Goal: Browse casually: Explore the website without a specific task or goal

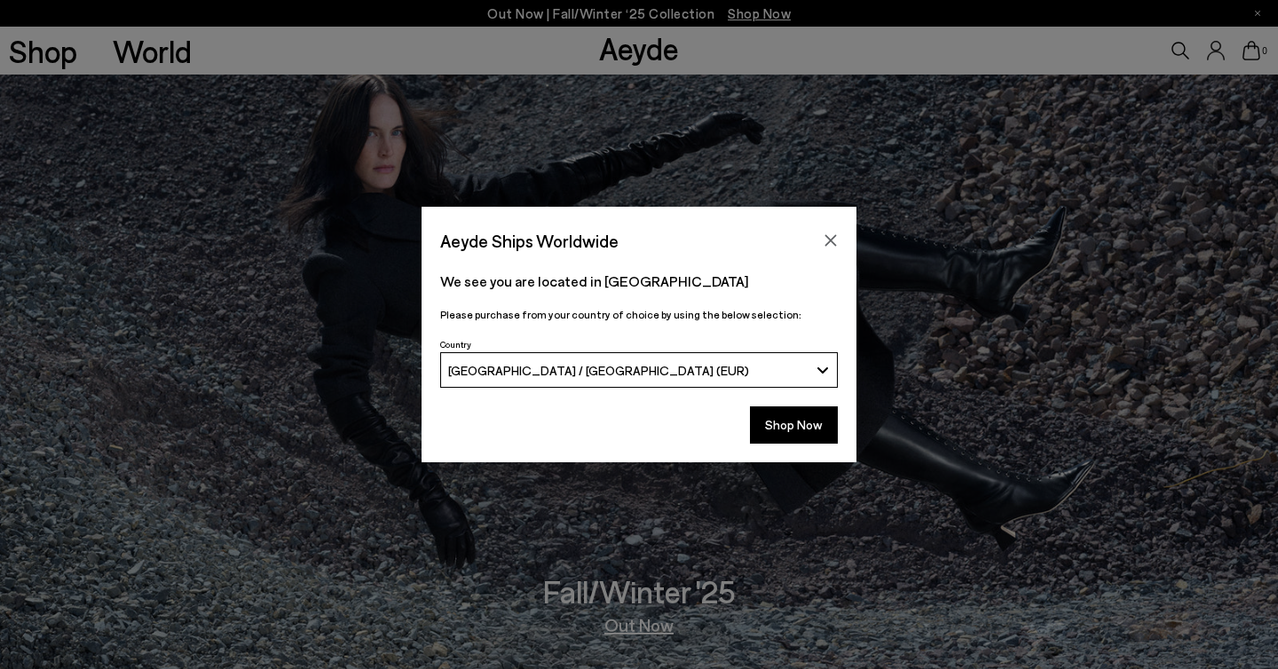
scroll to position [431, 0]
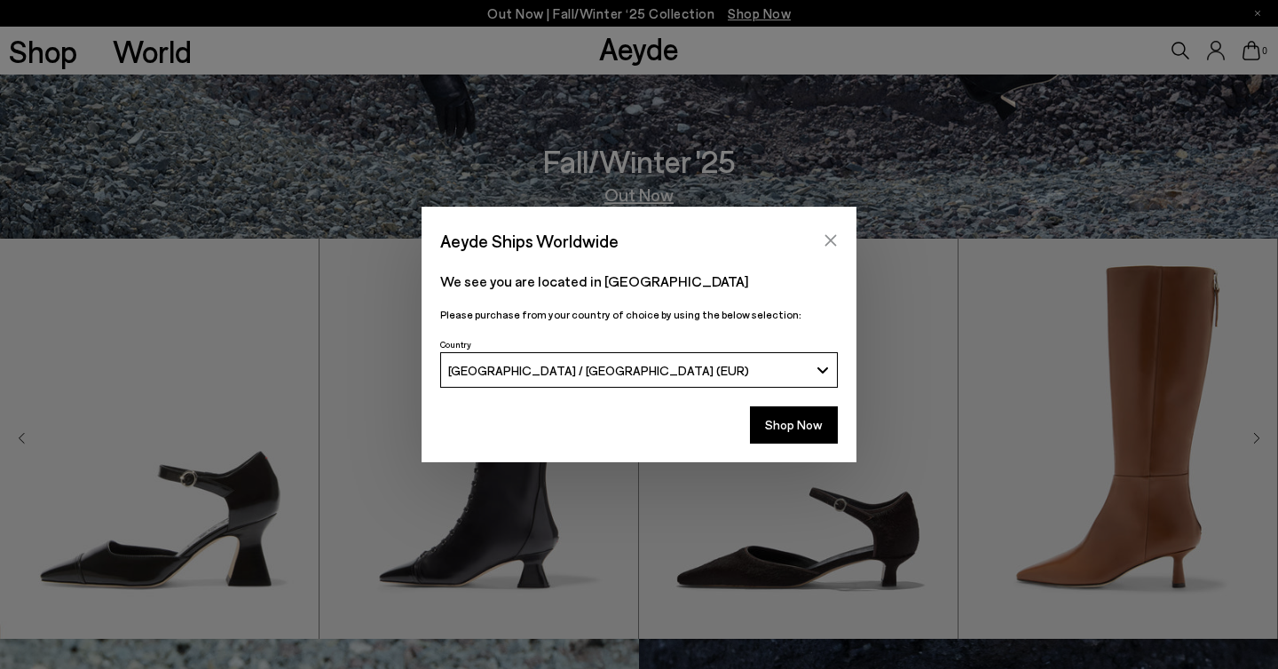
click at [832, 242] on icon "Close" at bounding box center [832, 241] width 12 height 12
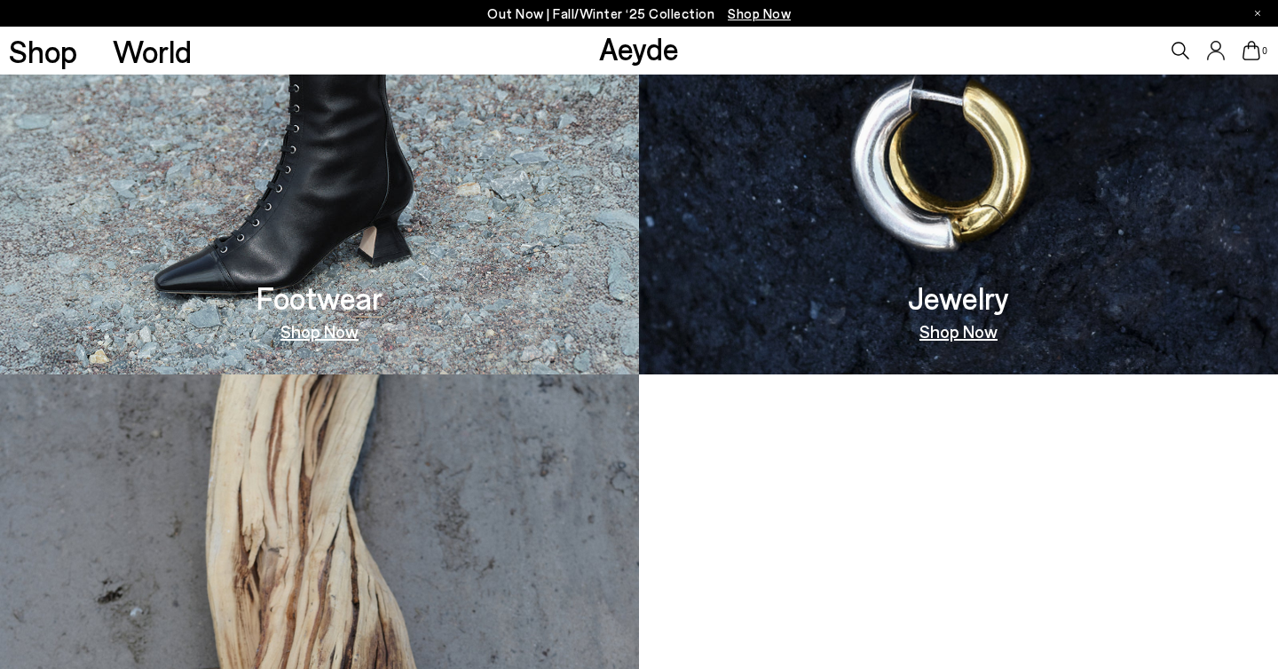
scroll to position [1789, 0]
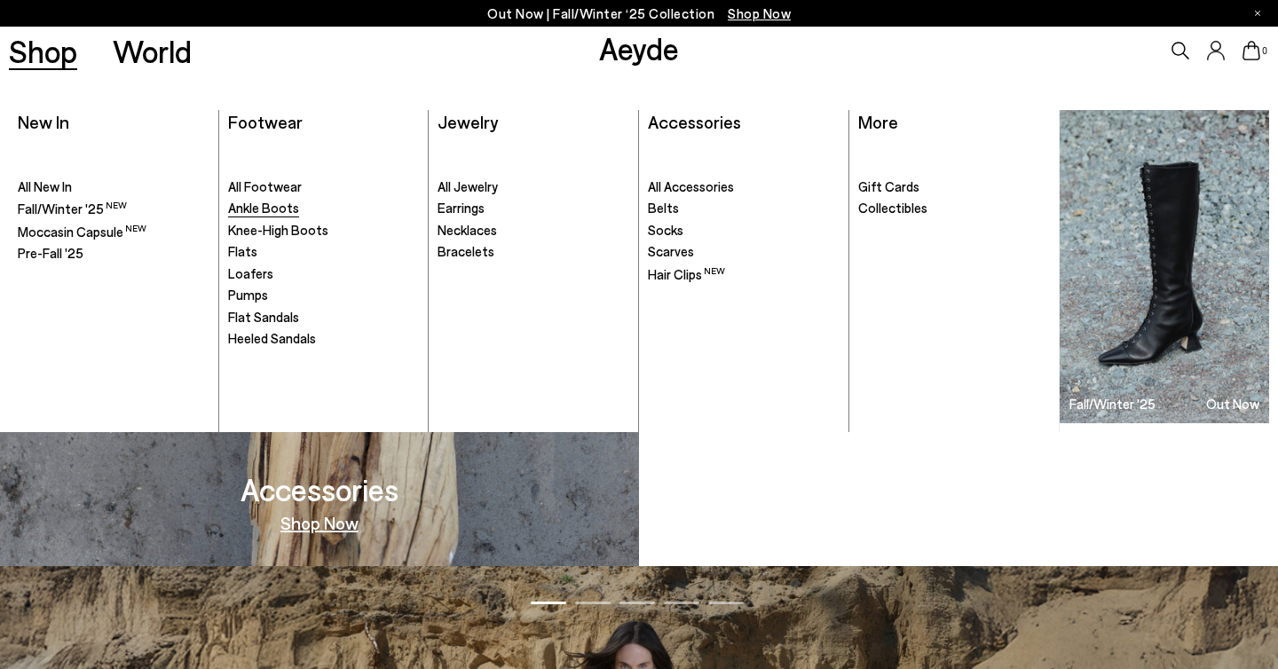
click at [244, 209] on span "Ankle Boots" at bounding box center [263, 208] width 71 height 16
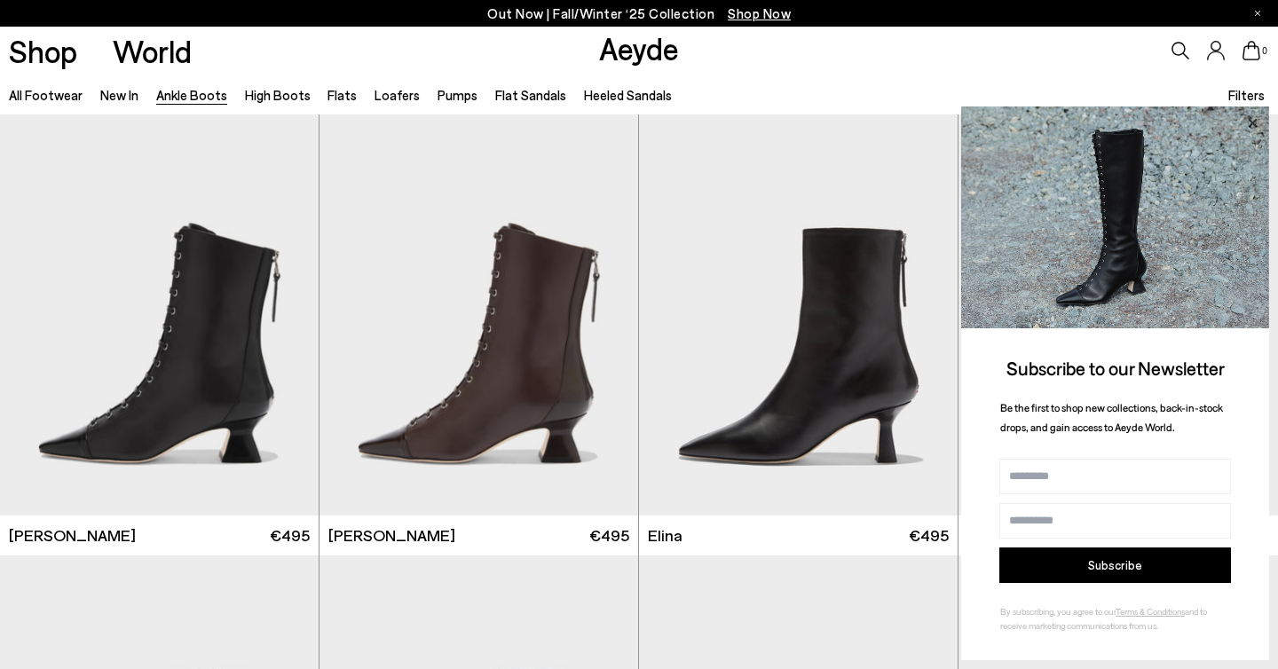
click at [1254, 123] on icon at bounding box center [1252, 123] width 23 height 23
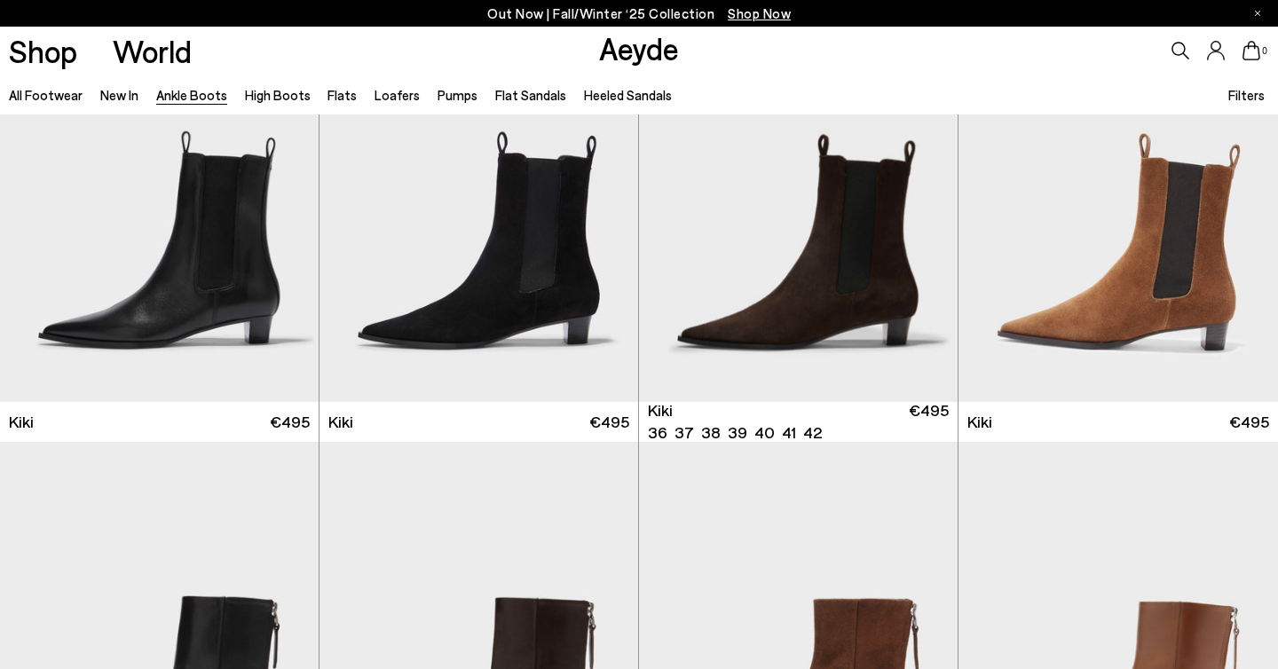
scroll to position [2340, 0]
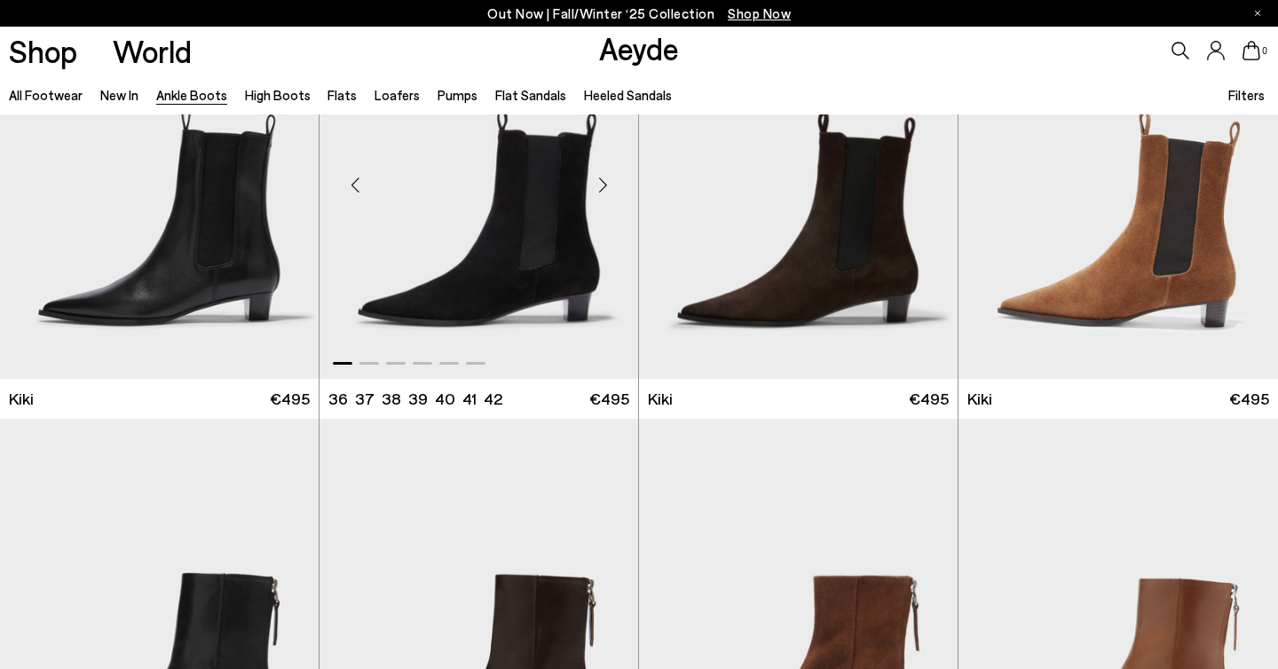
click at [608, 182] on div "Next slide" at bounding box center [602, 185] width 53 height 53
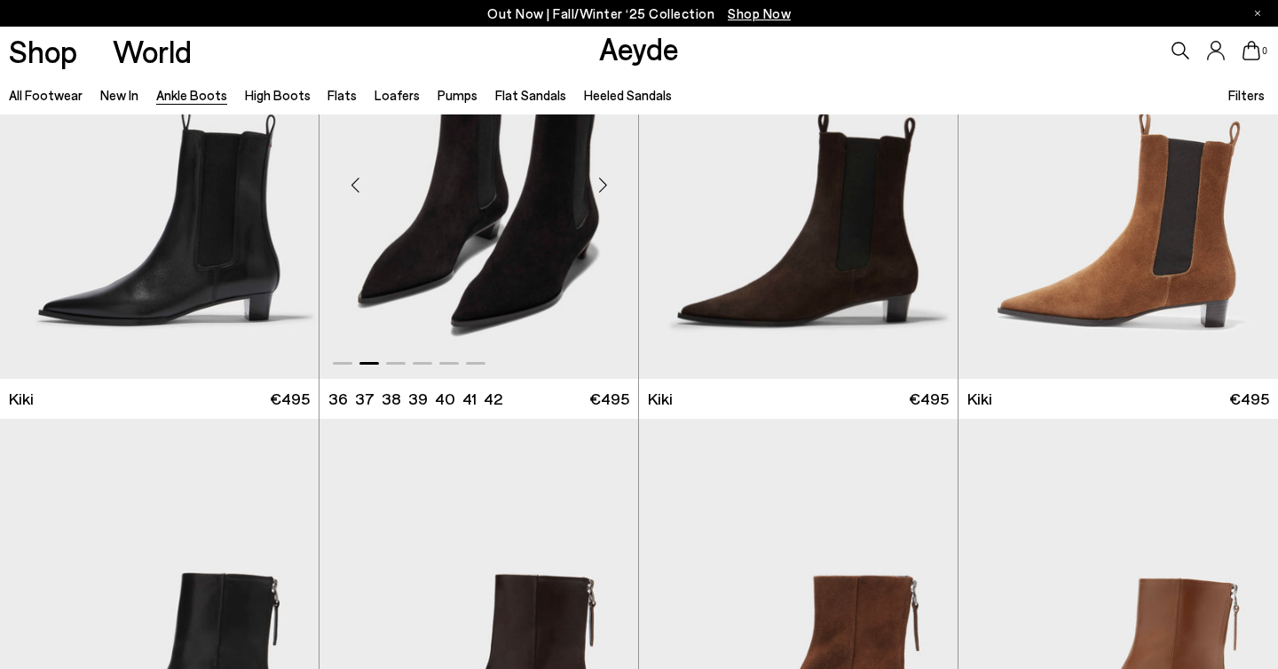
click at [608, 182] on div "Next slide" at bounding box center [602, 185] width 53 height 53
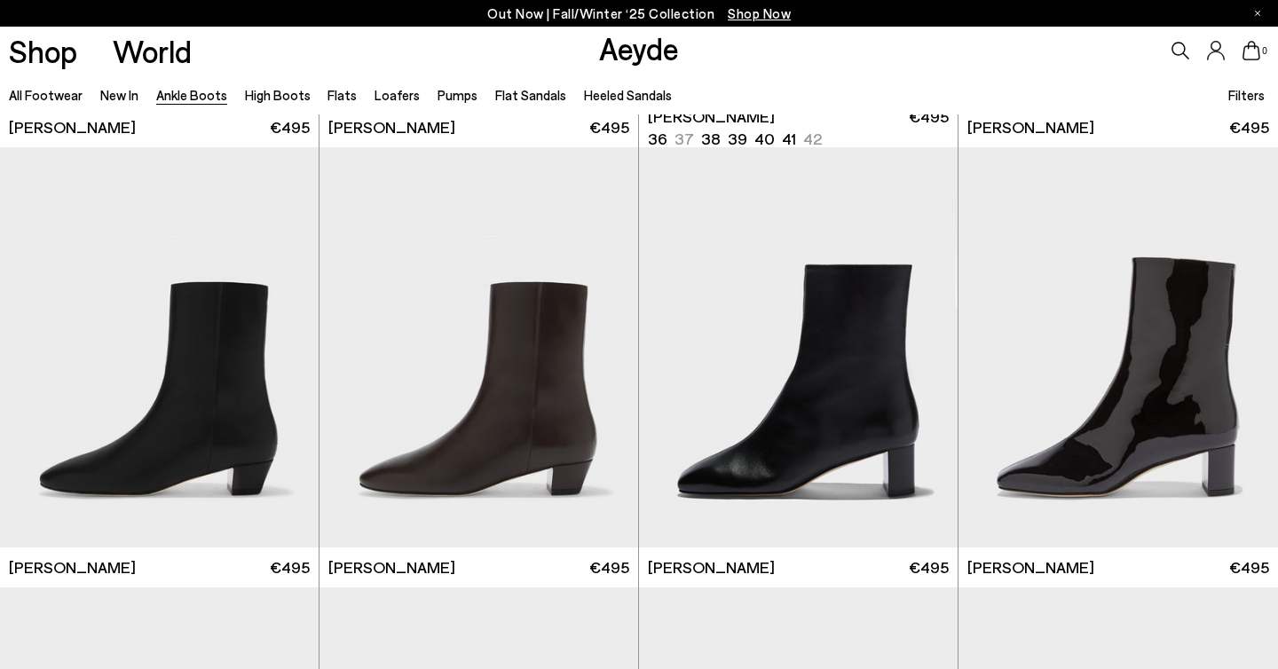
scroll to position [3159, 0]
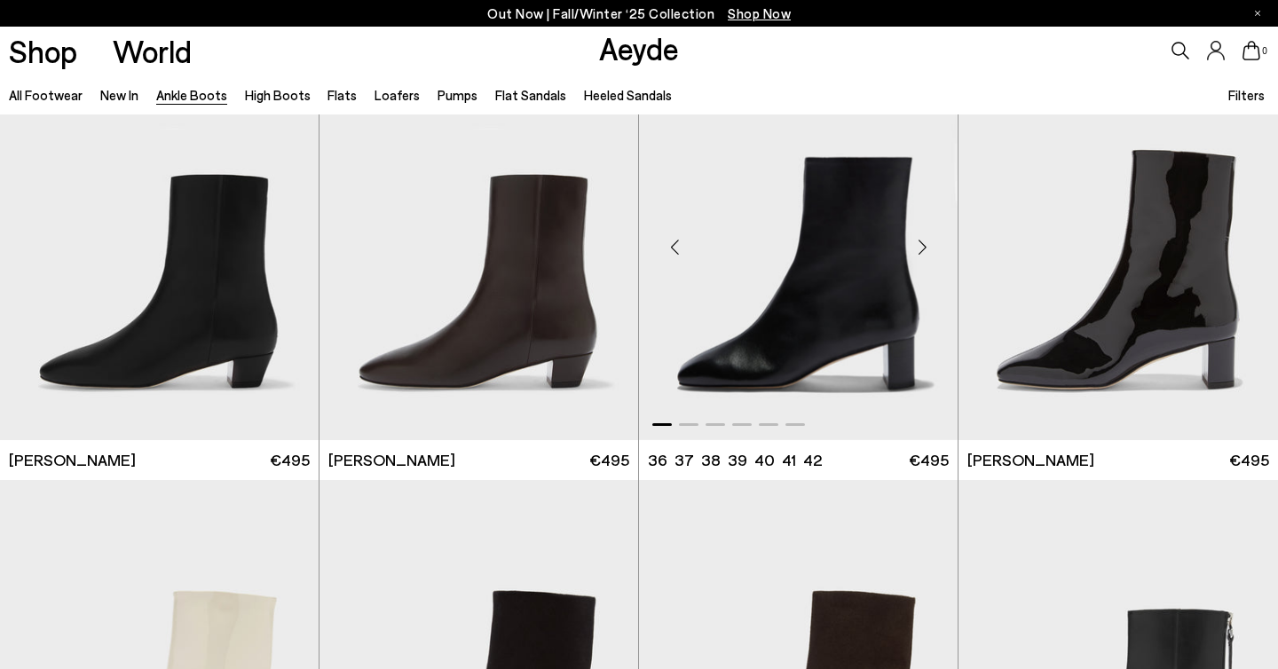
click at [682, 259] on div "Previous slide" at bounding box center [674, 247] width 53 height 53
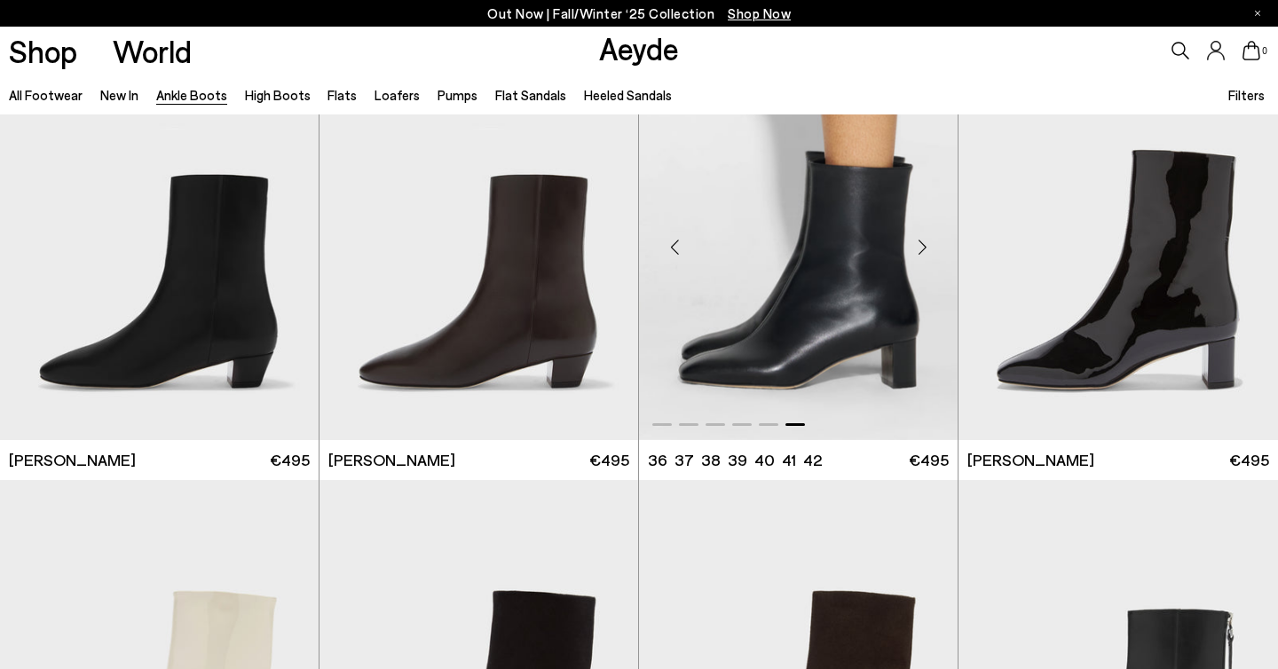
click at [682, 259] on div "Previous slide" at bounding box center [674, 247] width 53 height 53
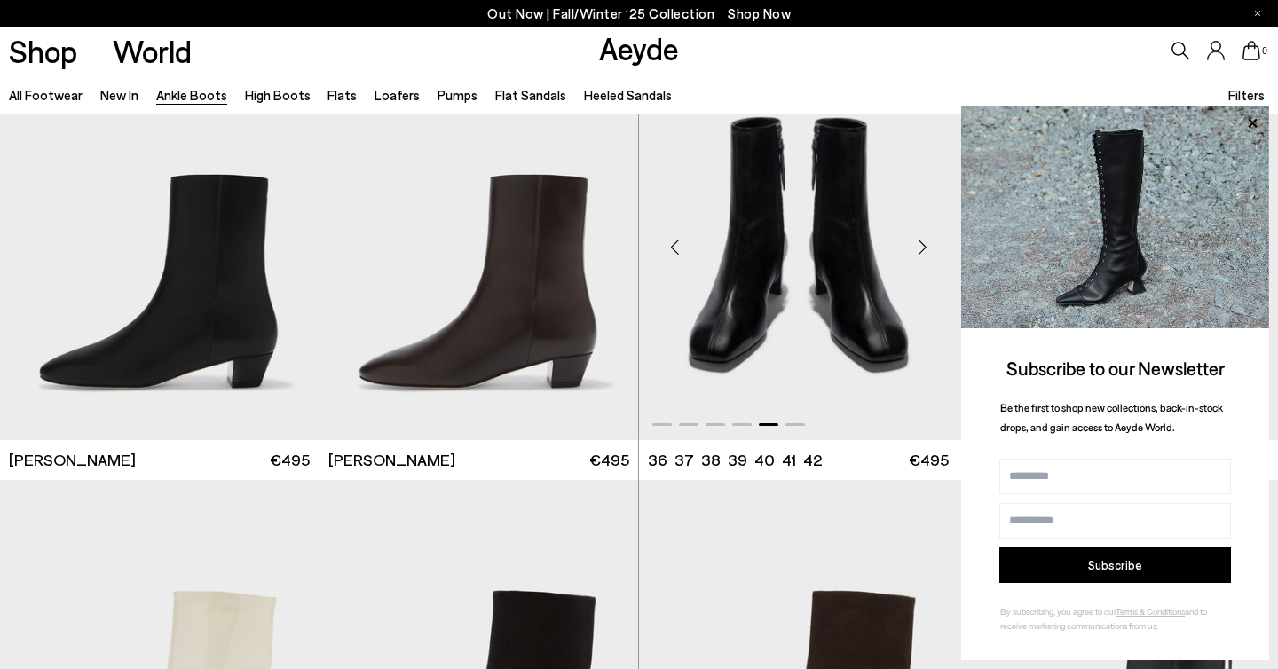
click at [674, 245] on div "Previous slide" at bounding box center [674, 247] width 53 height 53
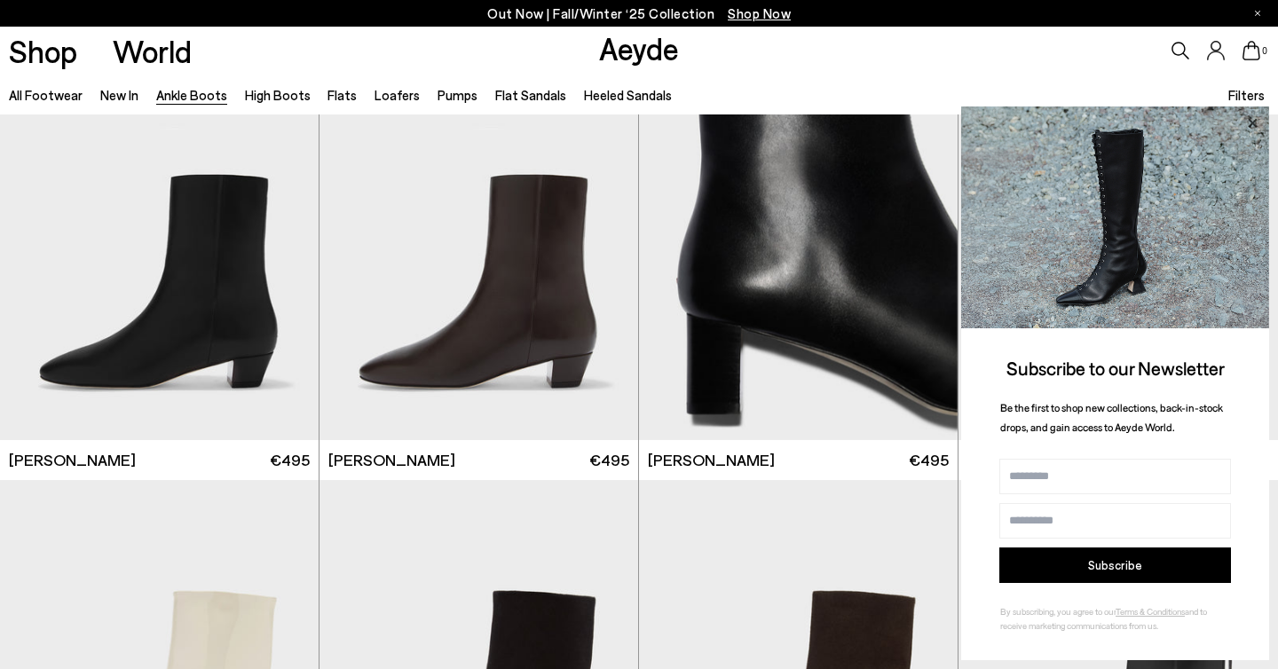
click at [1251, 120] on icon at bounding box center [1252, 122] width 9 height 9
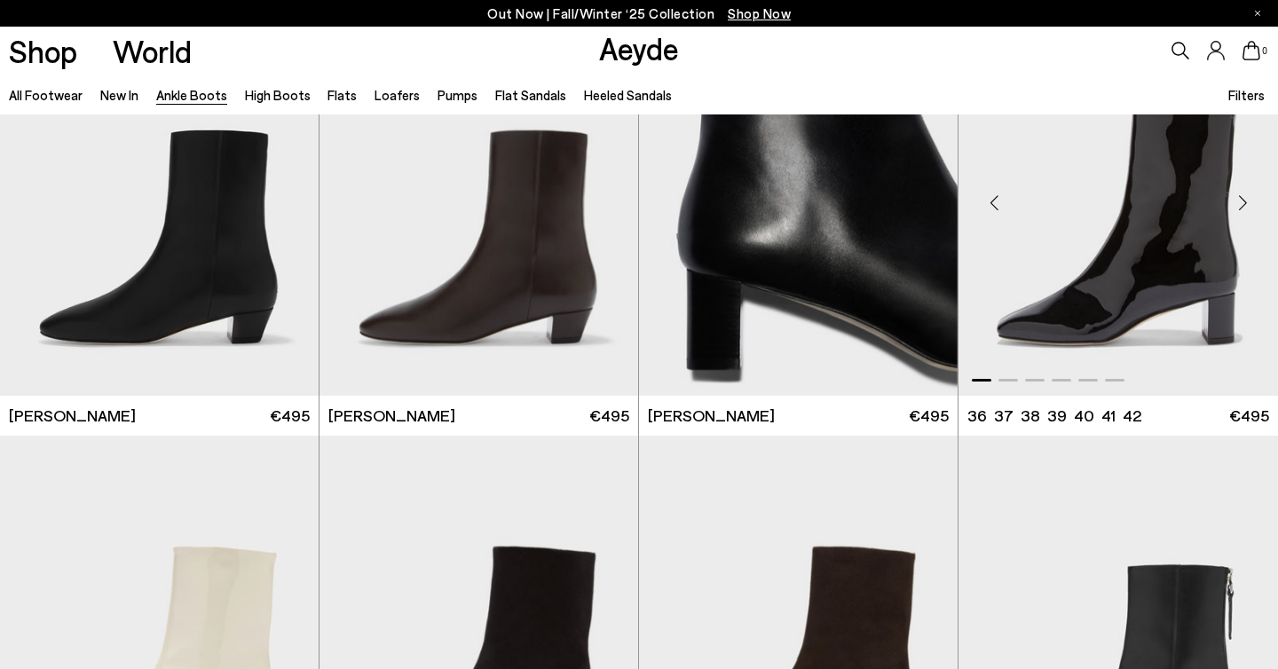
scroll to position [3118, 0]
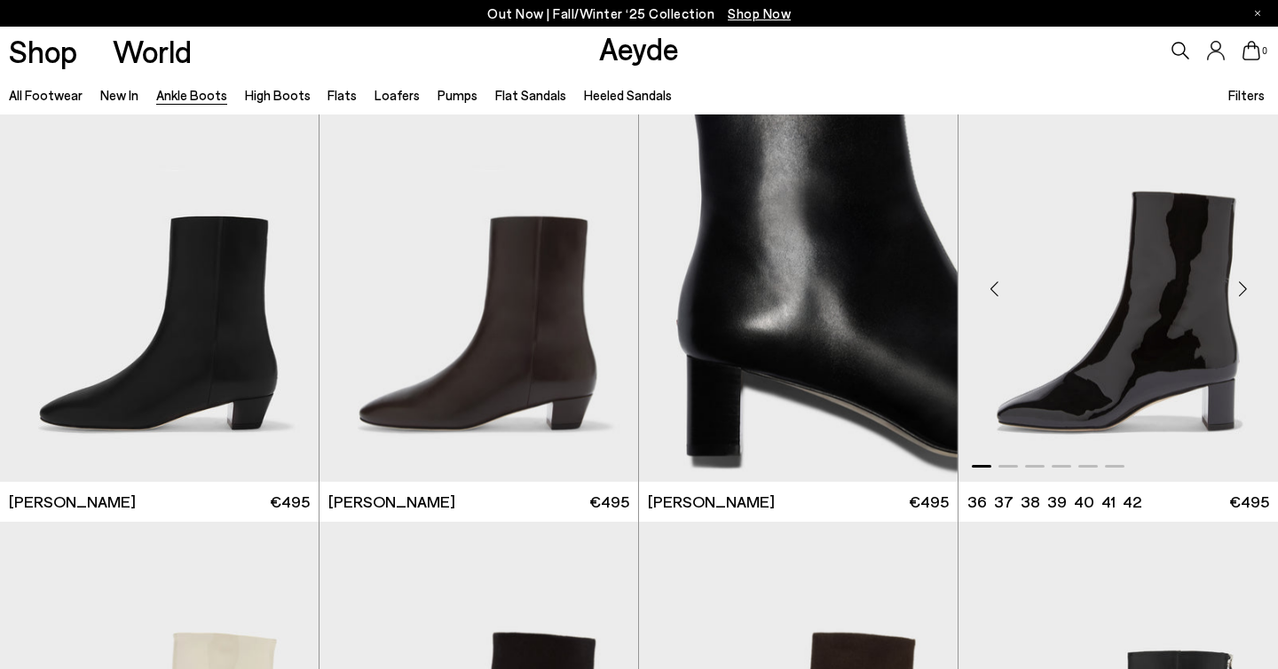
click at [1000, 288] on div "Previous slide" at bounding box center [994, 289] width 53 height 53
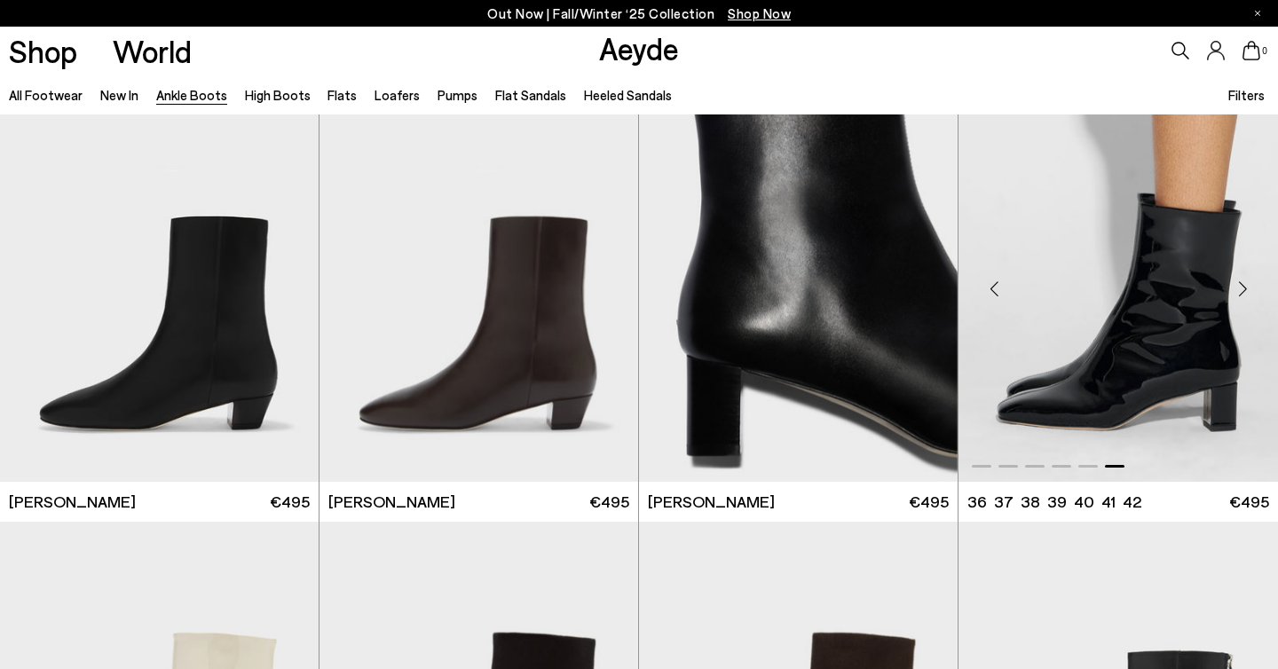
click at [982, 291] on div "Previous slide" at bounding box center [994, 289] width 53 height 53
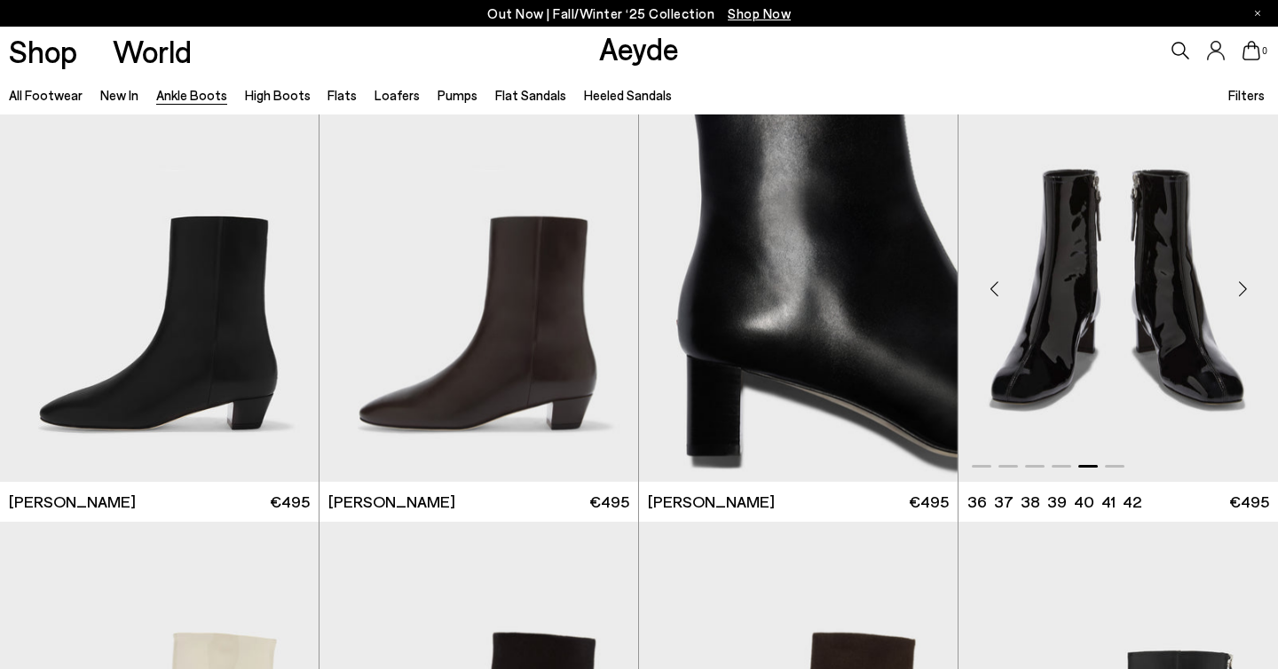
click at [982, 291] on div "Previous slide" at bounding box center [994, 289] width 53 height 53
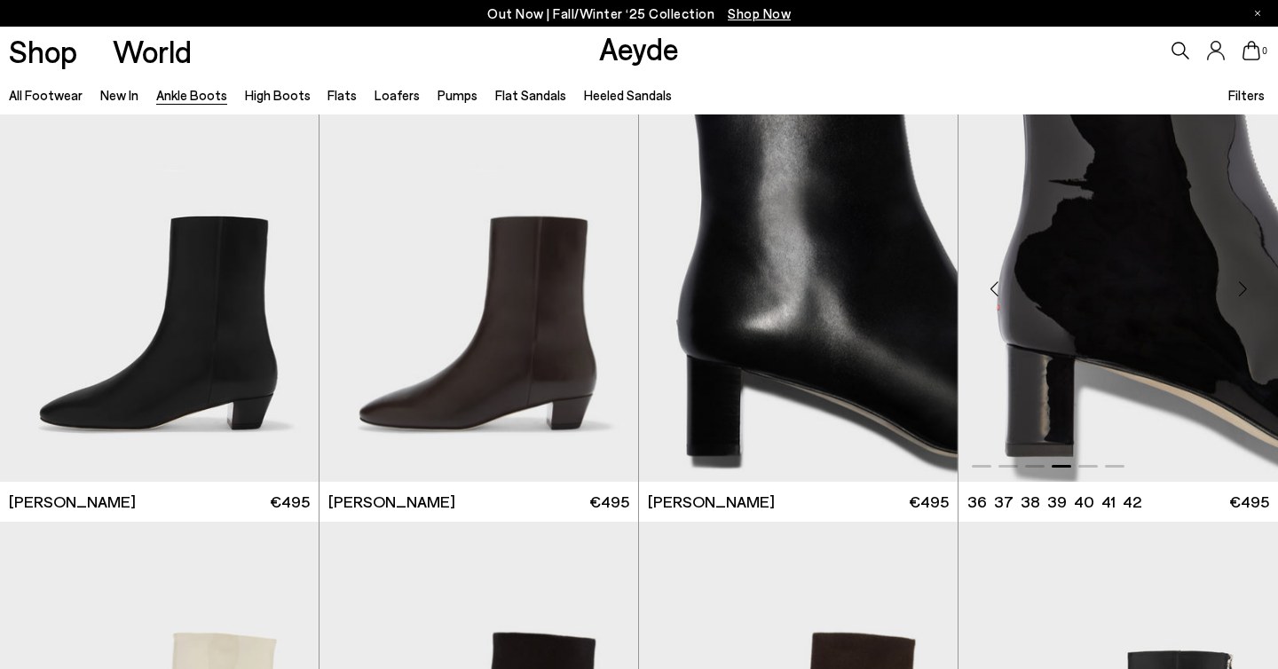
click at [982, 290] on div "Previous slide" at bounding box center [994, 289] width 53 height 53
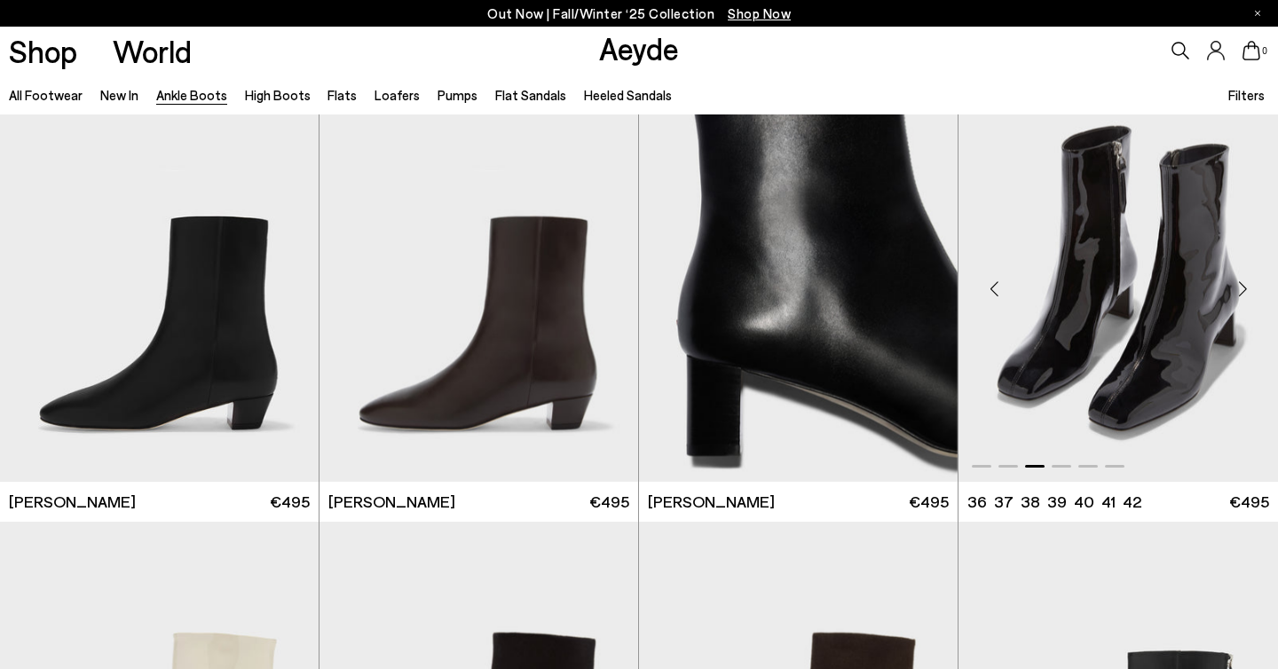
click at [993, 282] on div "Previous slide" at bounding box center [994, 289] width 53 height 53
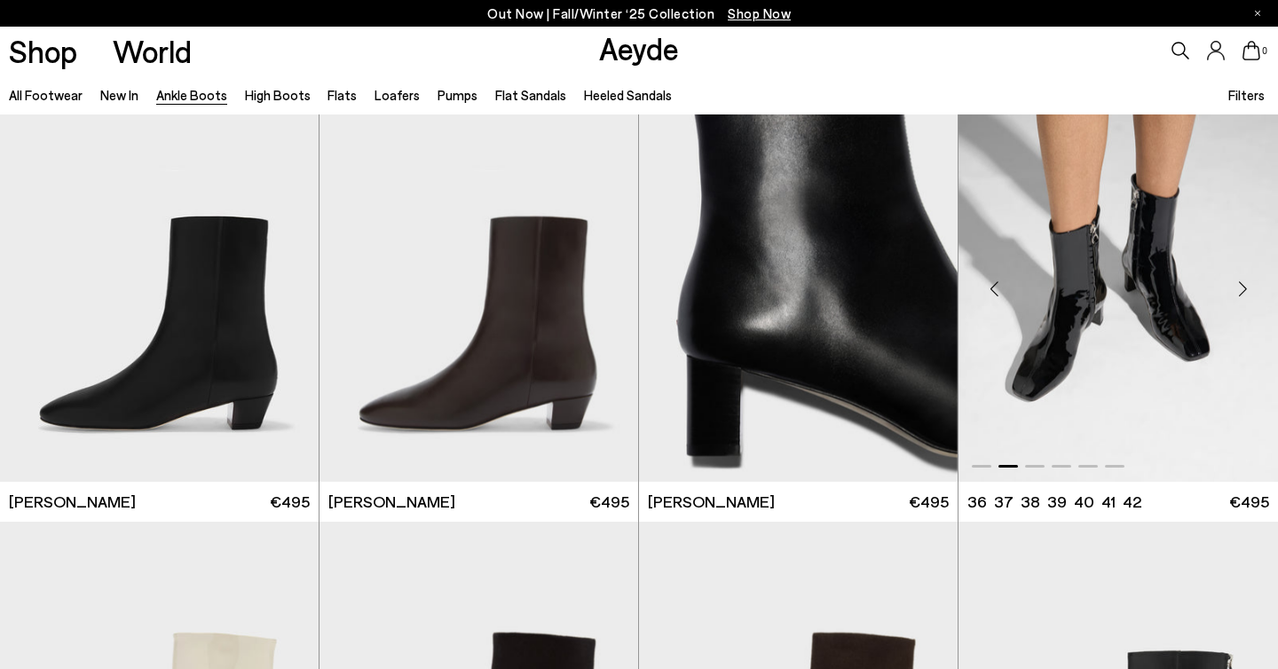
click at [993, 282] on div "Previous slide" at bounding box center [994, 289] width 53 height 53
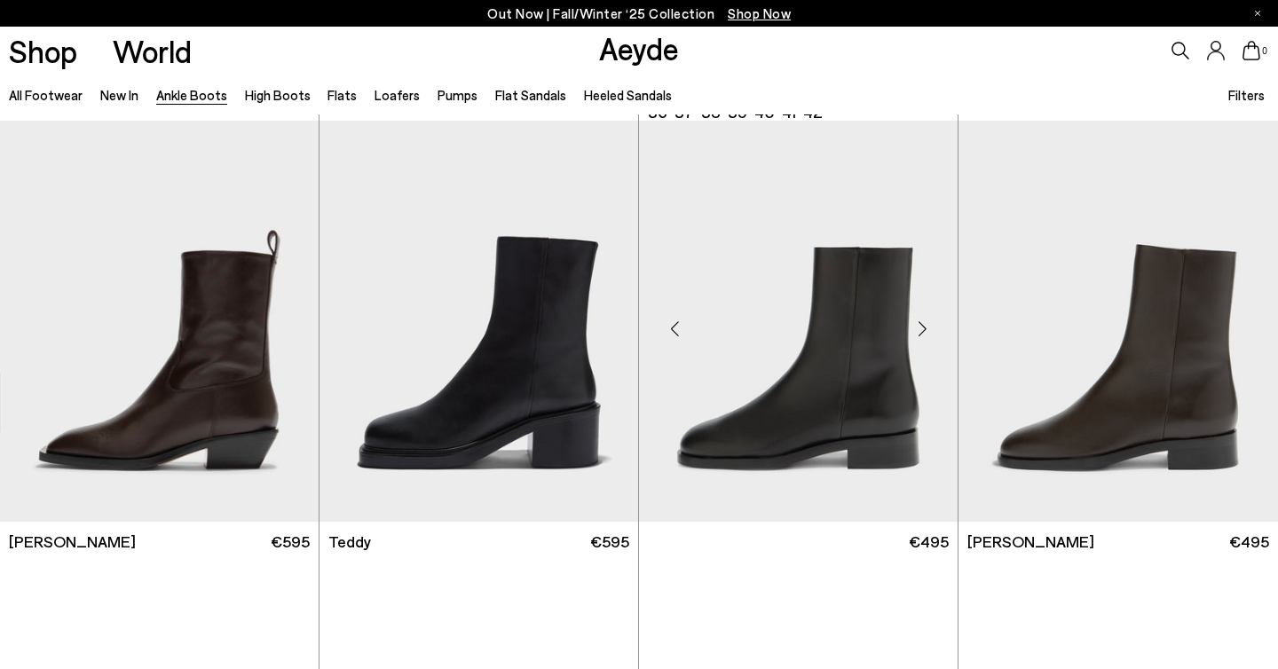
scroll to position [5849, 0]
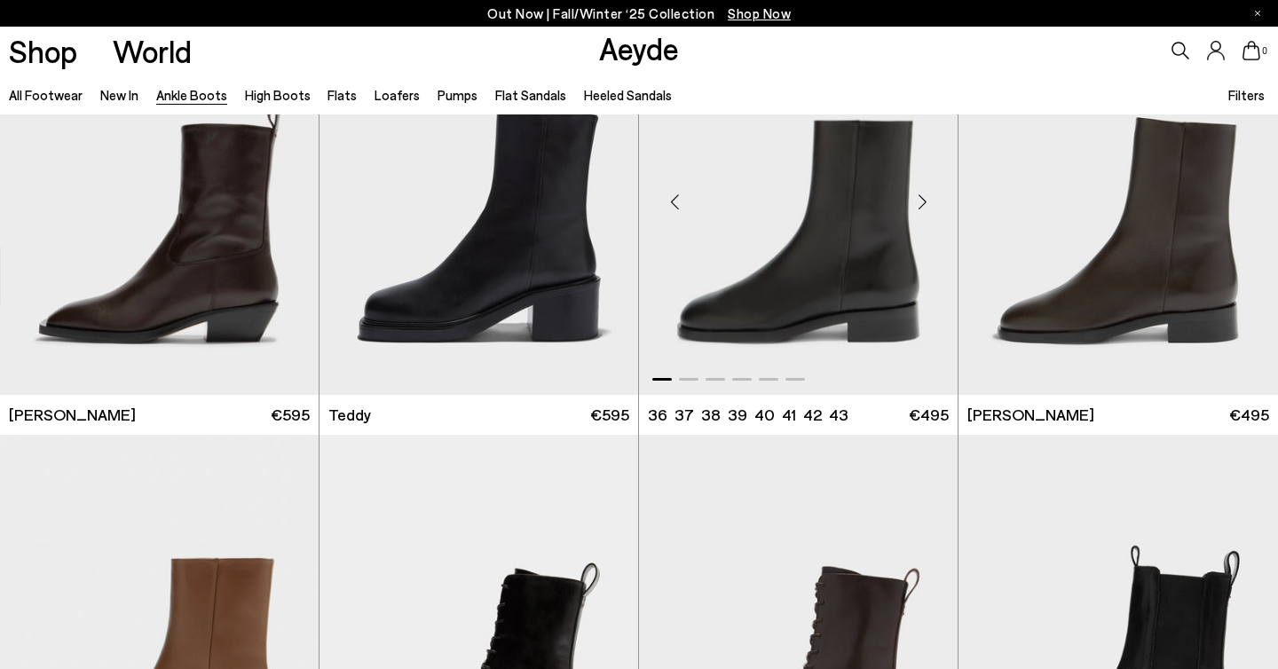
click at [670, 201] on div "Previous slide" at bounding box center [674, 201] width 53 height 53
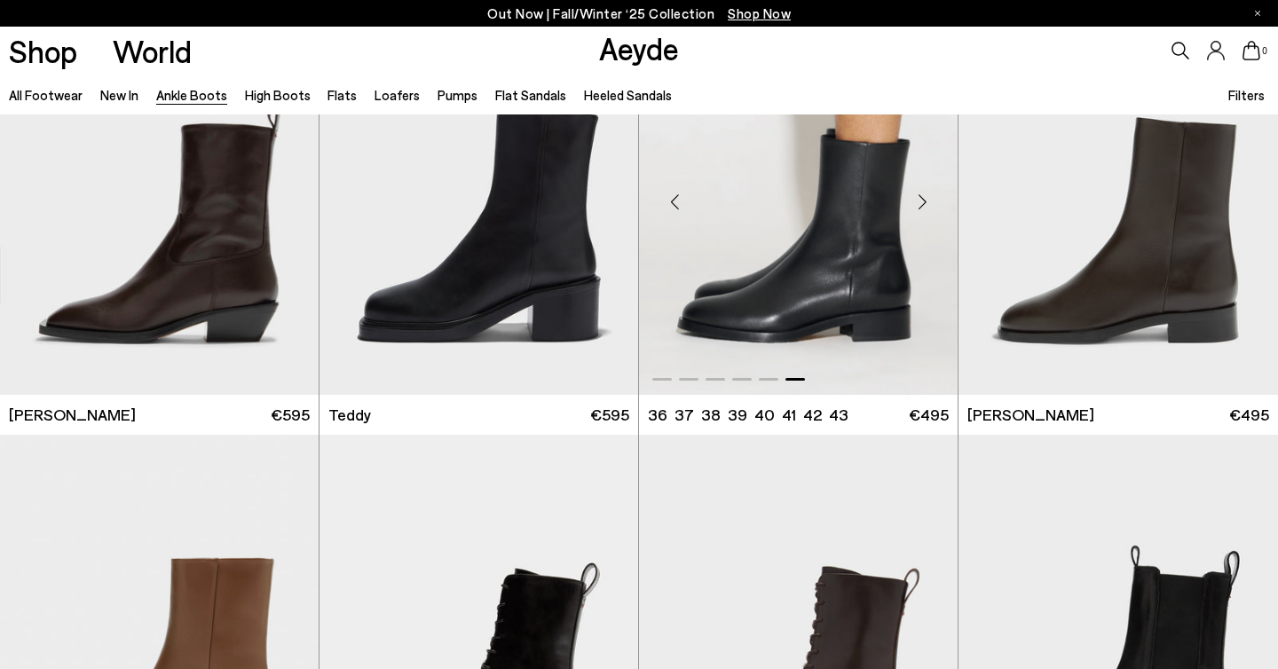
click at [670, 201] on div "Previous slide" at bounding box center [674, 201] width 53 height 53
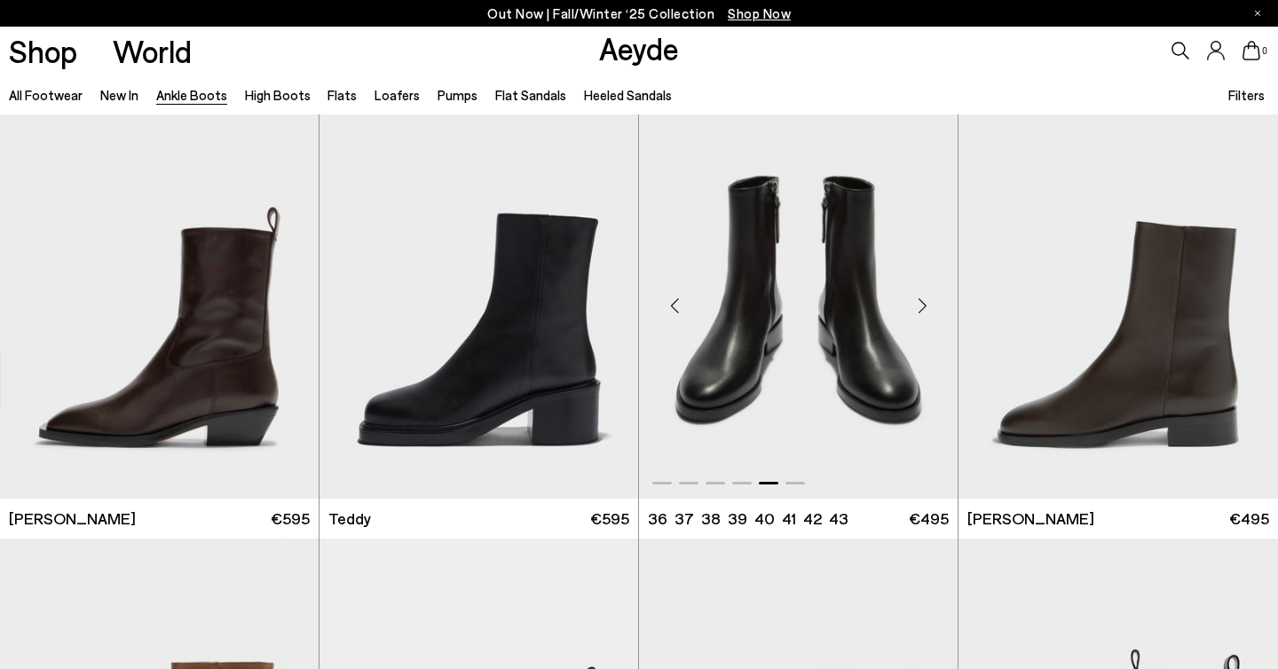
scroll to position [5722, 0]
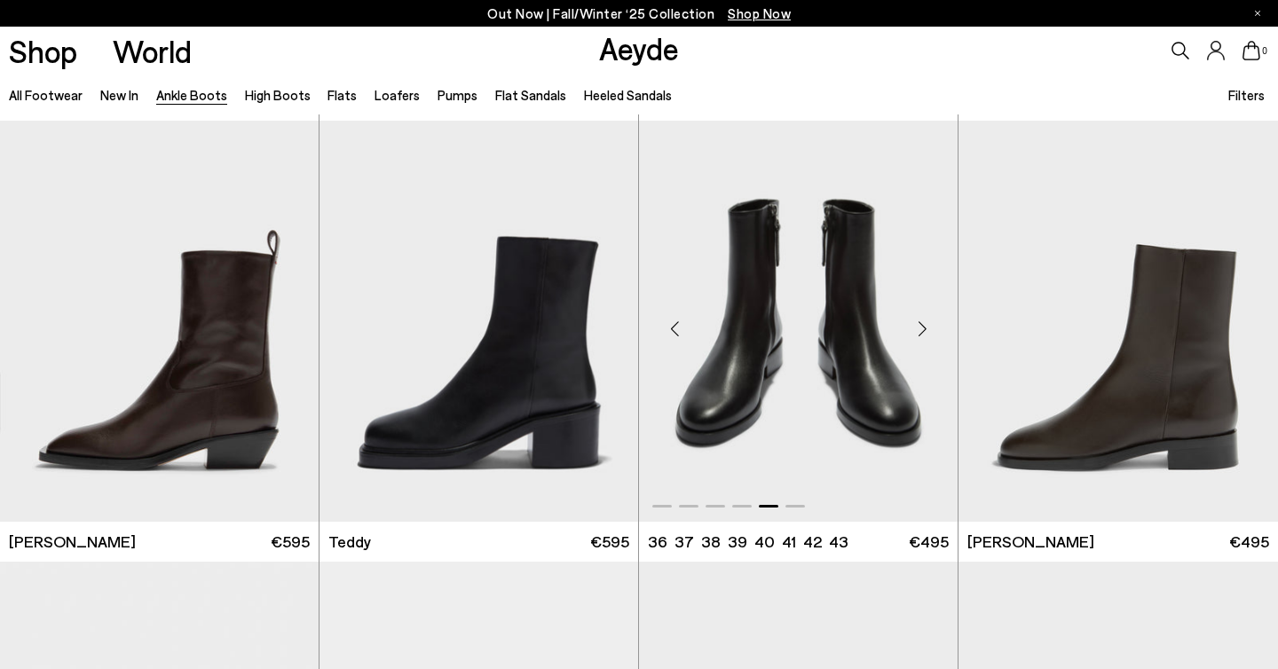
click at [679, 328] on div "Previous slide" at bounding box center [674, 328] width 53 height 53
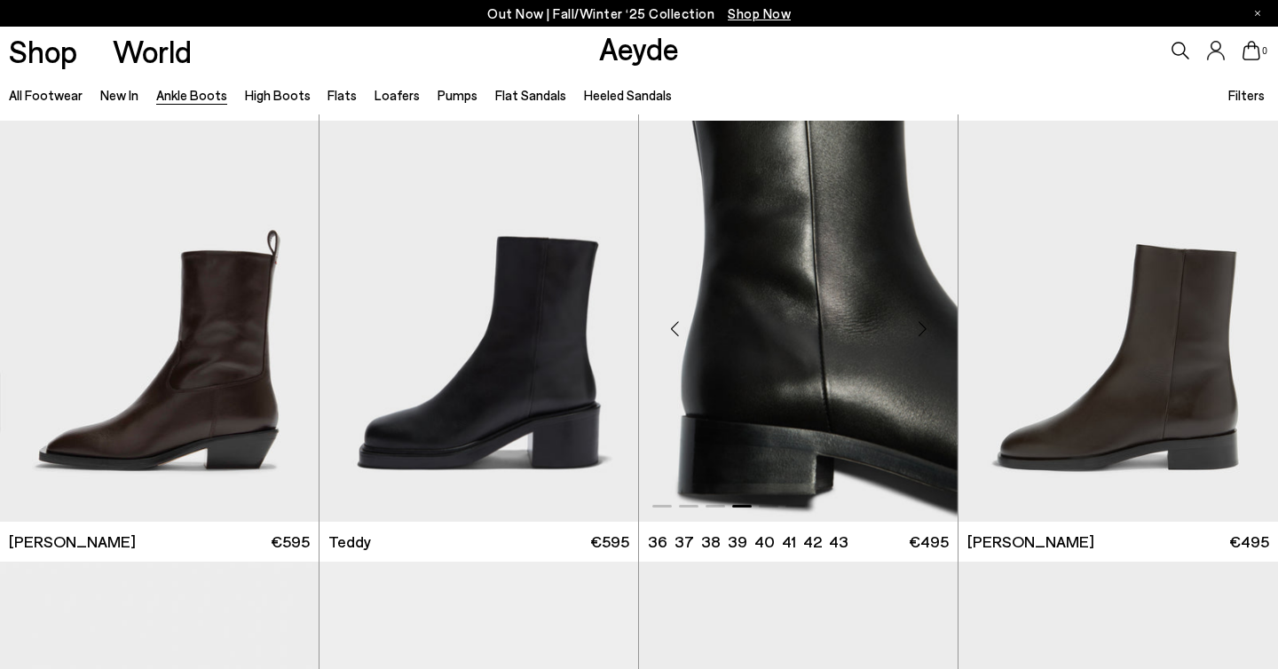
click at [679, 328] on div "Previous slide" at bounding box center [674, 328] width 53 height 53
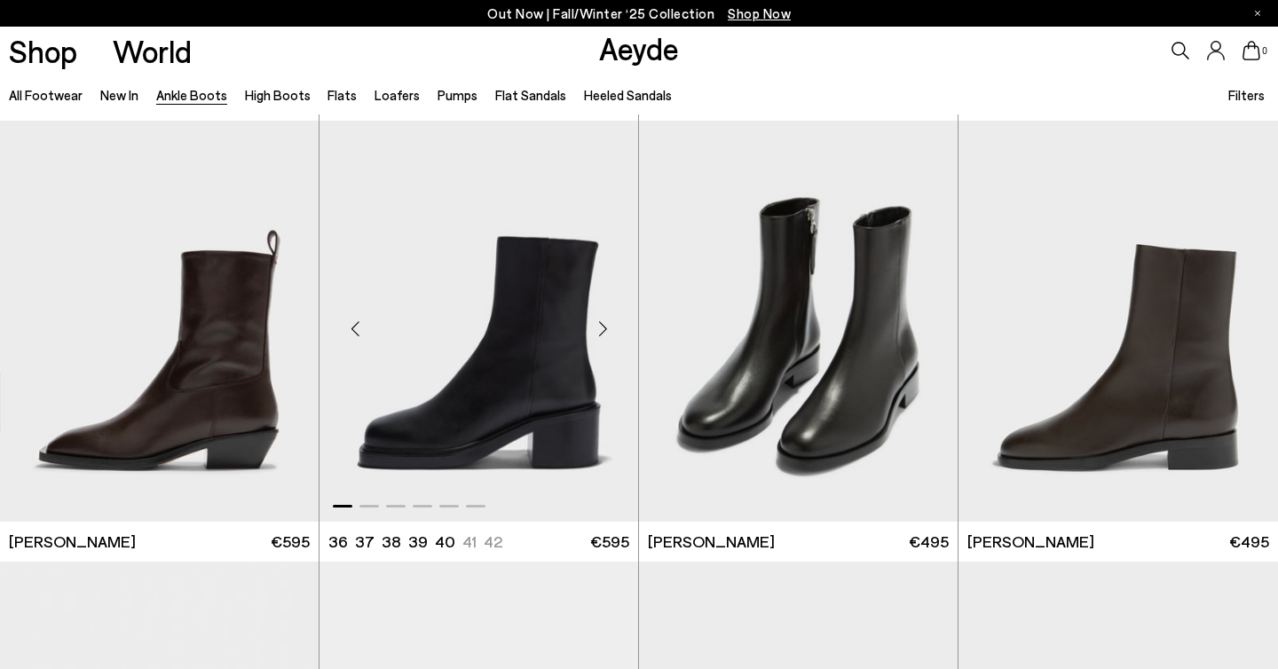
click at [601, 330] on div "Next slide" at bounding box center [602, 328] width 53 height 53
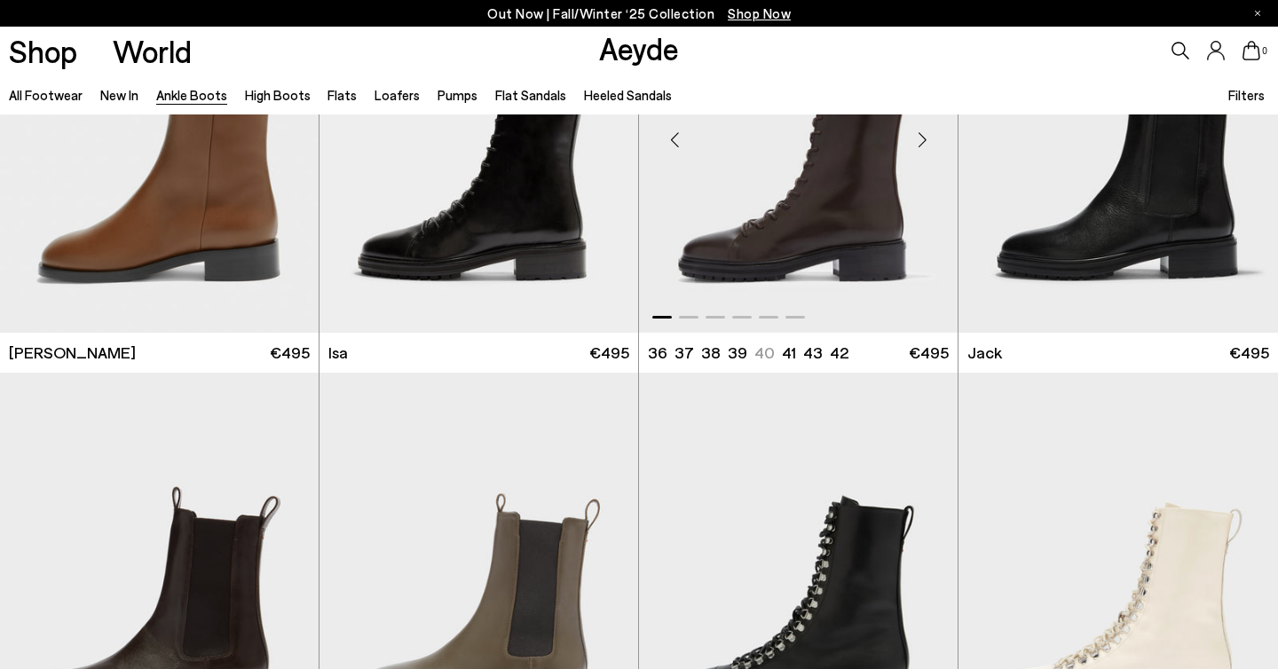
scroll to position [6605, 0]
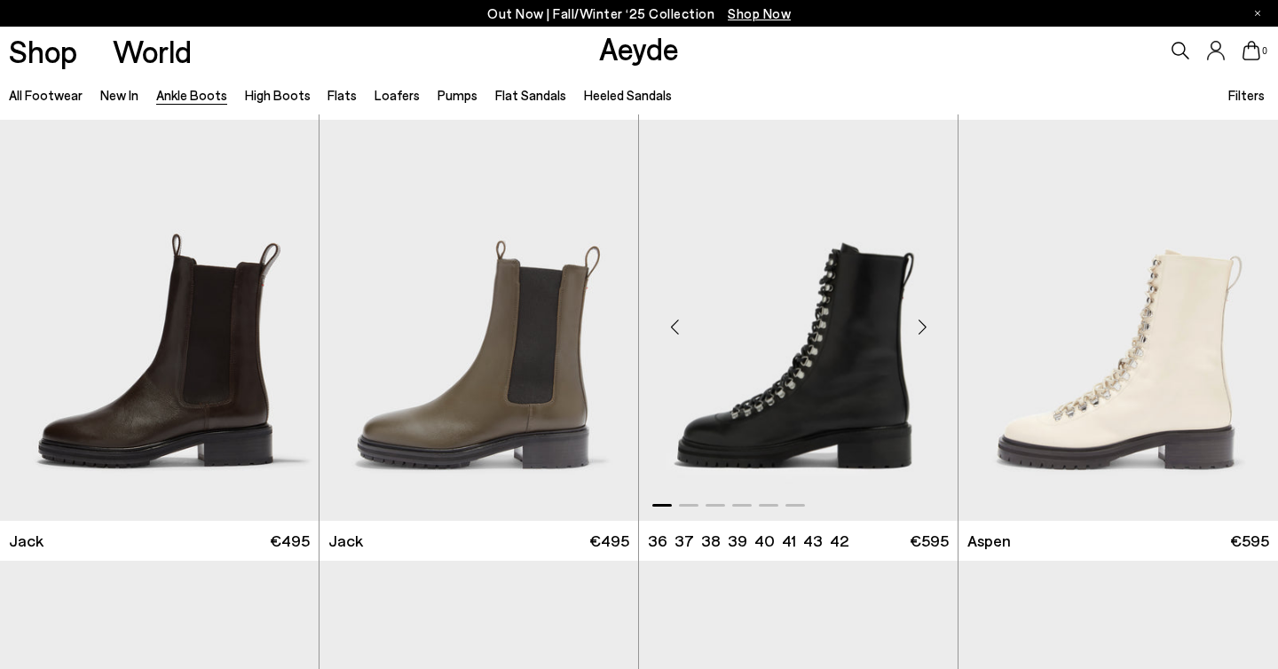
click at [670, 324] on div "Previous slide" at bounding box center [674, 327] width 53 height 53
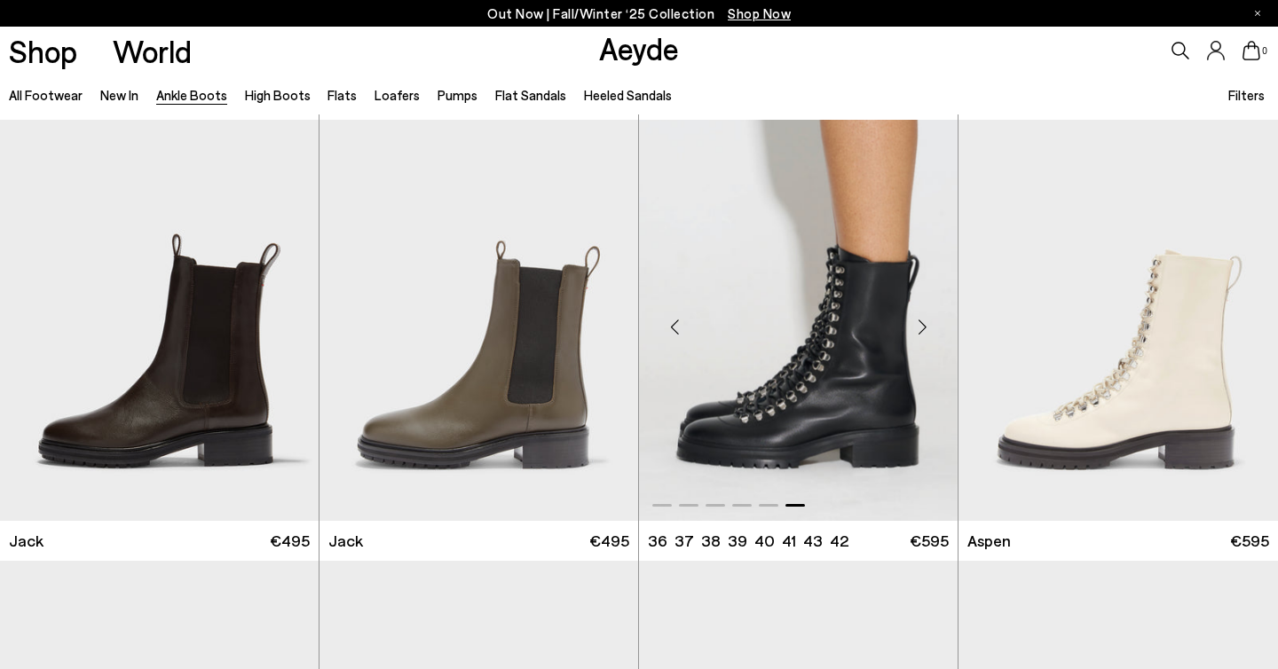
click at [670, 324] on div "Previous slide" at bounding box center [674, 327] width 53 height 53
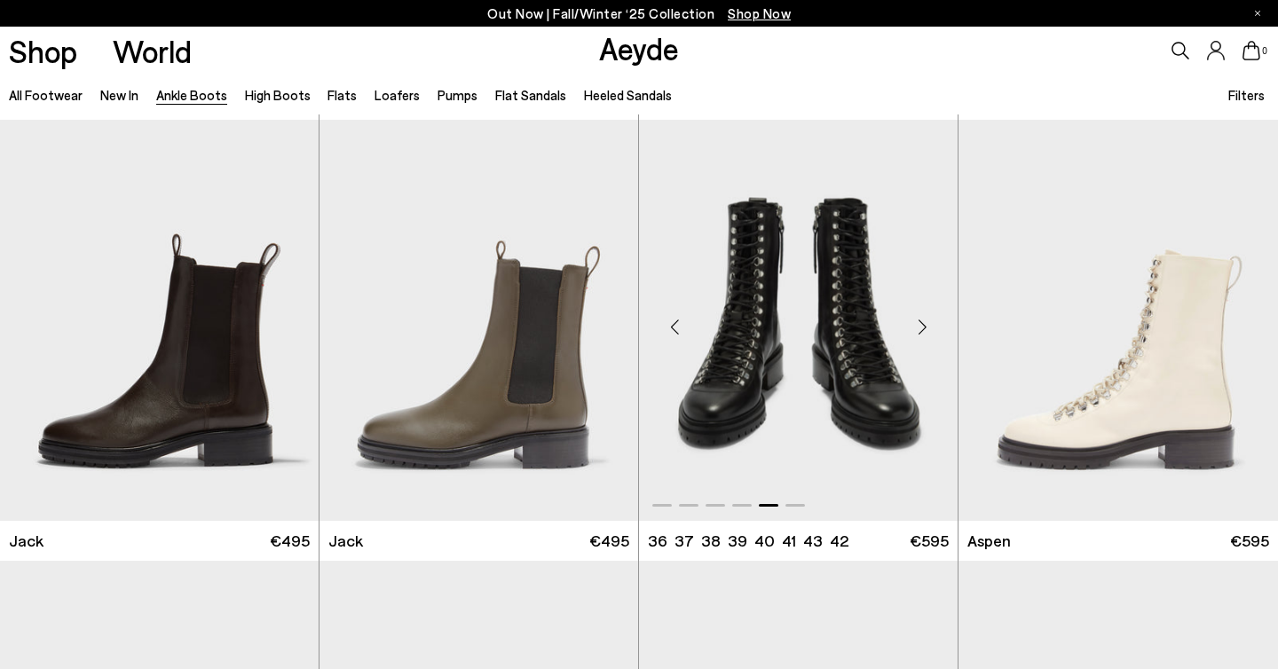
click at [669, 324] on div "Previous slide" at bounding box center [674, 327] width 53 height 53
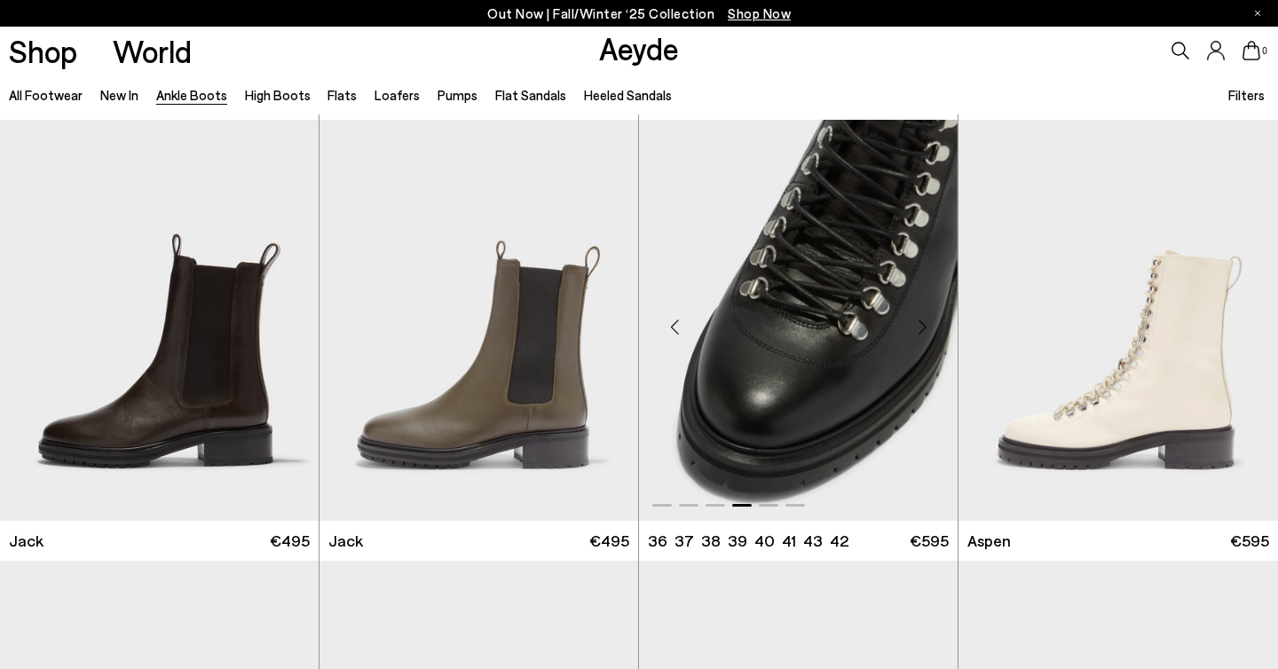
click at [672, 327] on div "Previous slide" at bounding box center [674, 327] width 53 height 53
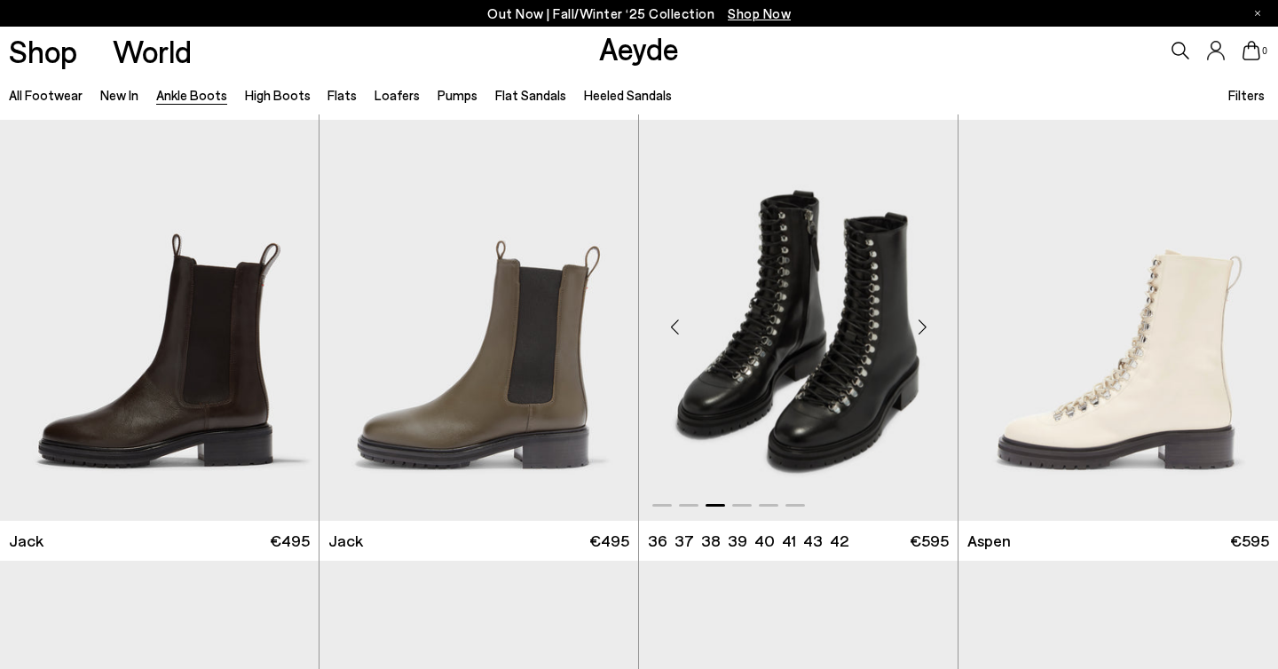
click at [672, 327] on div "Previous slide" at bounding box center [674, 327] width 53 height 53
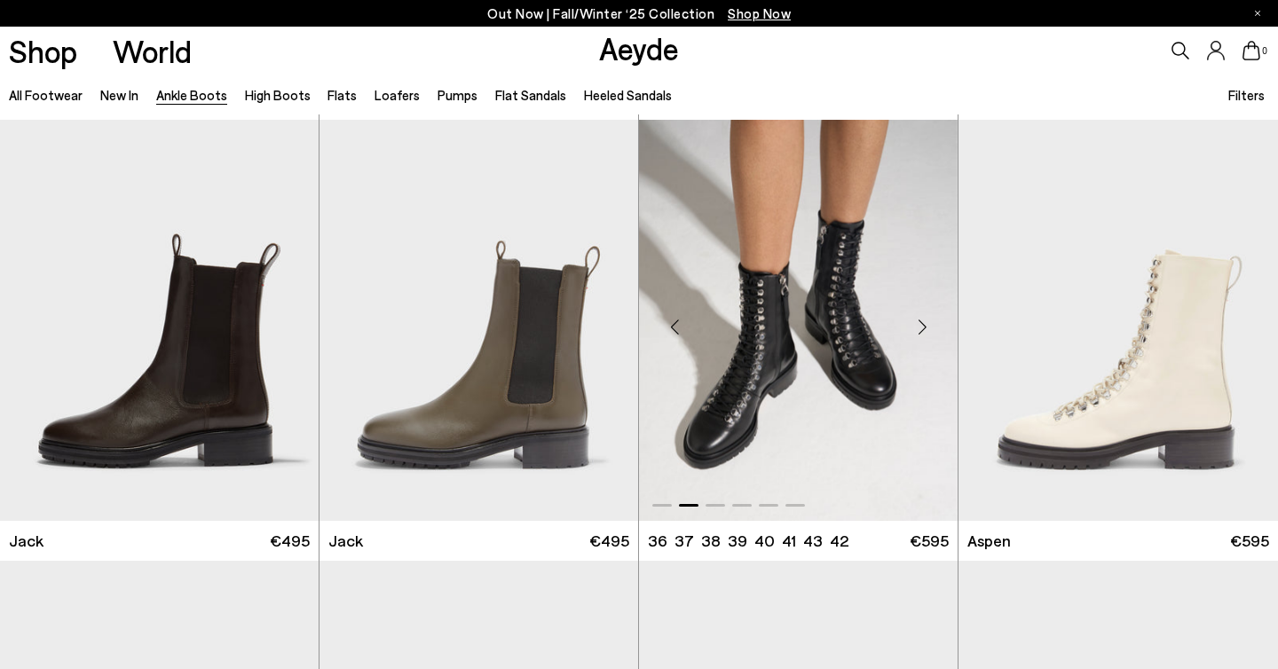
click at [672, 327] on div "Previous slide" at bounding box center [674, 327] width 53 height 53
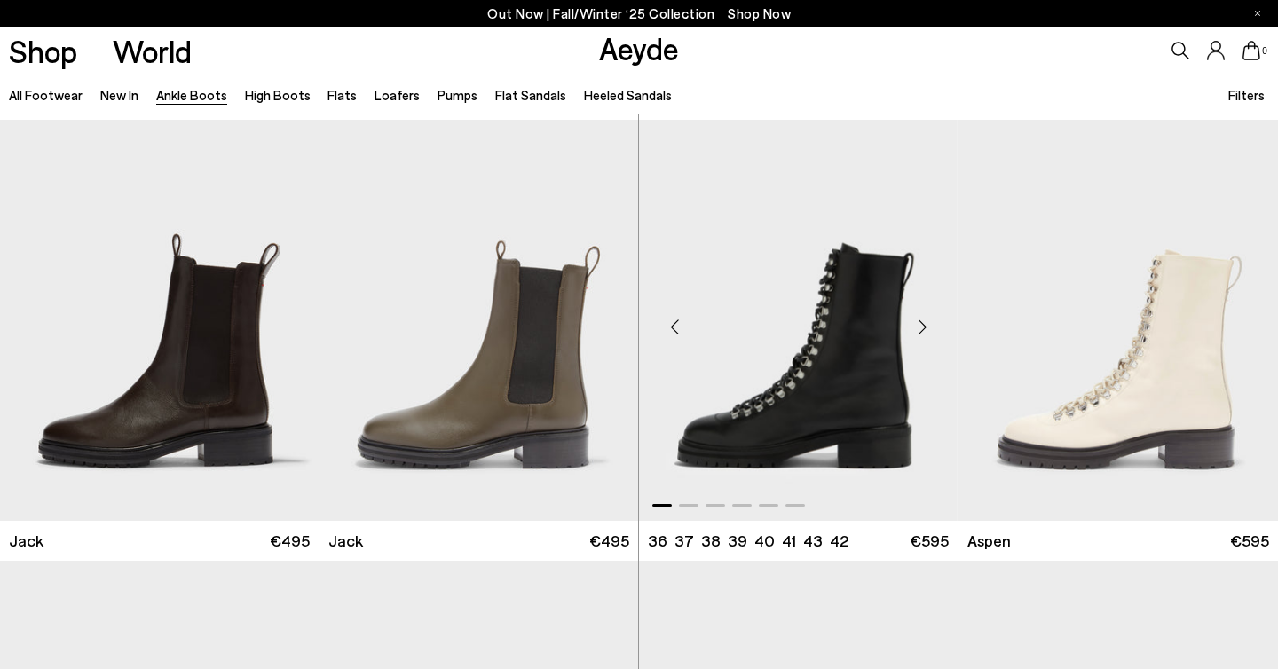
click at [672, 327] on div "Previous slide" at bounding box center [674, 327] width 53 height 53
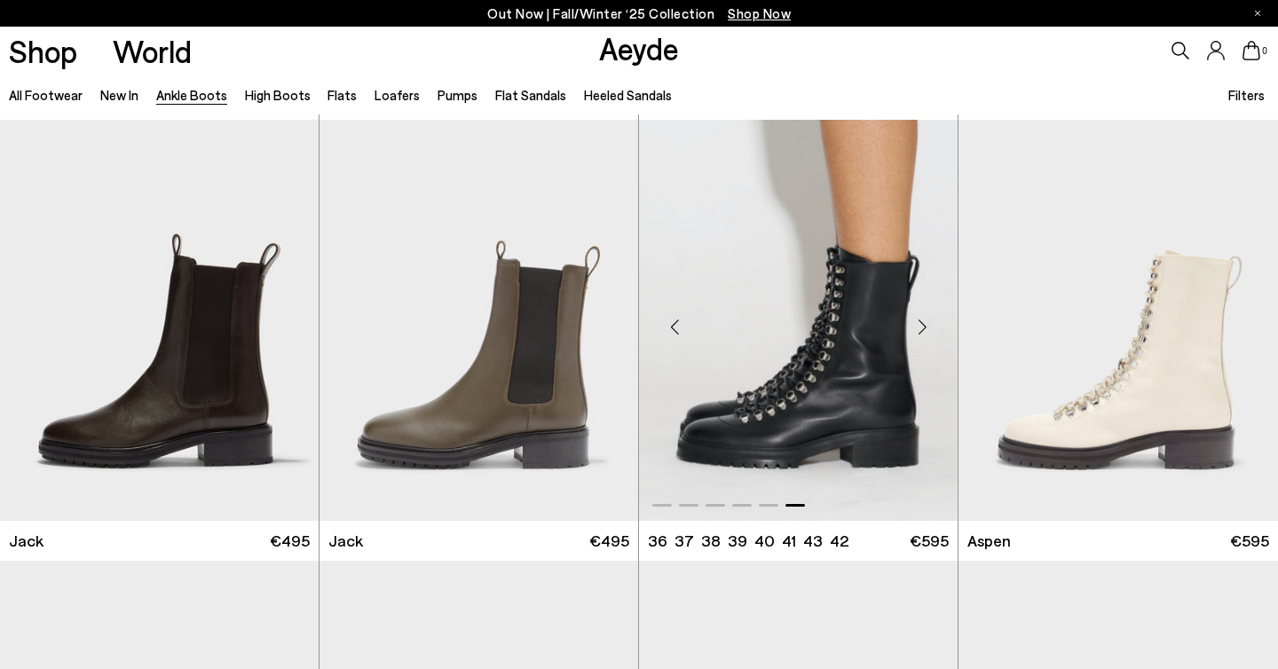
click at [672, 327] on div "Previous slide" at bounding box center [674, 327] width 53 height 53
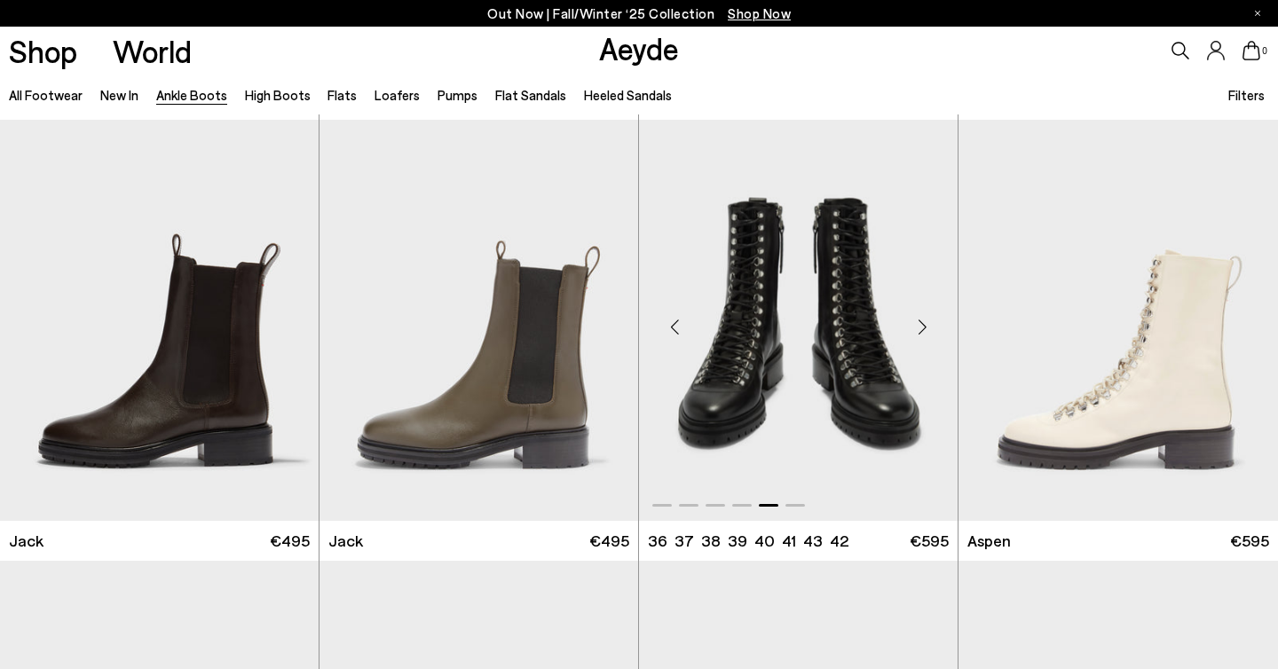
click at [672, 326] on div "Previous slide" at bounding box center [674, 327] width 53 height 53
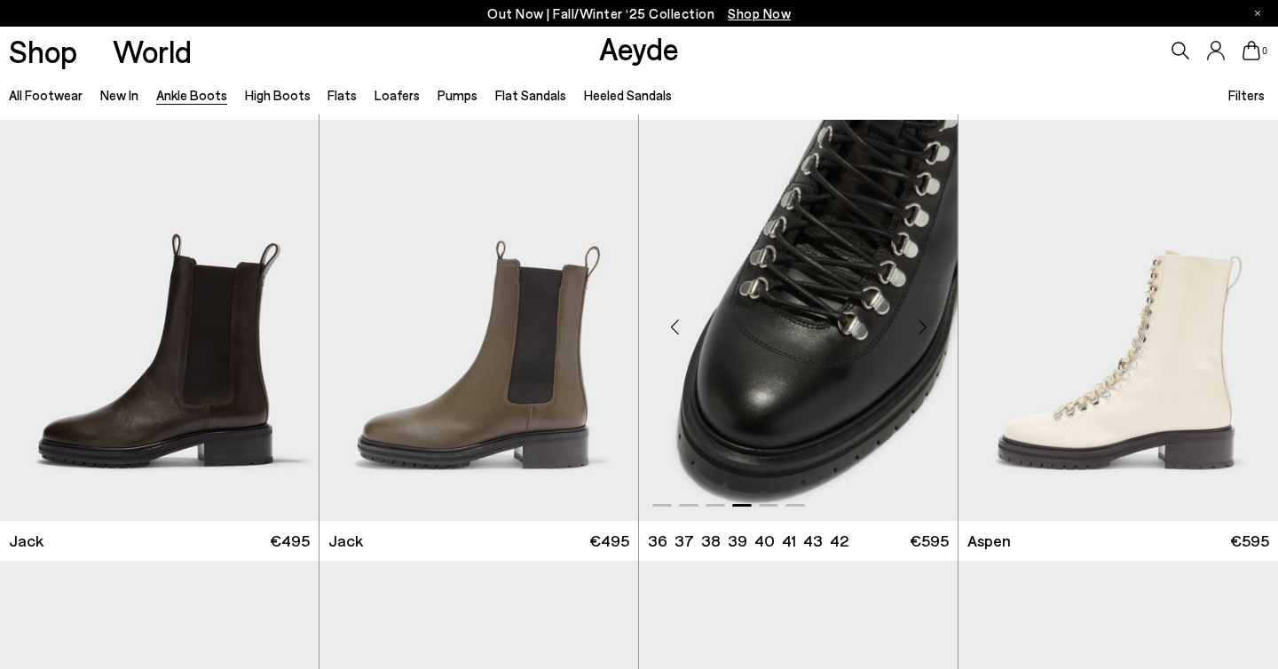
click at [672, 325] on div "Previous slide" at bounding box center [674, 327] width 53 height 53
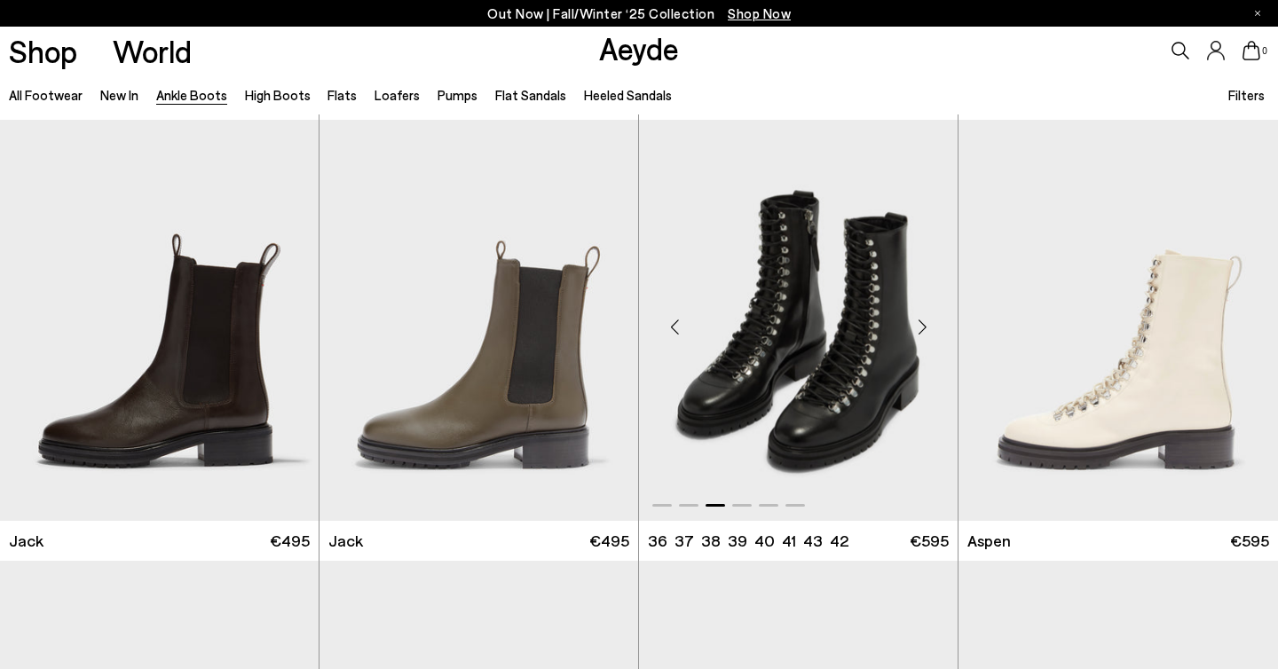
click at [672, 325] on div "Previous slide" at bounding box center [674, 327] width 53 height 53
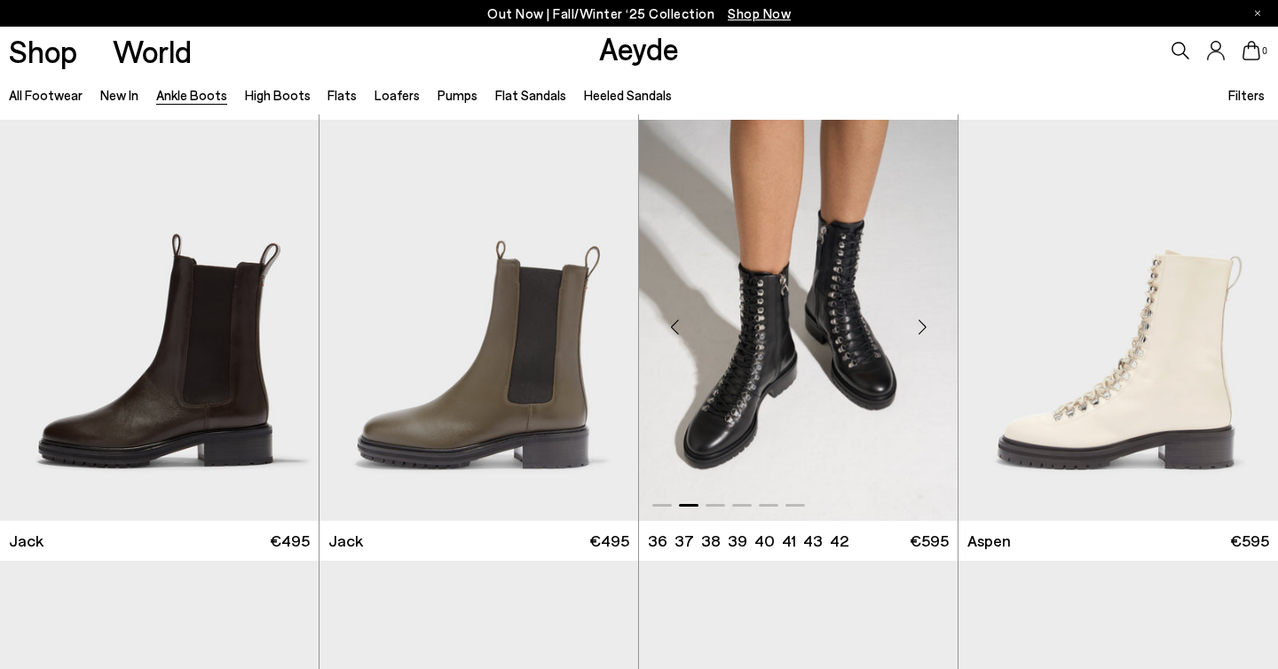
click at [673, 325] on div "Previous slide" at bounding box center [674, 327] width 53 height 53
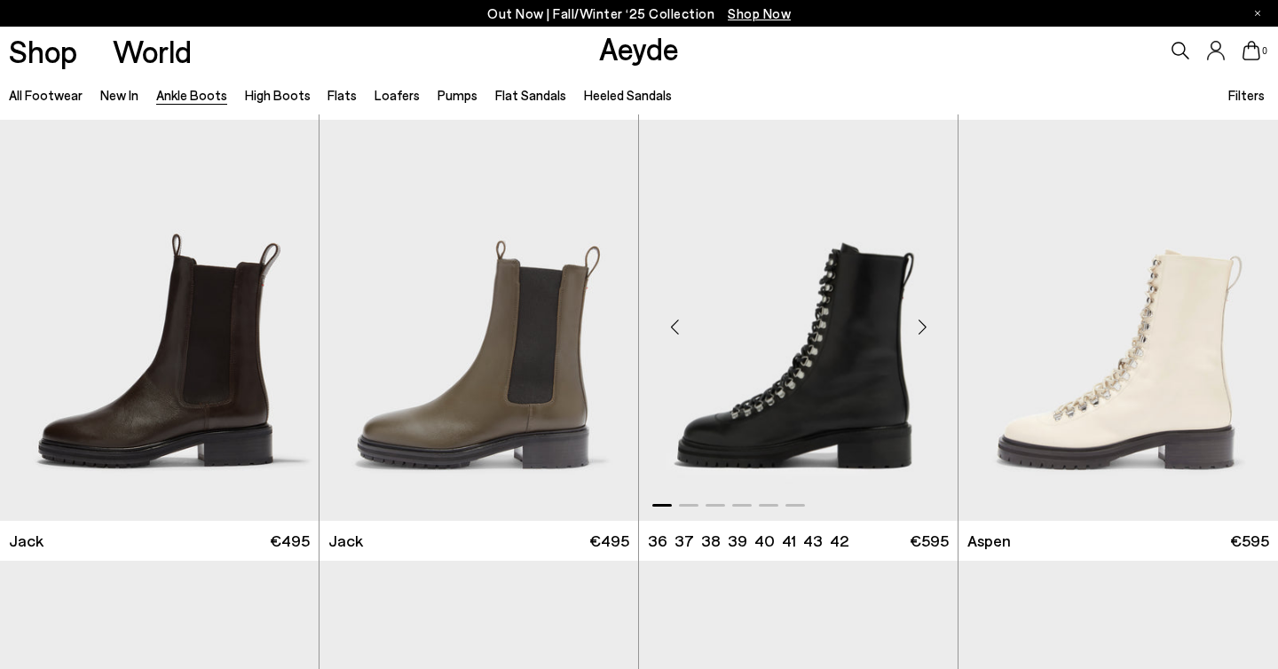
click at [673, 325] on div "Previous slide" at bounding box center [674, 327] width 53 height 53
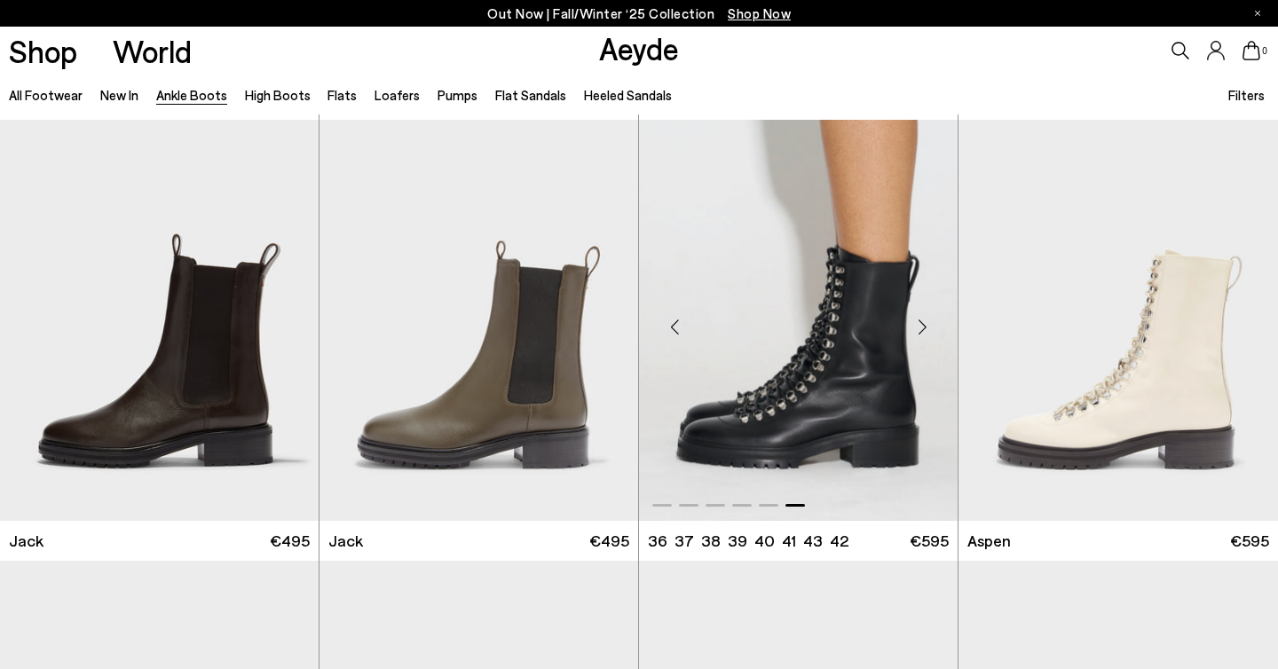
click at [673, 325] on div "Previous slide" at bounding box center [674, 327] width 53 height 53
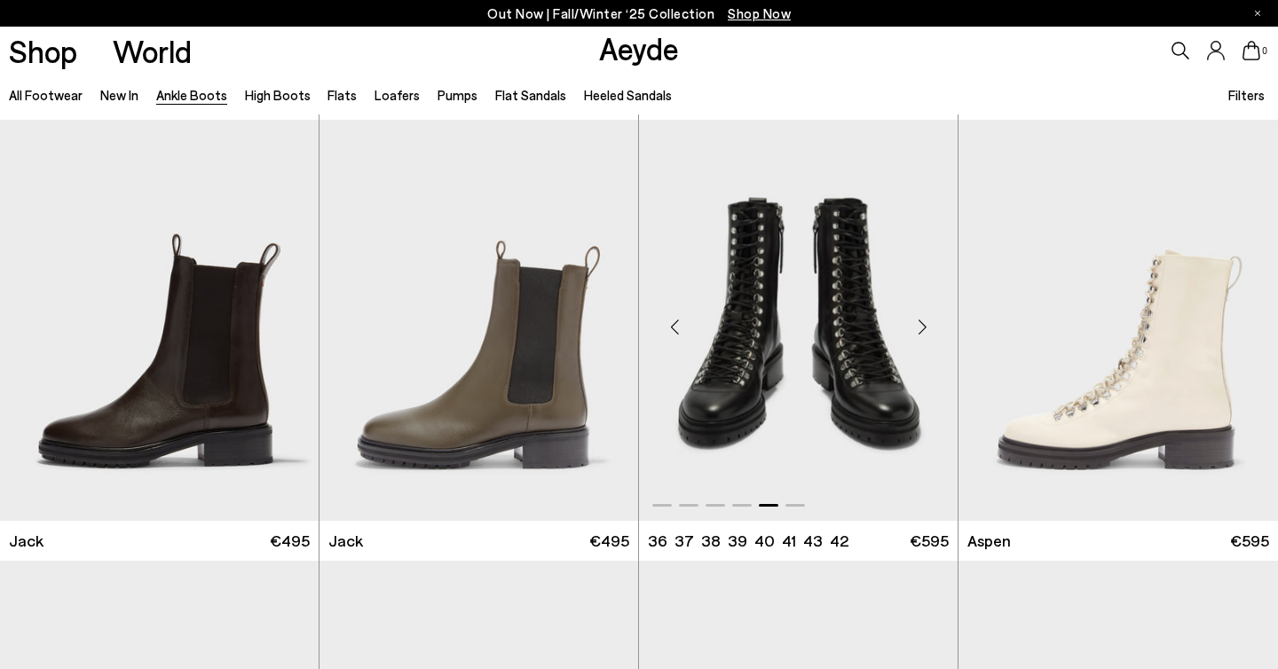
click at [673, 325] on div "Previous slide" at bounding box center [674, 327] width 53 height 53
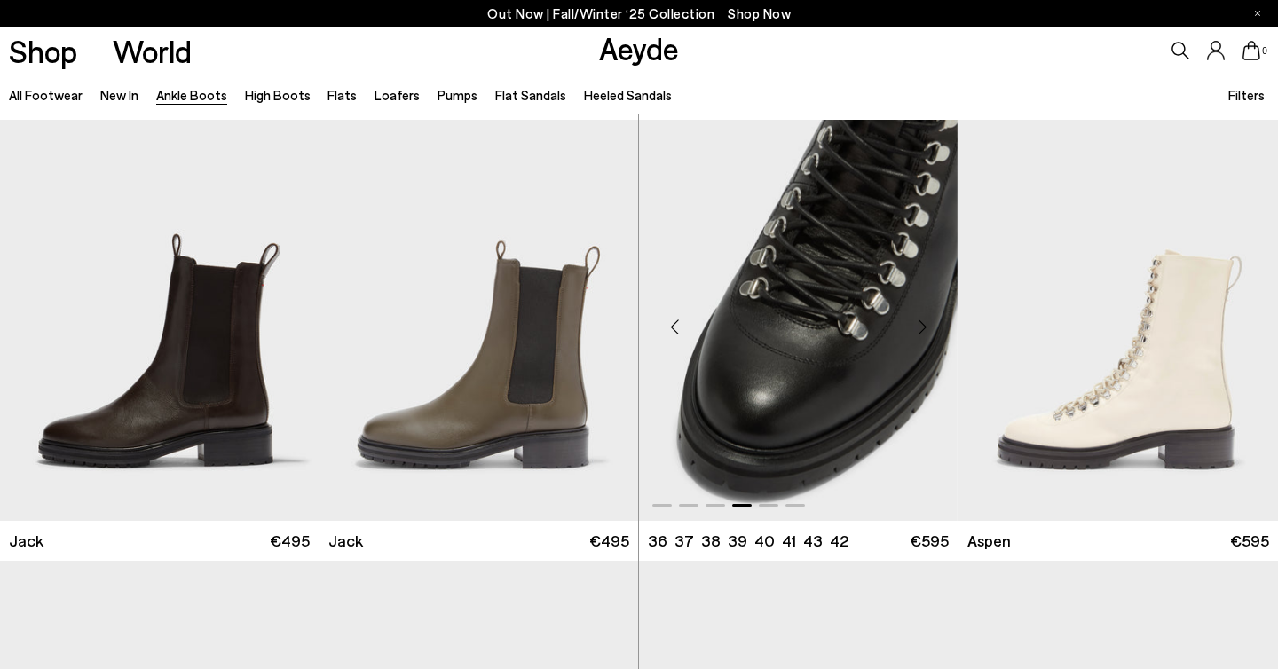
click at [917, 327] on div "Next slide" at bounding box center [922, 327] width 53 height 53
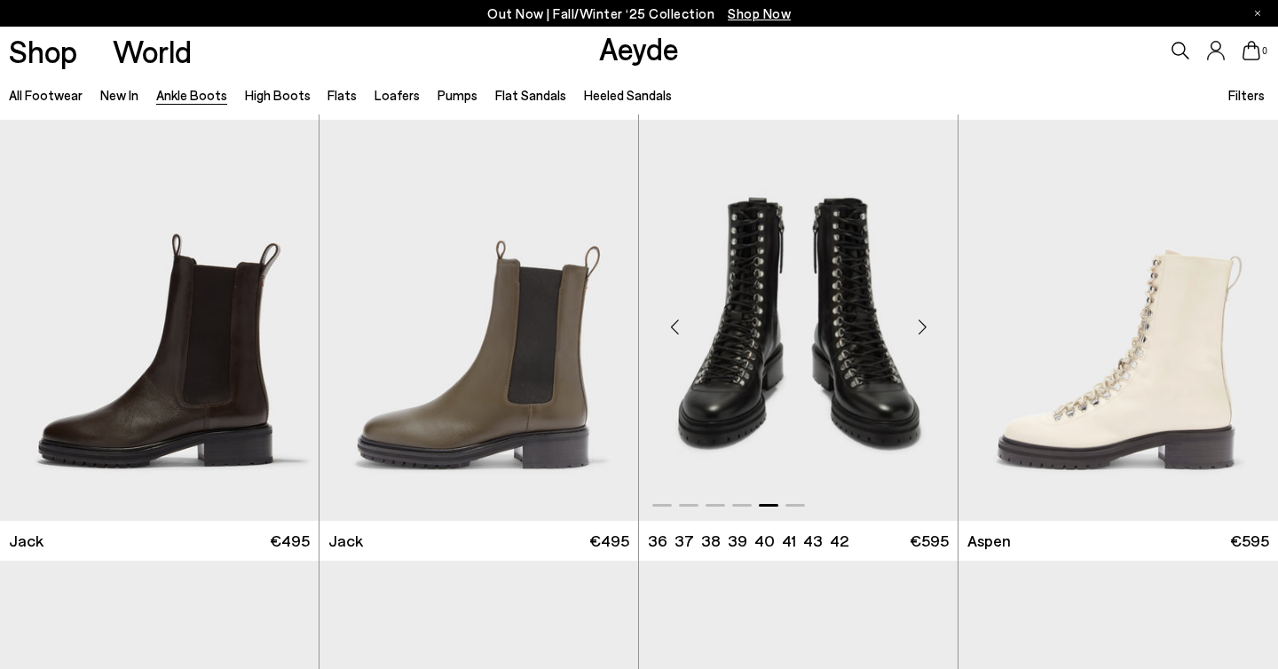
click at [922, 327] on div "Next slide" at bounding box center [922, 327] width 53 height 53
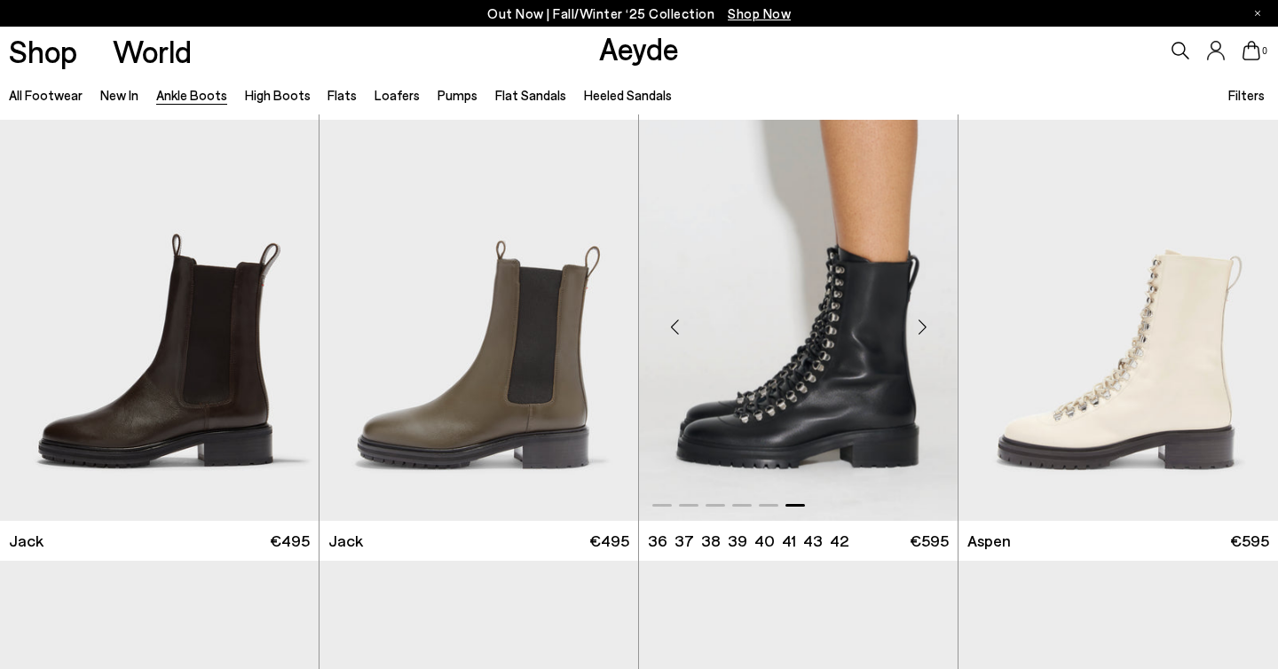
click at [922, 327] on div "Next slide" at bounding box center [922, 327] width 53 height 53
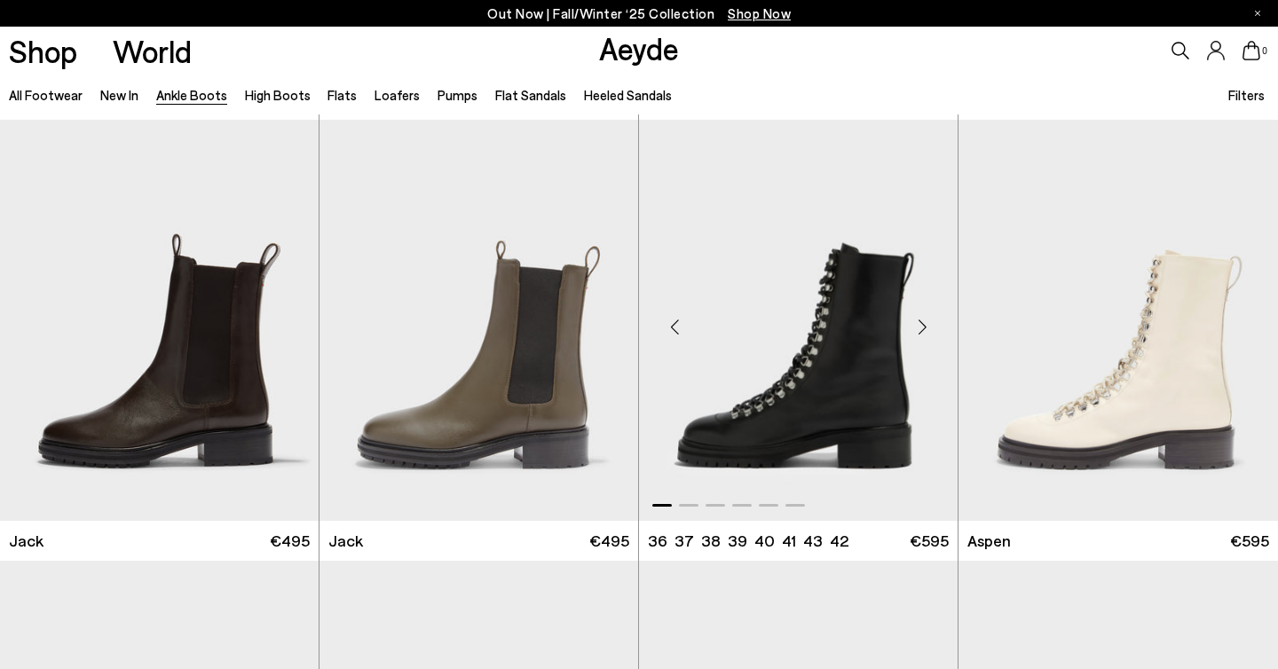
click at [922, 329] on div "Next slide" at bounding box center [922, 327] width 53 height 53
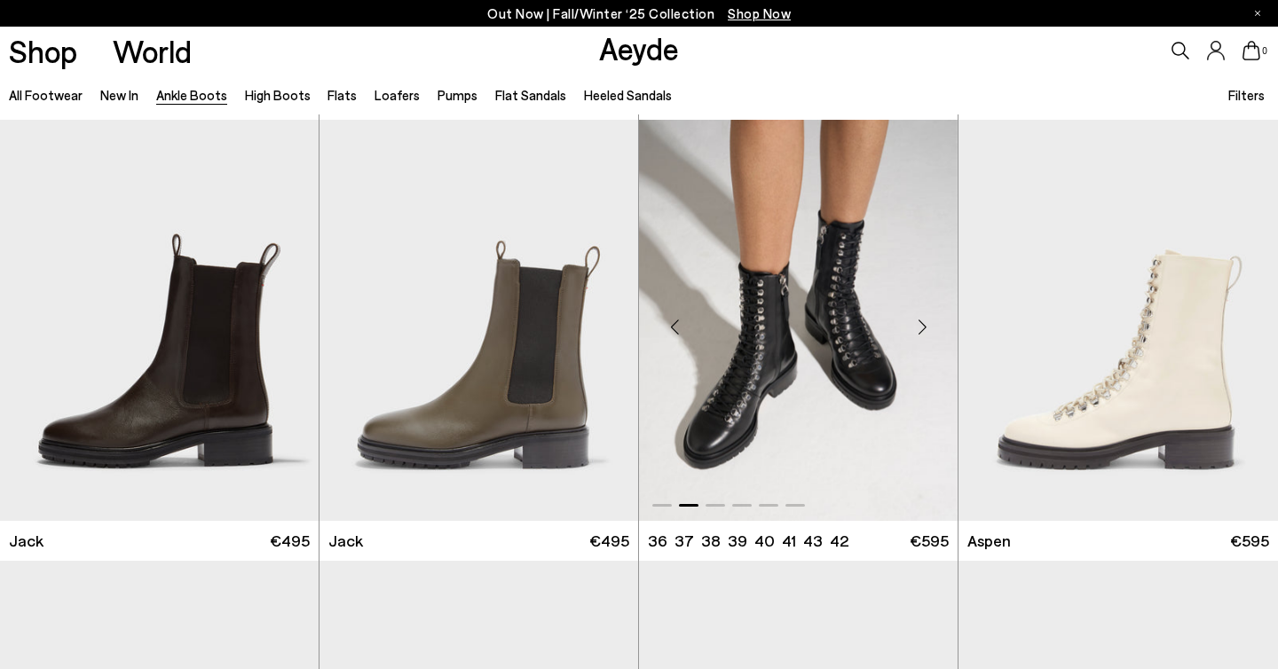
click at [922, 329] on div "Next slide" at bounding box center [922, 327] width 53 height 53
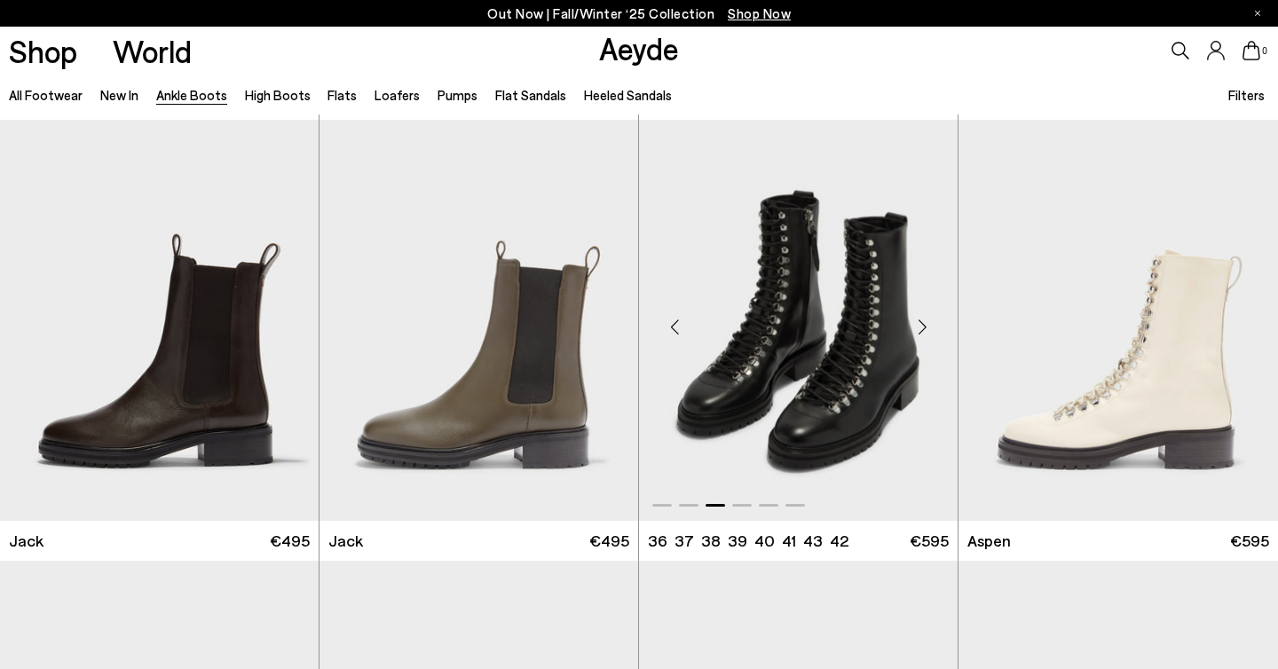
click at [922, 329] on div "Next slide" at bounding box center [922, 327] width 53 height 53
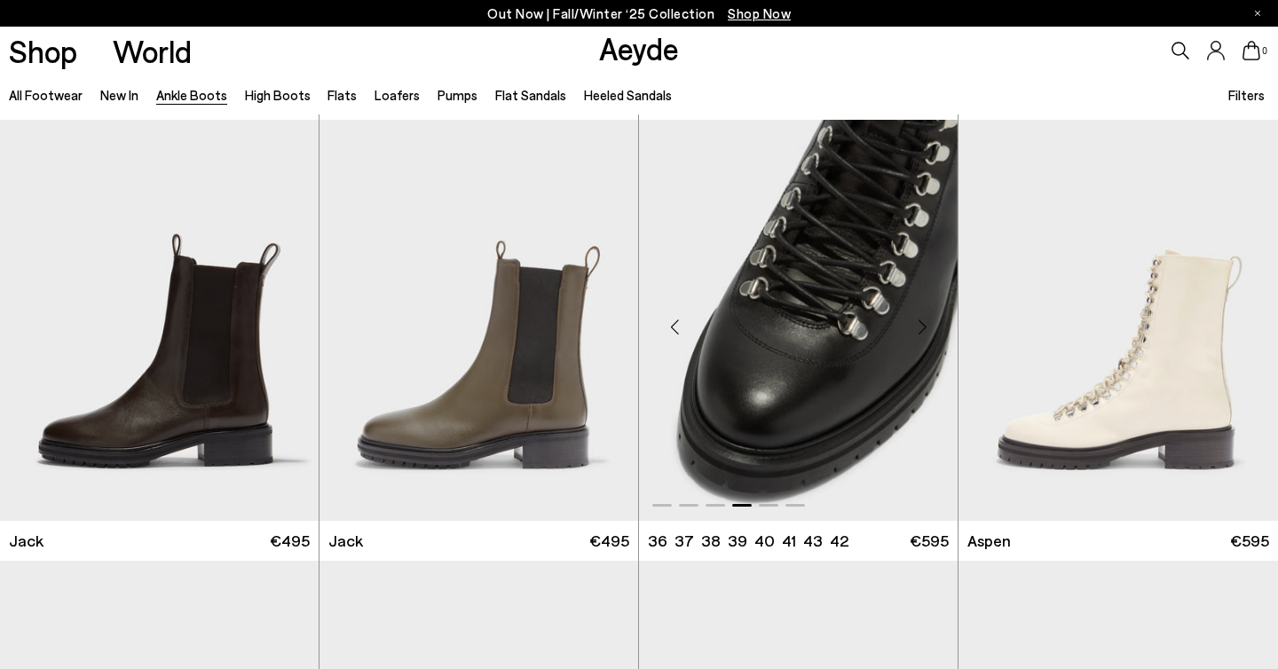
click at [922, 329] on div "Next slide" at bounding box center [922, 327] width 53 height 53
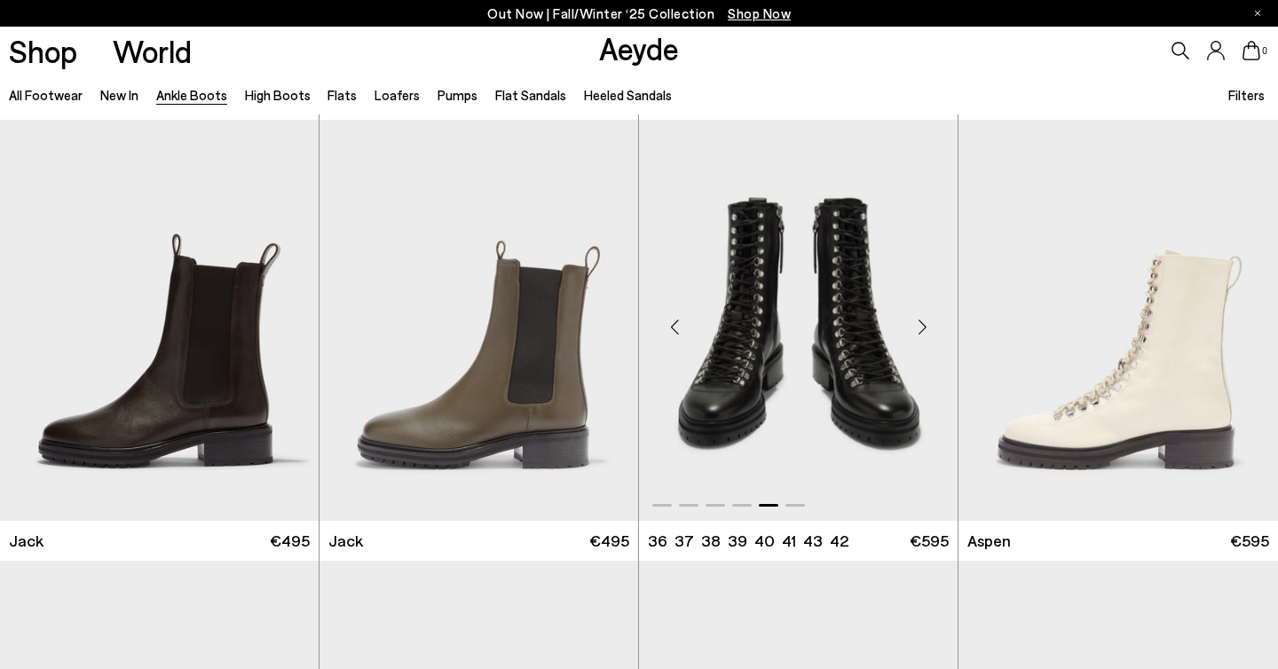
click at [921, 331] on div "Next slide" at bounding box center [922, 327] width 53 height 53
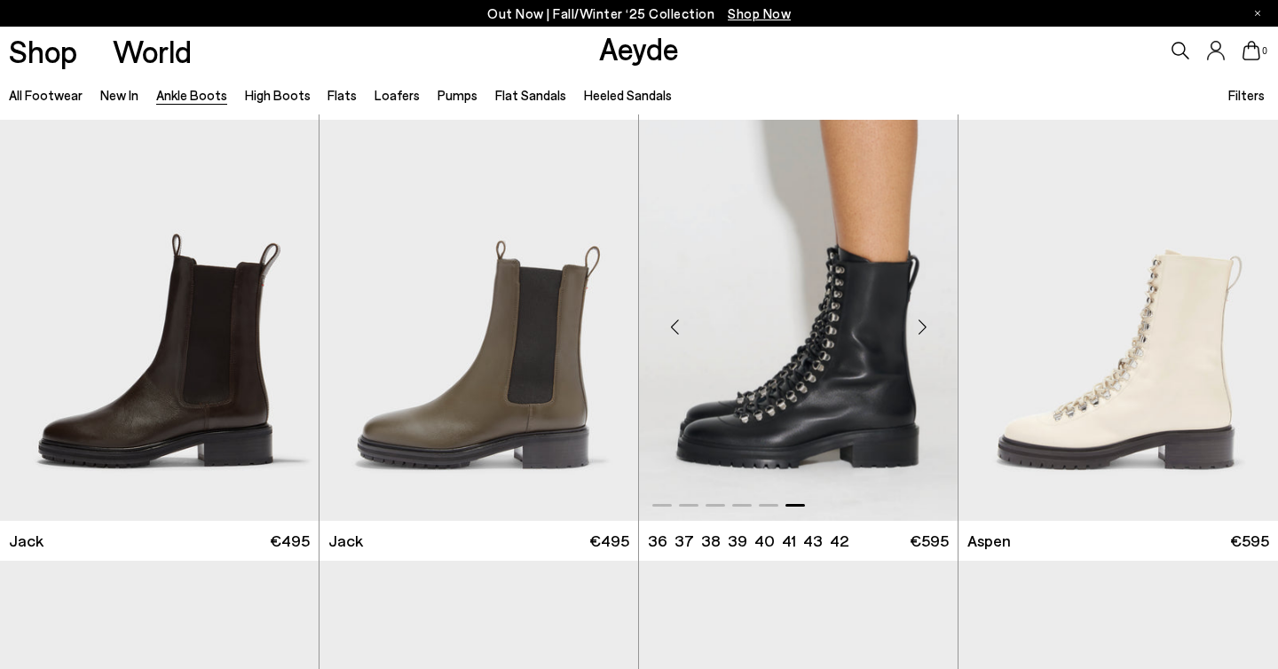
click at [921, 331] on div "Next slide" at bounding box center [922, 327] width 53 height 53
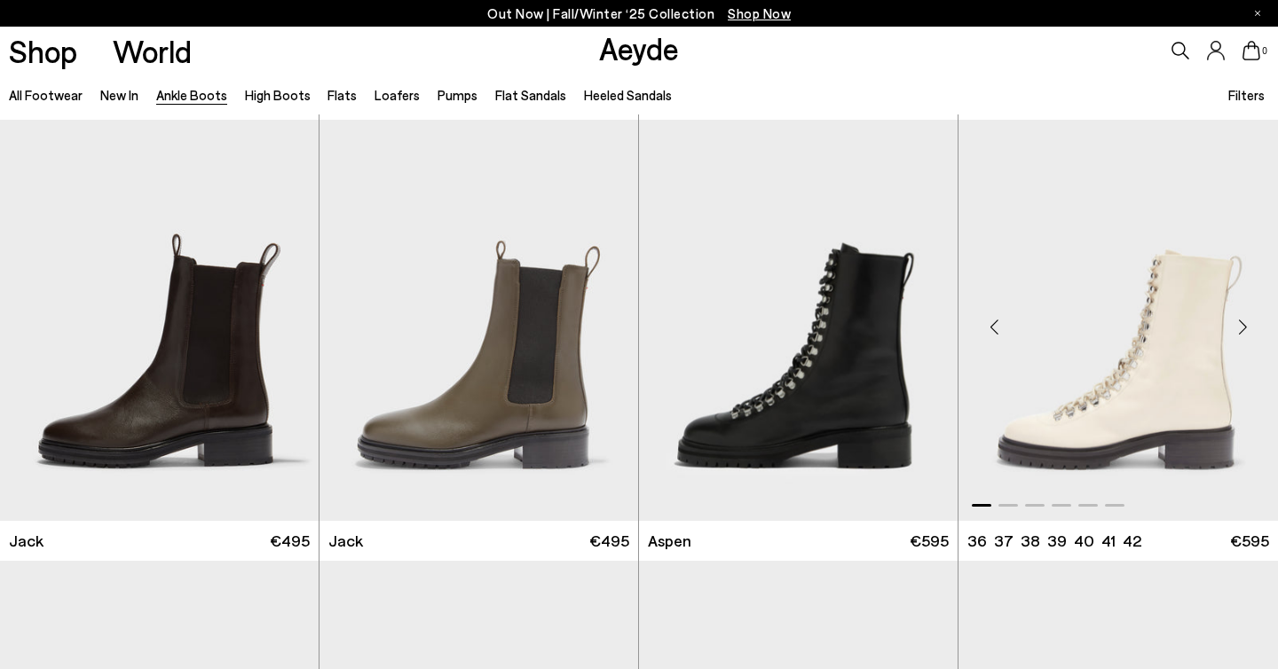
click at [1237, 338] on div "Next slide" at bounding box center [1242, 327] width 53 height 53
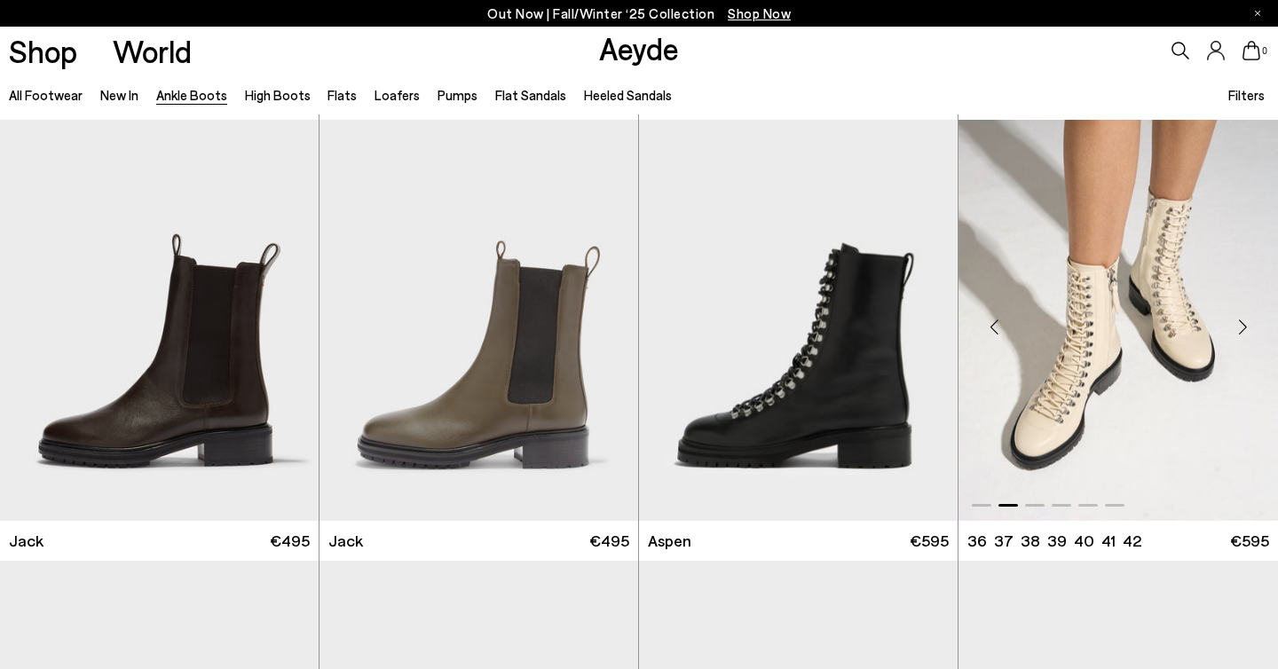
click at [1237, 338] on div "Next slide" at bounding box center [1242, 327] width 53 height 53
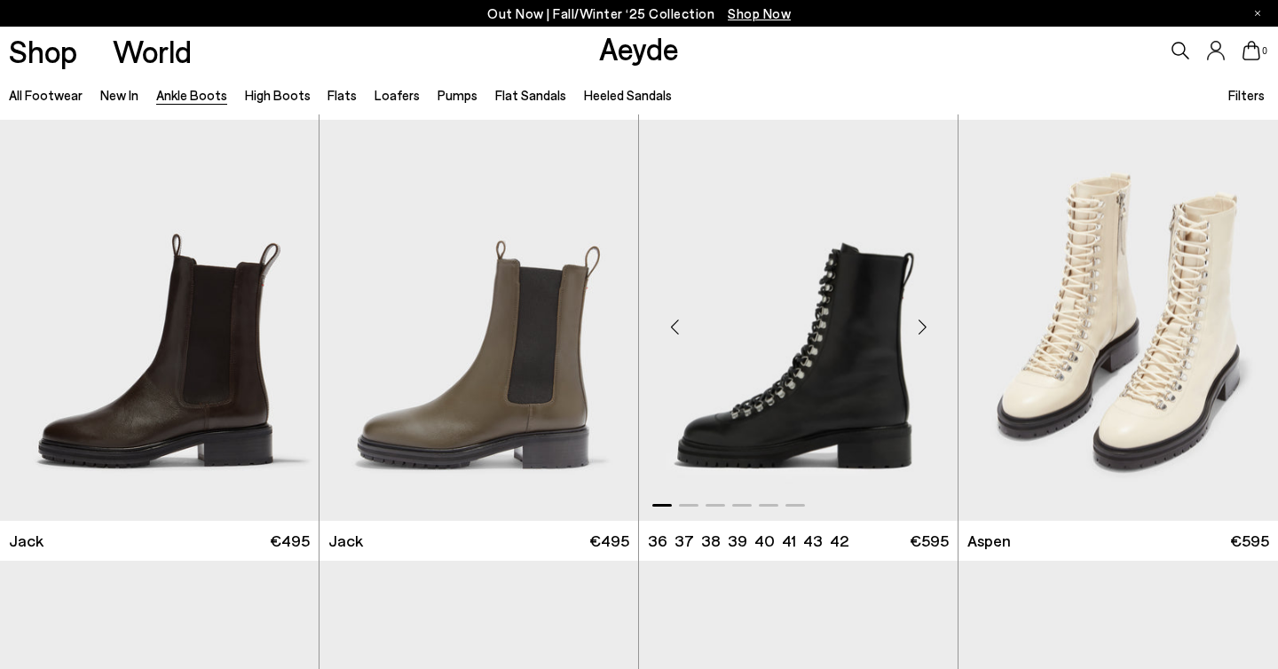
click at [913, 331] on div "Next slide" at bounding box center [922, 327] width 53 height 53
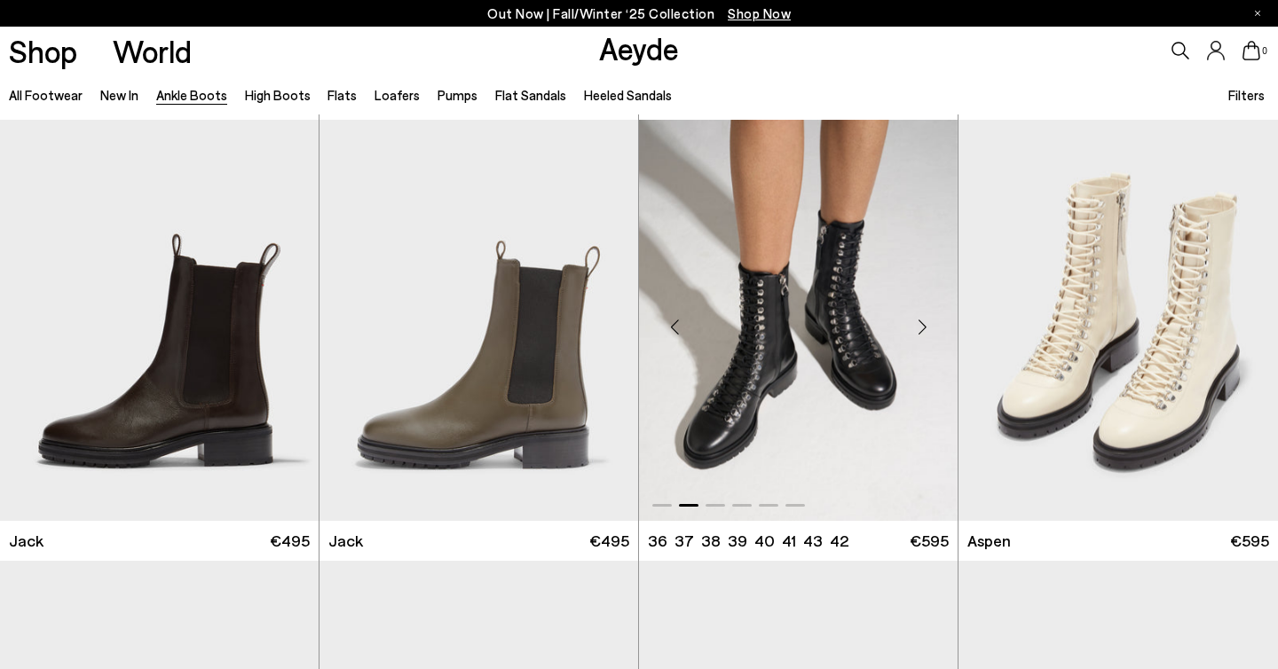
click at [913, 331] on div "Next slide" at bounding box center [922, 327] width 53 height 53
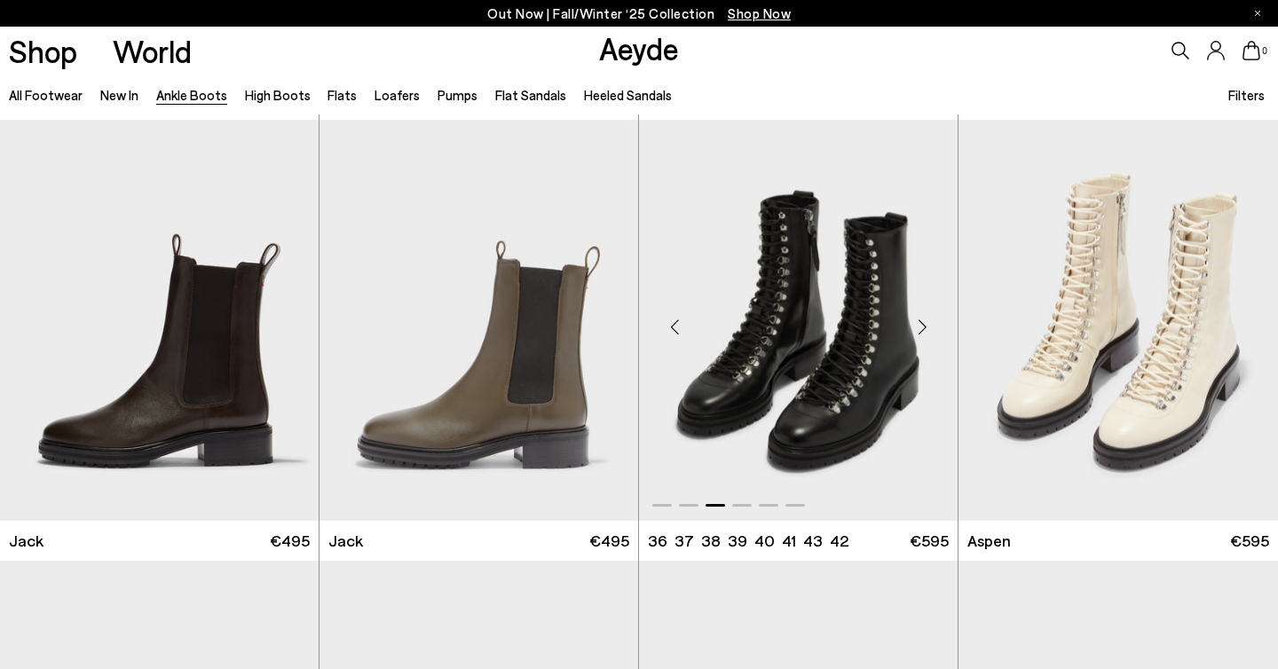
click at [913, 331] on div "Next slide" at bounding box center [922, 327] width 53 height 53
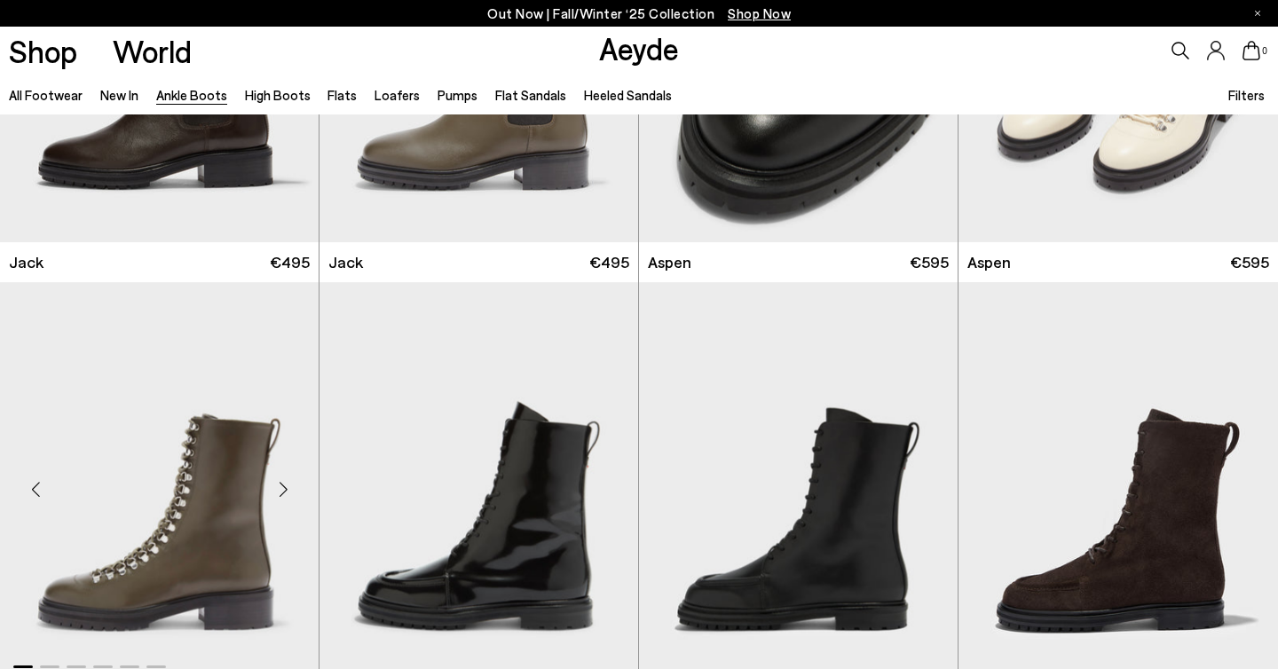
scroll to position [6989, 0]
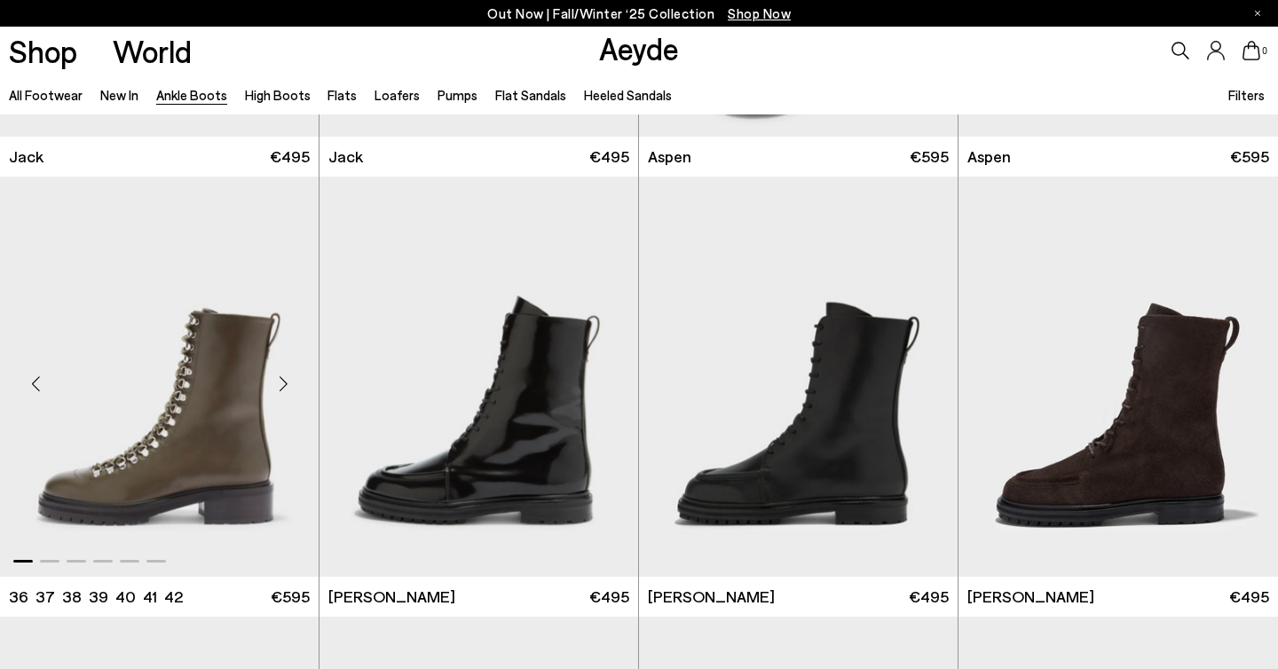
click at [274, 380] on div "Next slide" at bounding box center [283, 383] width 53 height 53
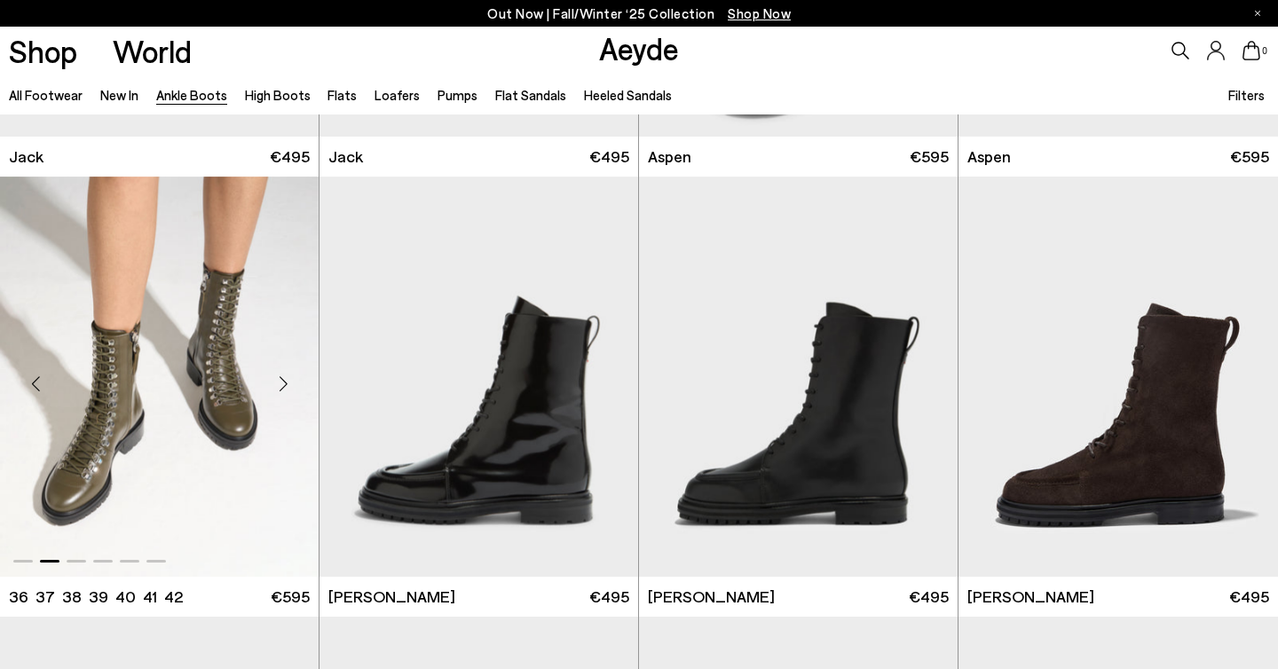
click at [280, 384] on div "Next slide" at bounding box center [283, 383] width 53 height 53
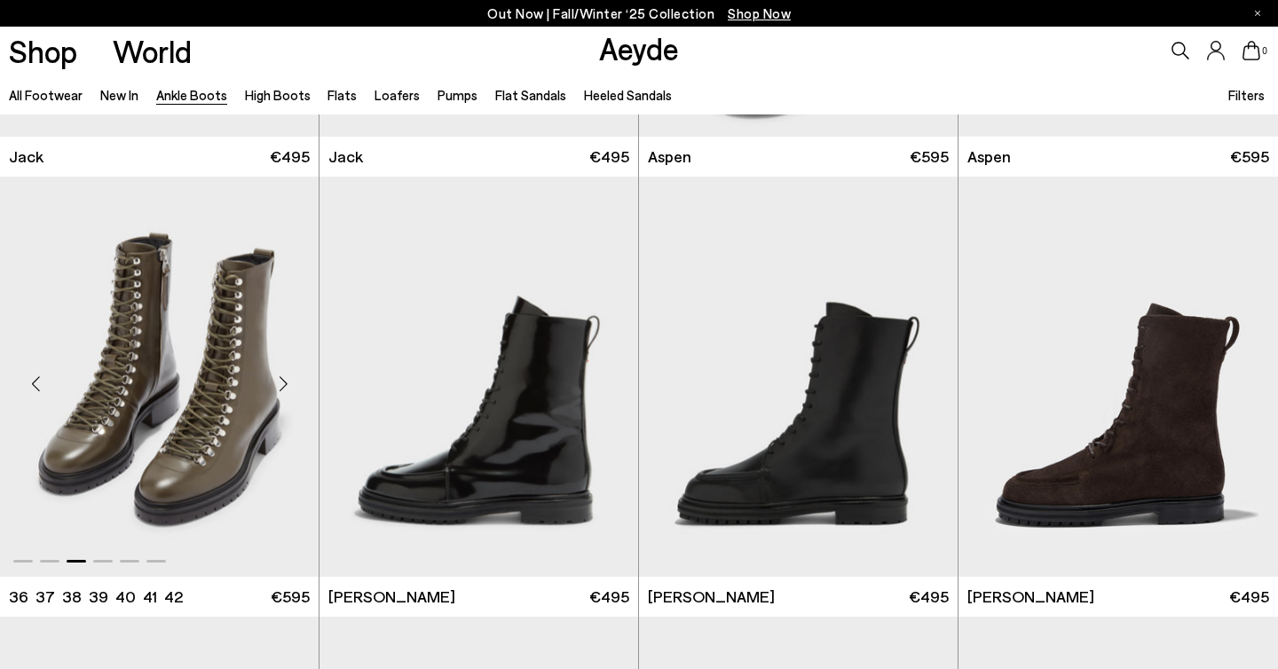
click at [284, 385] on div "Next slide" at bounding box center [283, 383] width 53 height 53
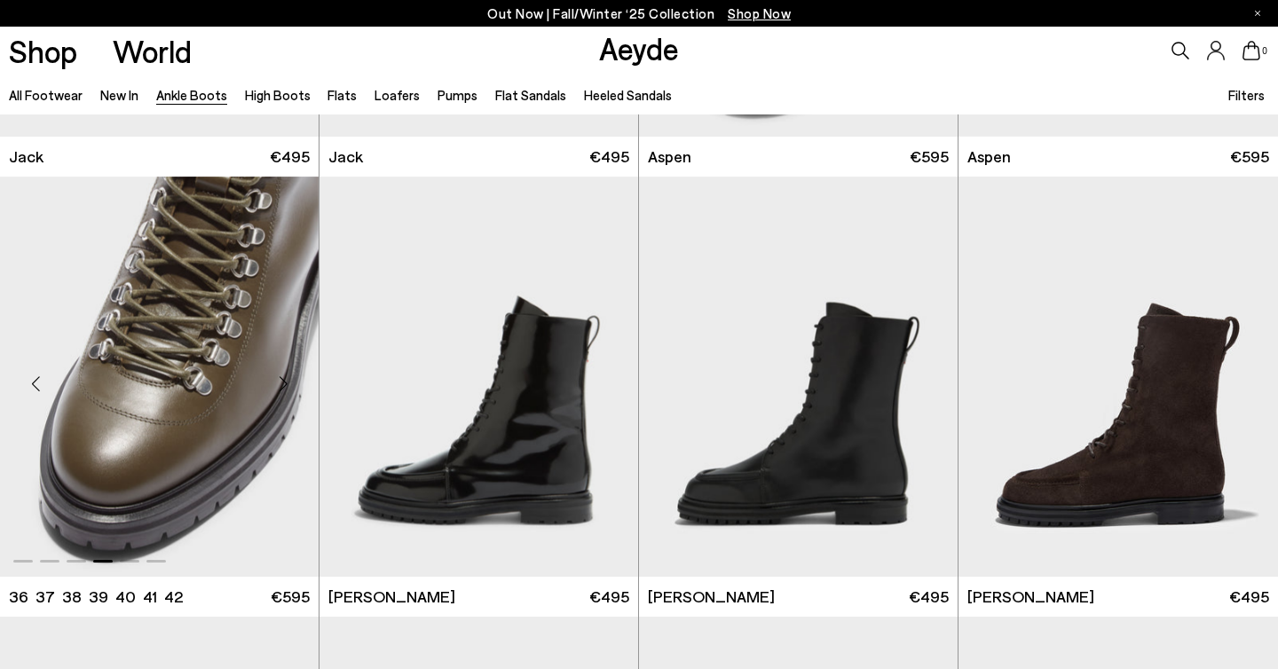
click at [284, 385] on div "Next slide" at bounding box center [283, 383] width 53 height 53
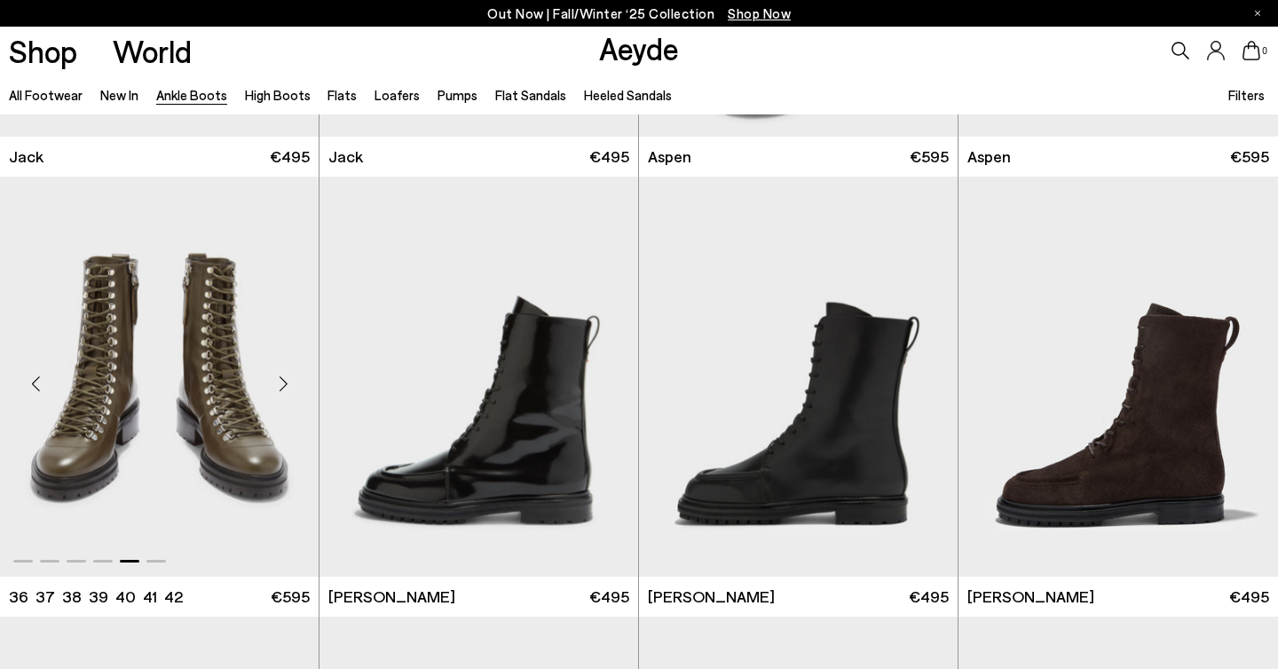
click at [284, 385] on div "Next slide" at bounding box center [283, 383] width 53 height 53
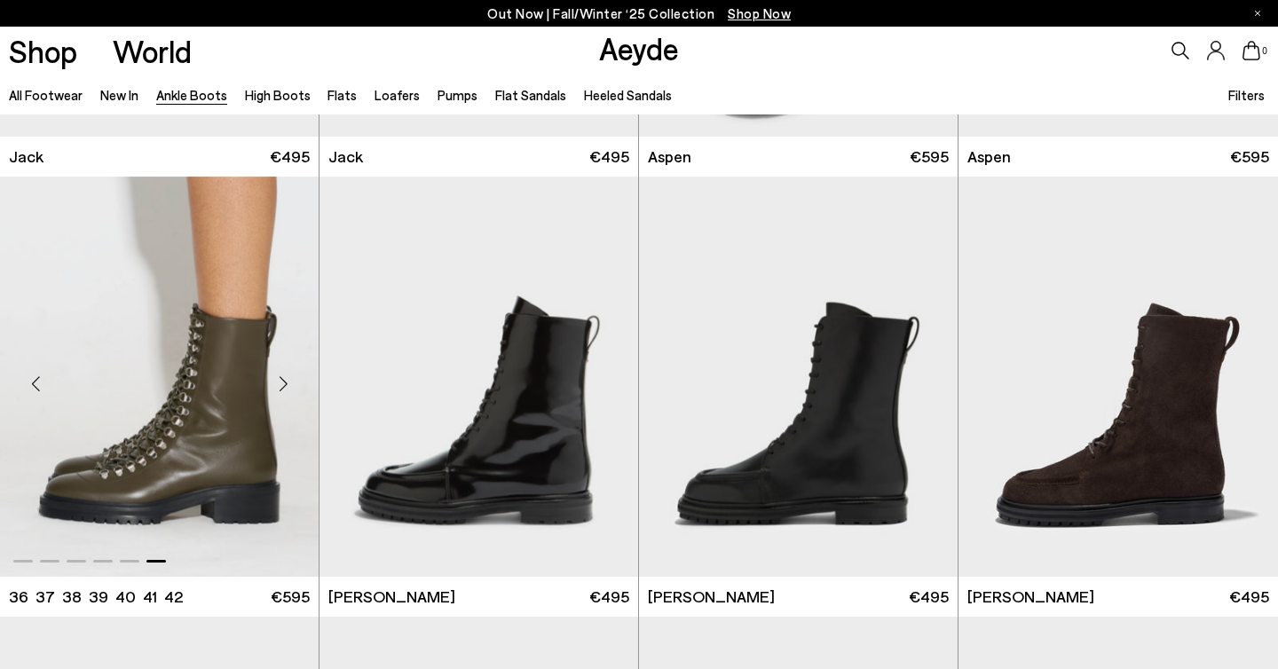
click at [284, 385] on div "Next slide" at bounding box center [283, 383] width 53 height 53
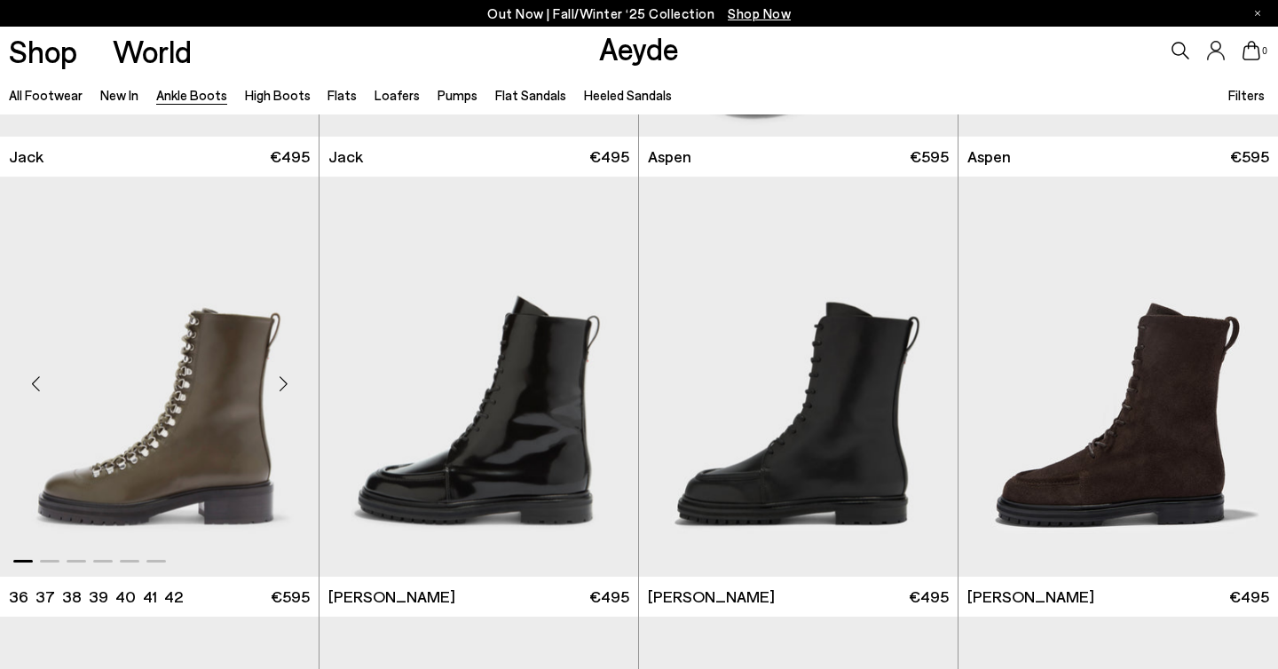
click at [284, 385] on div "Next slide" at bounding box center [283, 383] width 53 height 53
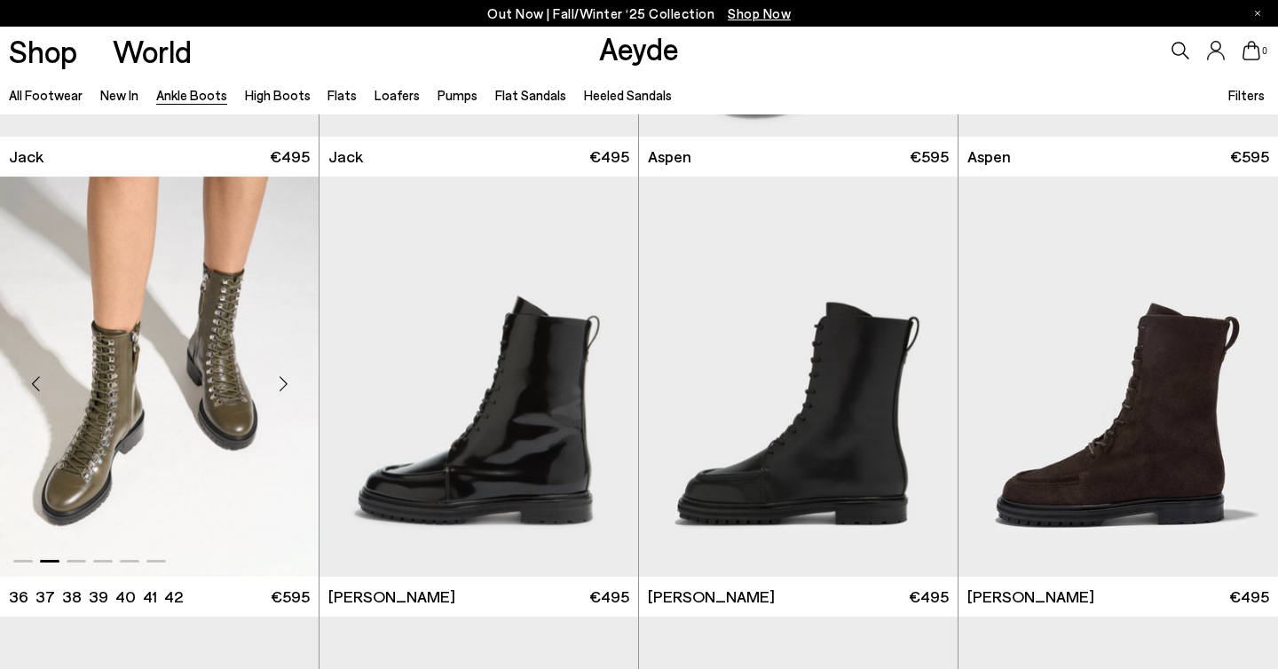
click at [286, 385] on div "Next slide" at bounding box center [283, 383] width 53 height 53
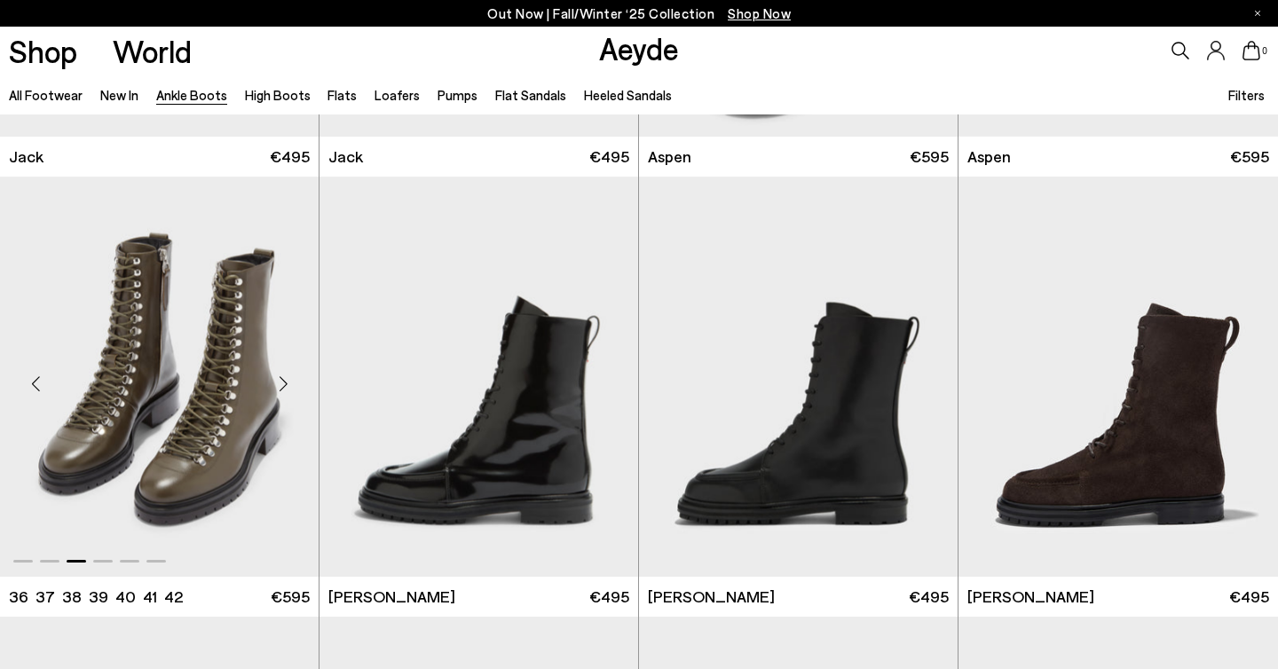
click at [286, 385] on div "Next slide" at bounding box center [283, 383] width 53 height 53
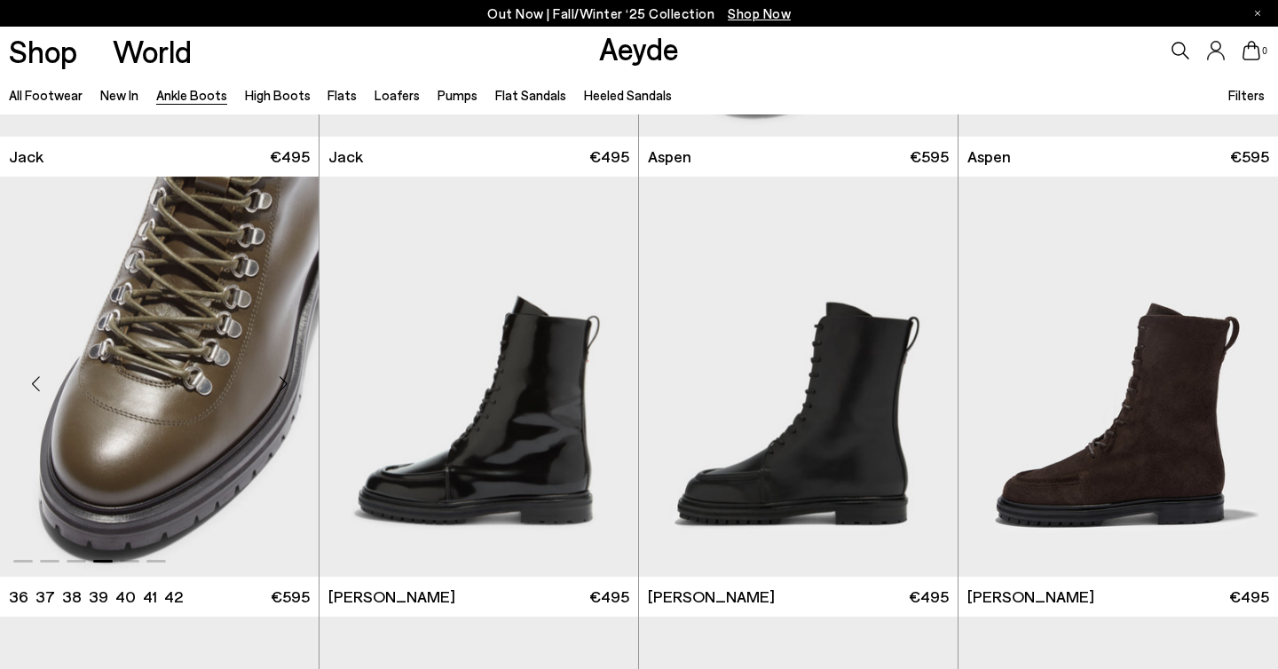
click at [286, 385] on div "Next slide" at bounding box center [283, 383] width 53 height 53
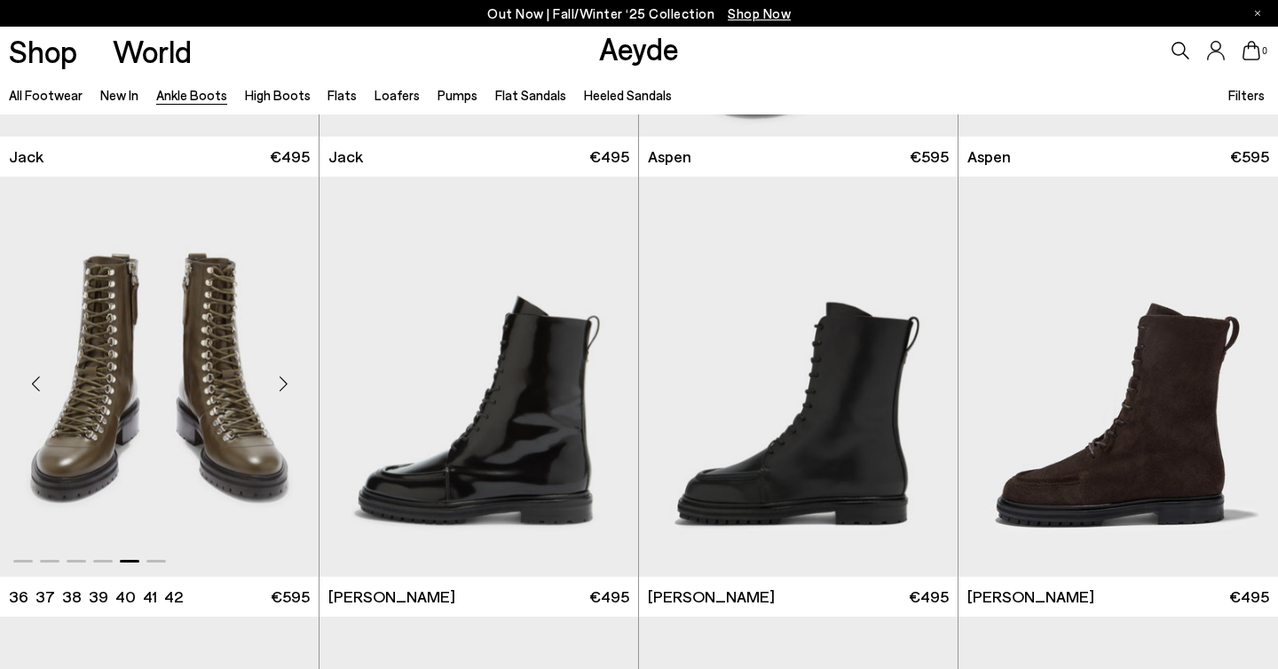
click at [286, 385] on div "Next slide" at bounding box center [283, 383] width 53 height 53
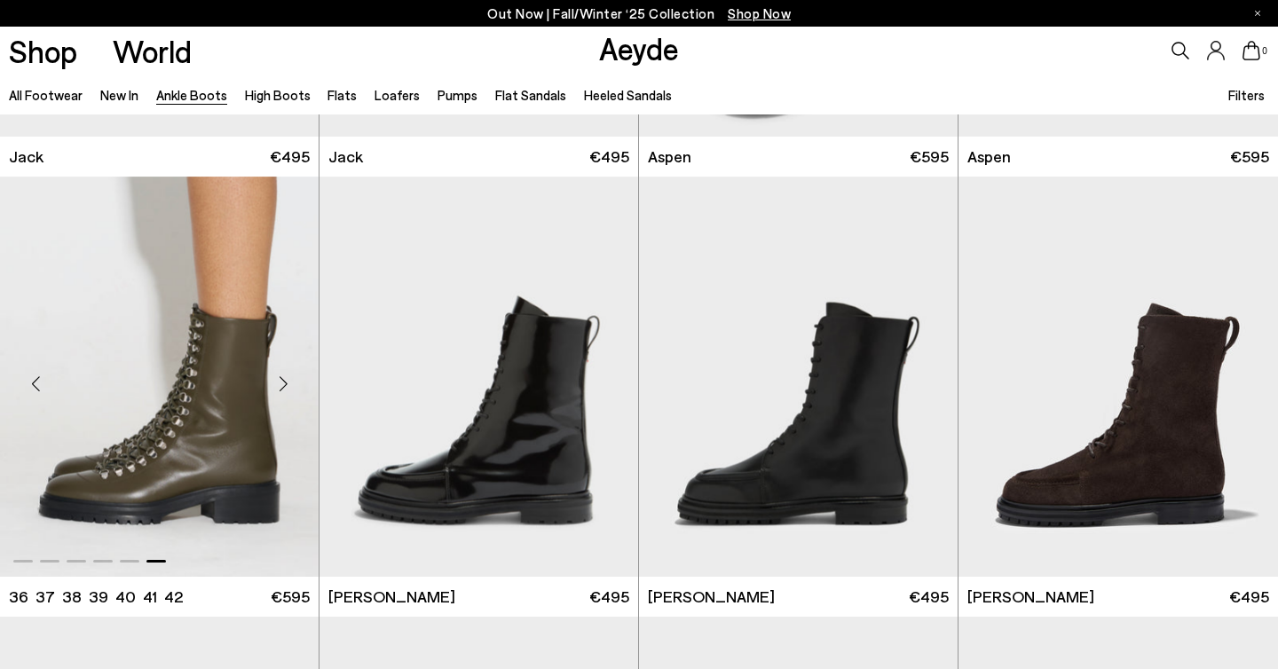
click at [286, 385] on div "Next slide" at bounding box center [283, 383] width 53 height 53
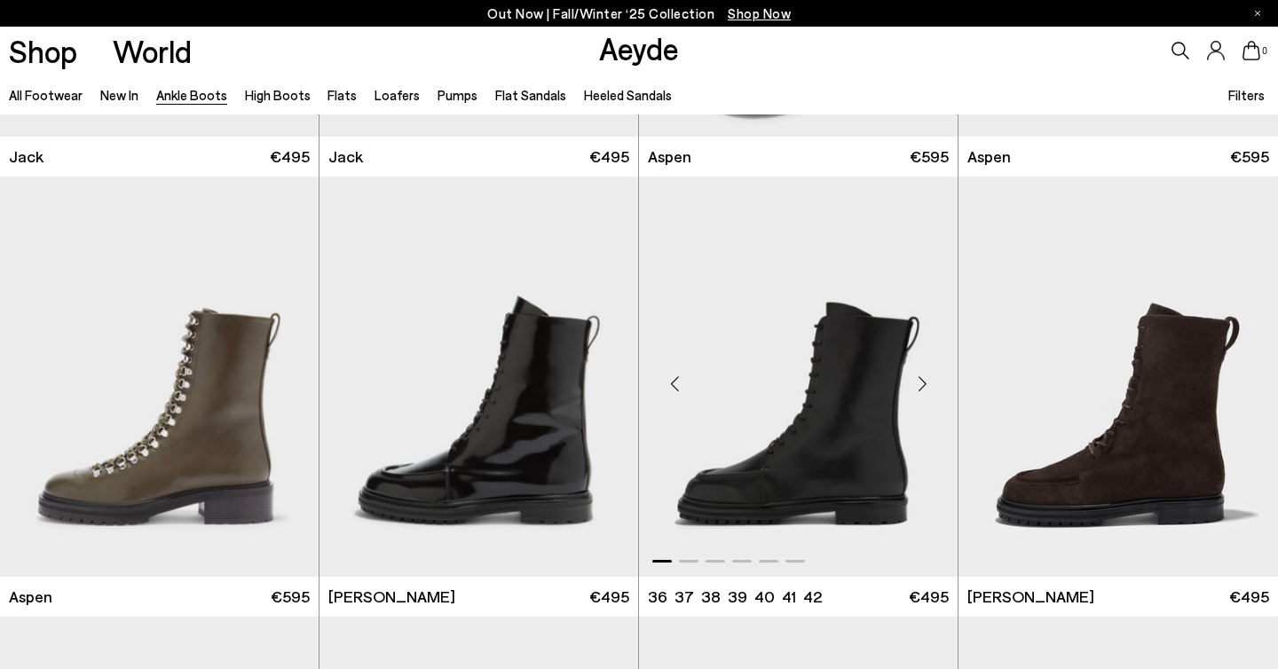
click at [930, 379] on div "Next slide" at bounding box center [922, 383] width 53 height 53
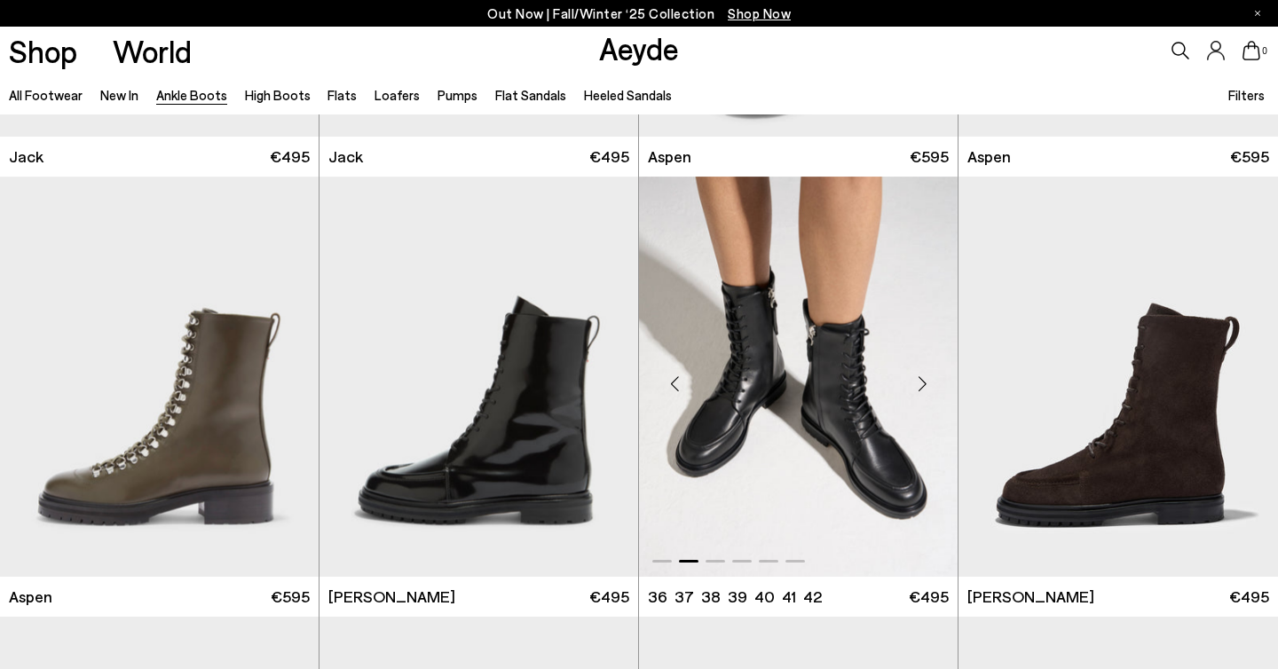
click at [924, 383] on div "Next slide" at bounding box center [922, 383] width 53 height 53
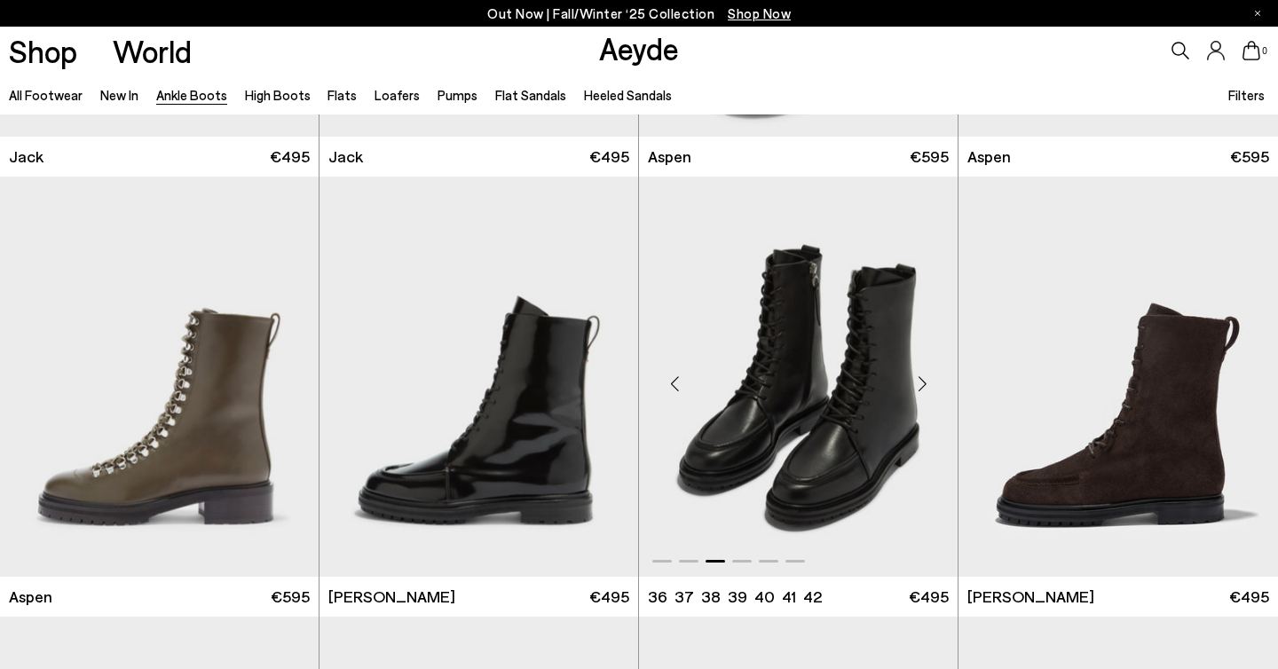
click at [924, 383] on div "Next slide" at bounding box center [922, 383] width 53 height 53
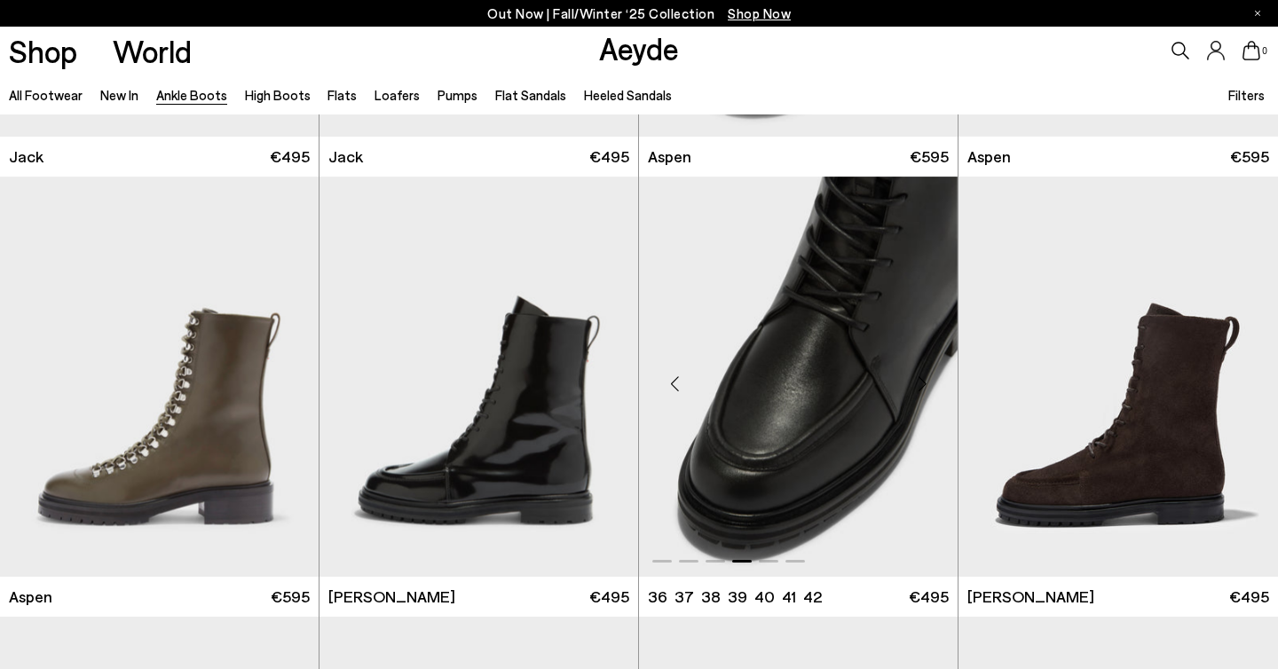
click at [925, 384] on div "Next slide" at bounding box center [922, 383] width 53 height 53
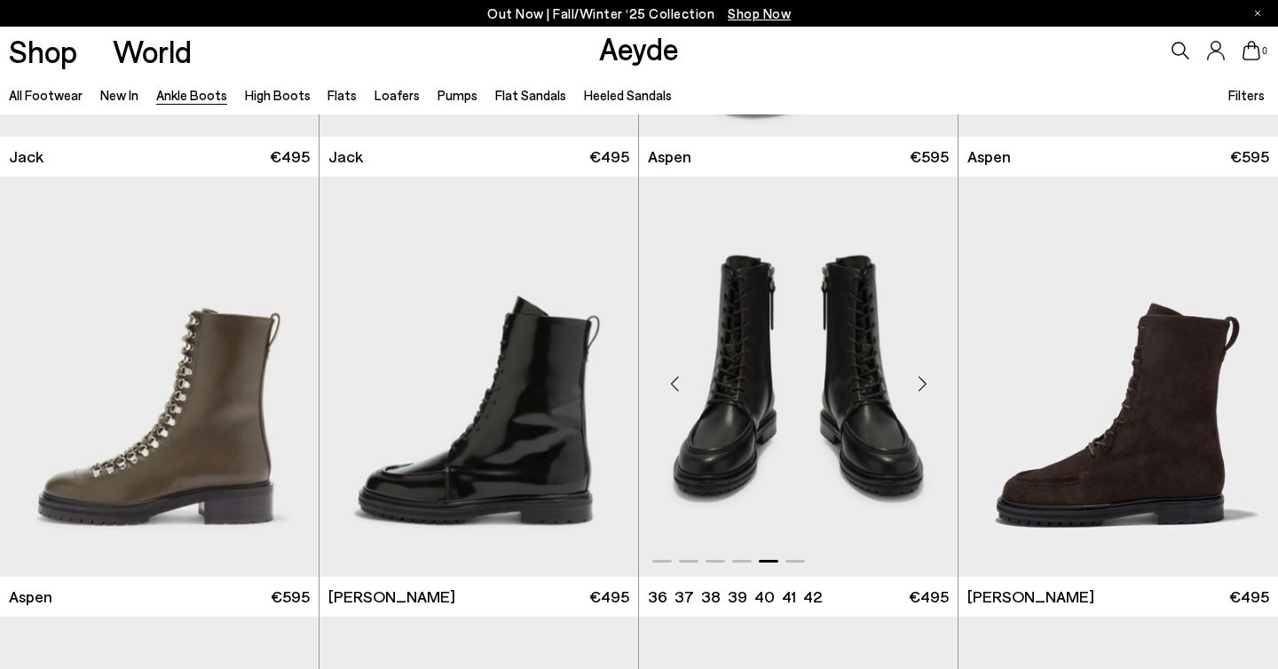
click at [925, 384] on div "Next slide" at bounding box center [922, 383] width 53 height 53
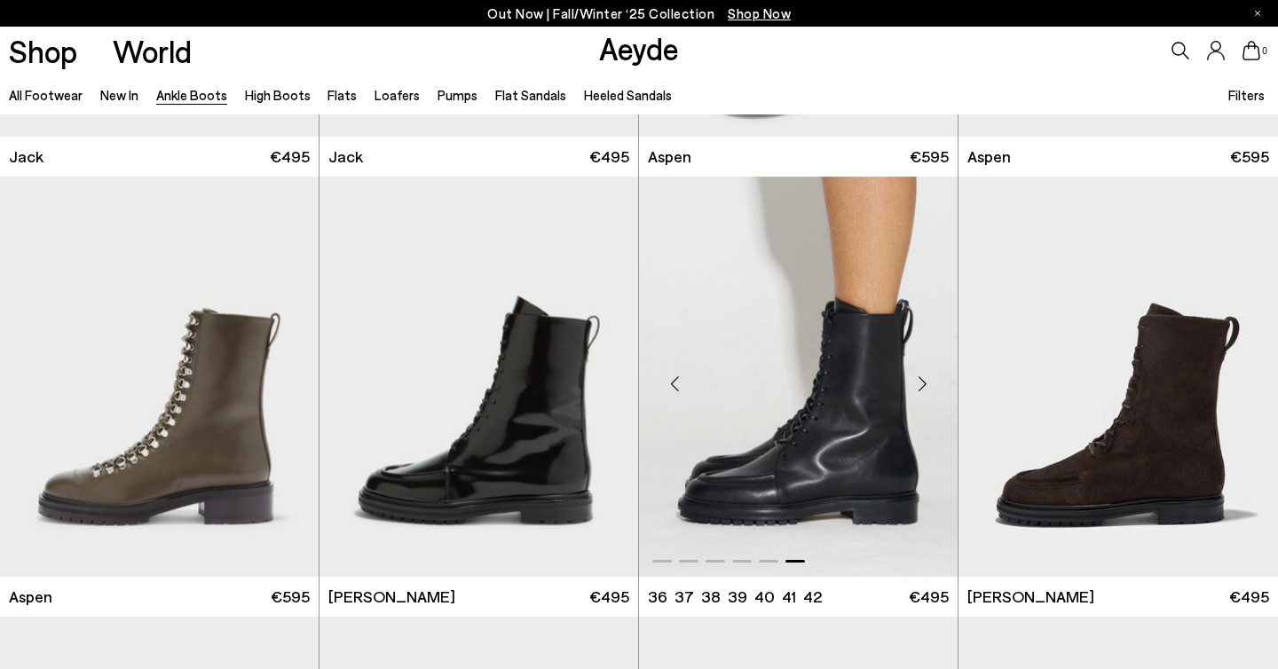
click at [925, 384] on div "Next slide" at bounding box center [922, 383] width 53 height 53
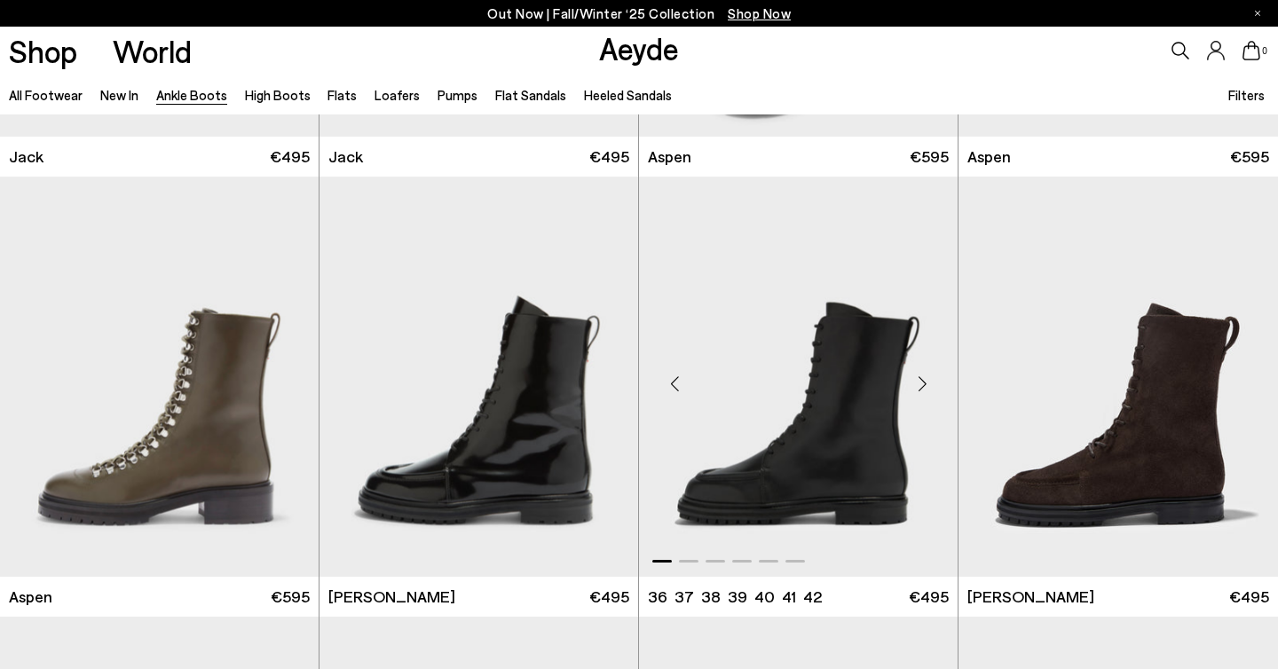
click at [925, 384] on div "Next slide" at bounding box center [922, 383] width 53 height 53
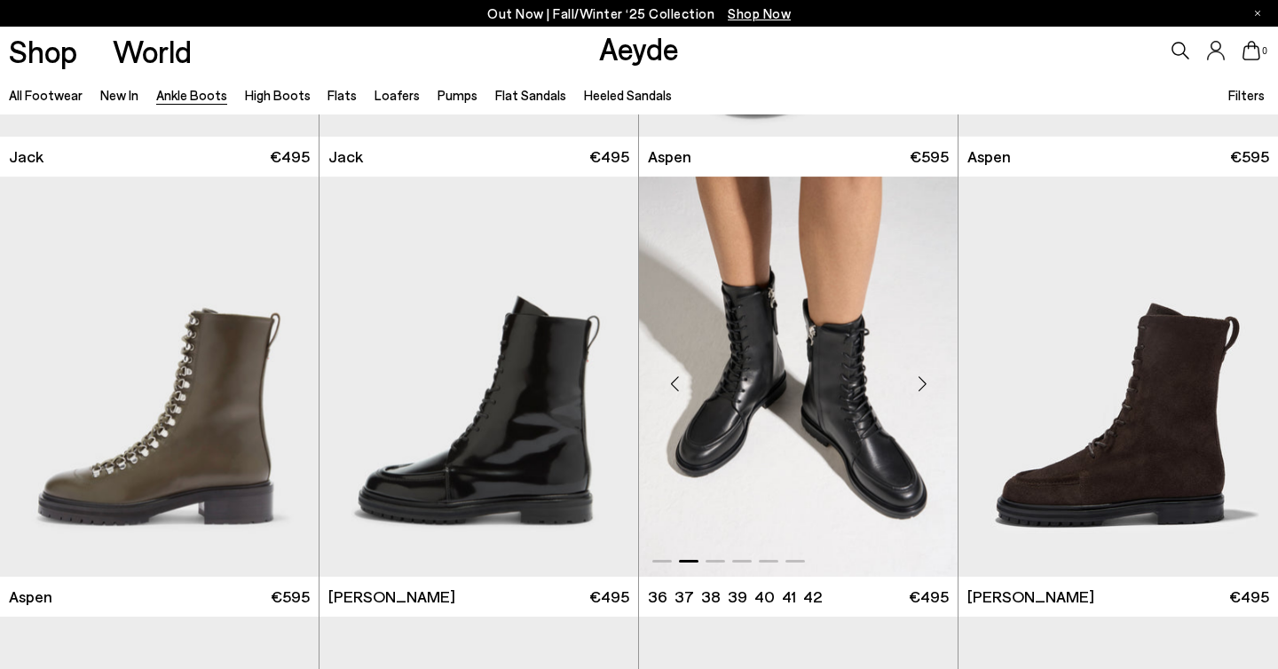
click at [925, 384] on div "Next slide" at bounding box center [922, 383] width 53 height 53
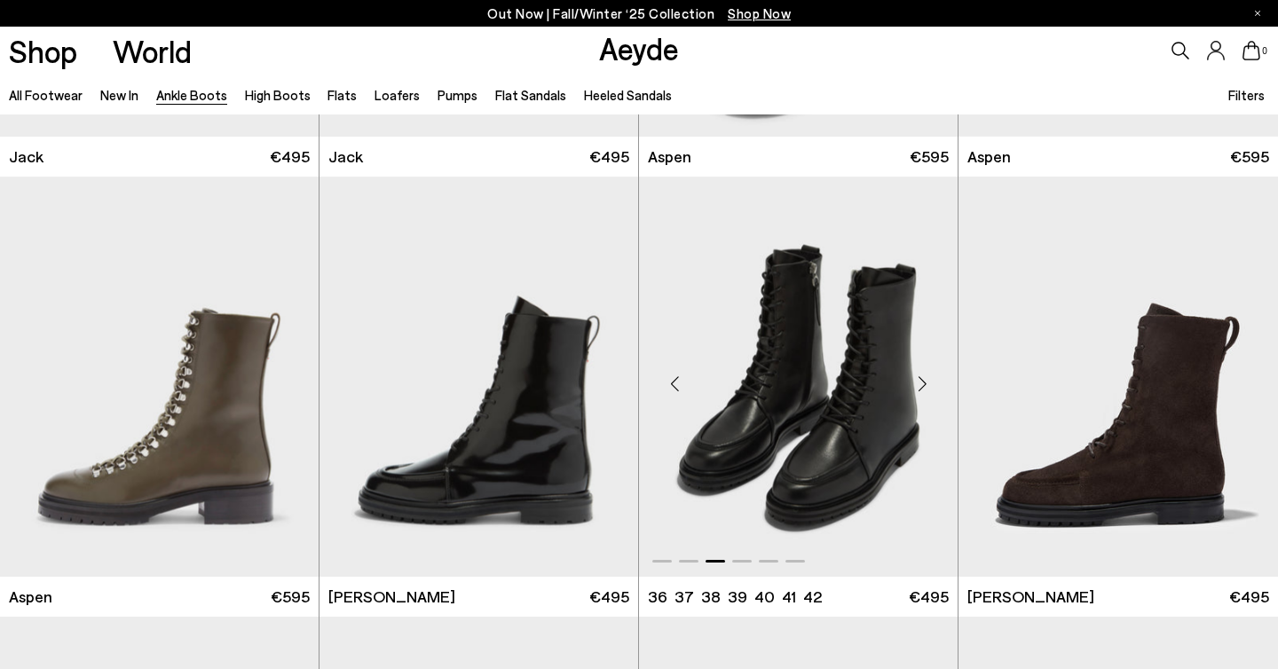
click at [925, 384] on div "Next slide" at bounding box center [922, 383] width 53 height 53
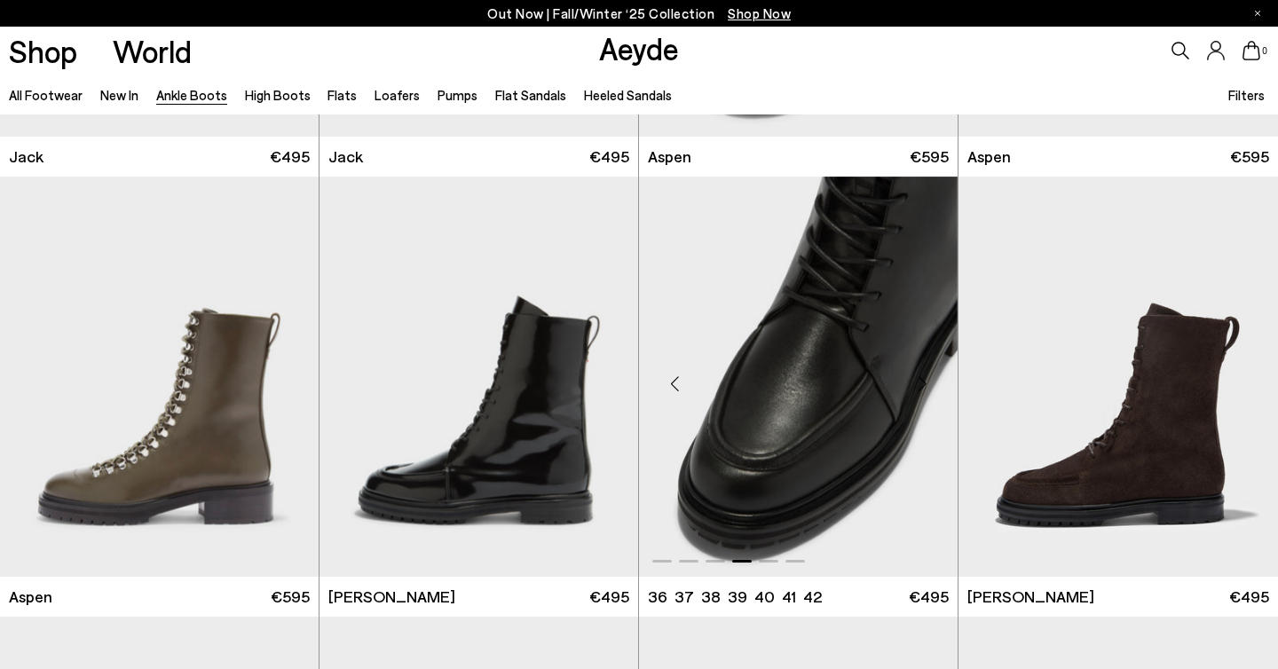
click at [925, 384] on div "Next slide" at bounding box center [922, 383] width 53 height 53
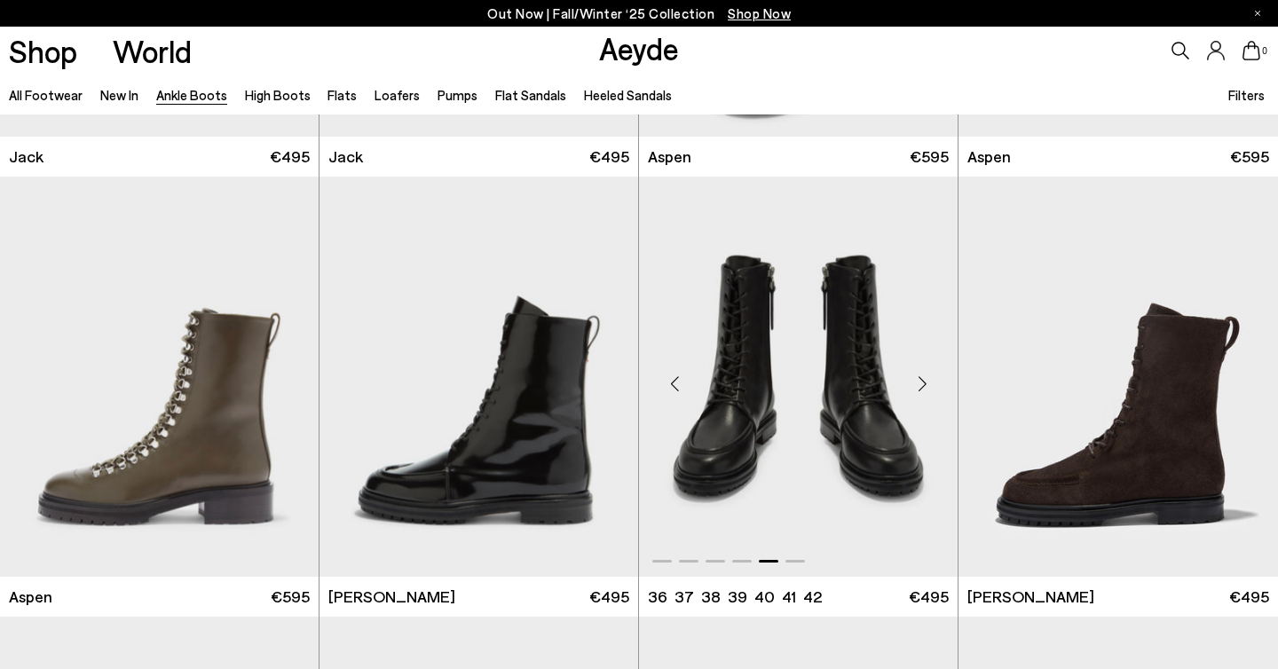
click at [925, 384] on div "Next slide" at bounding box center [922, 383] width 53 height 53
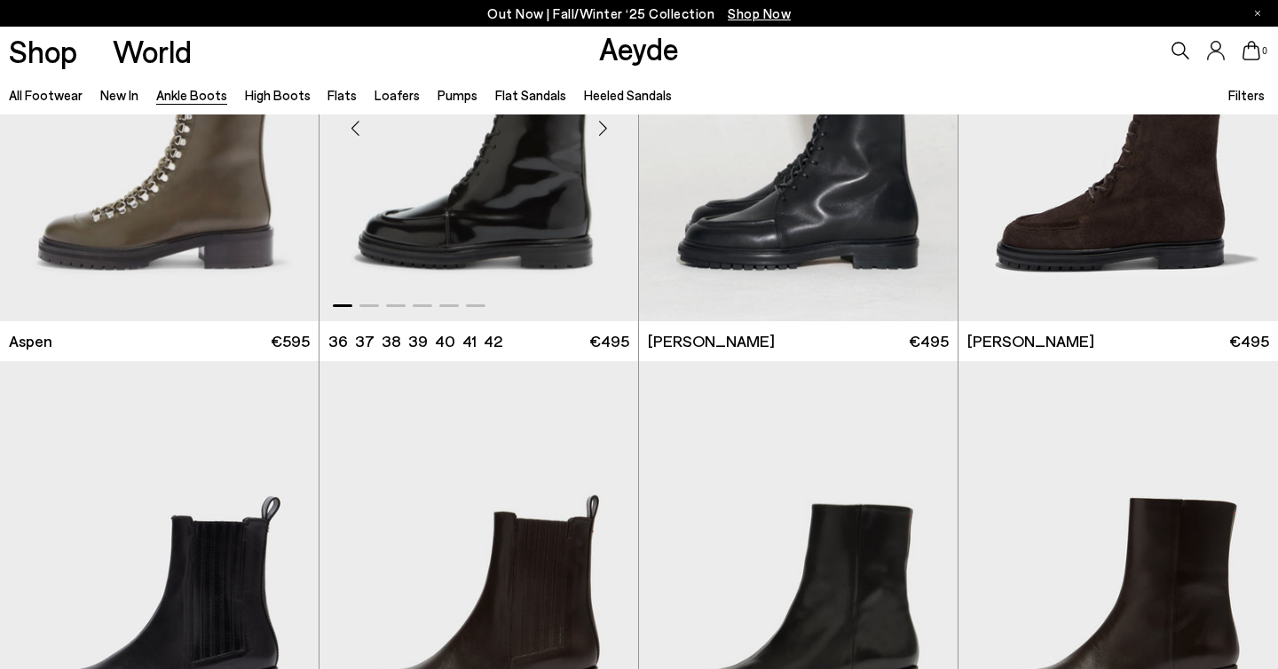
scroll to position [7391, 0]
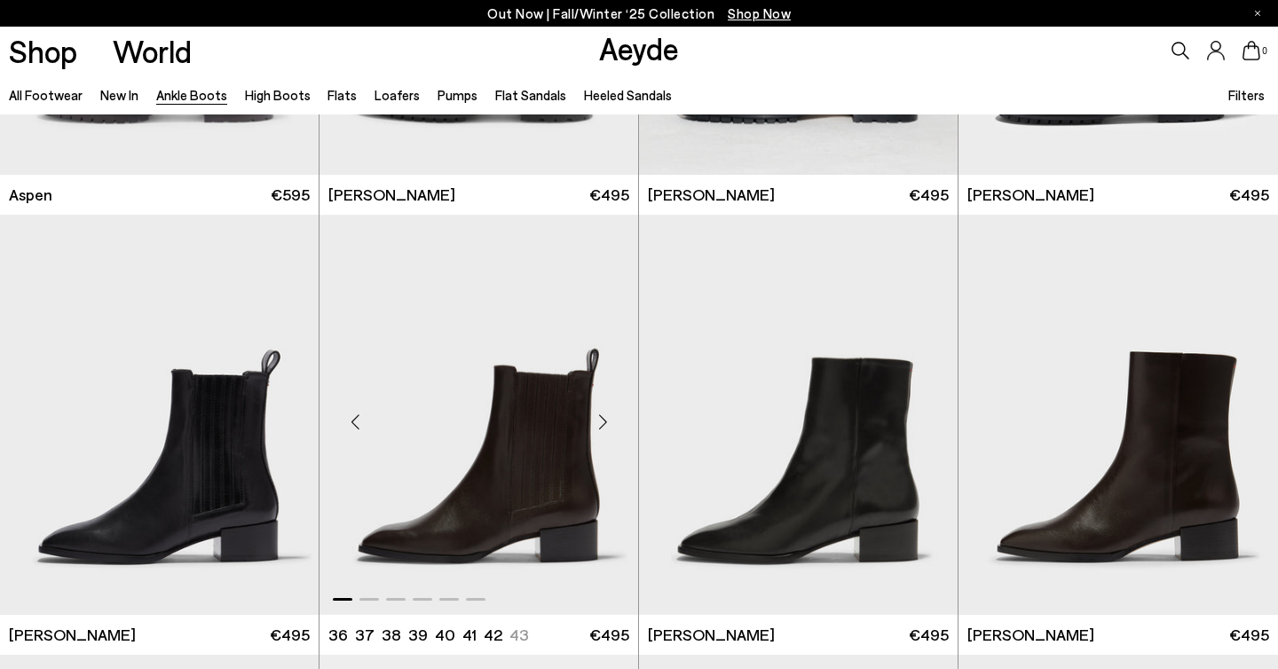
click at [610, 427] on div "Next slide" at bounding box center [602, 422] width 53 height 53
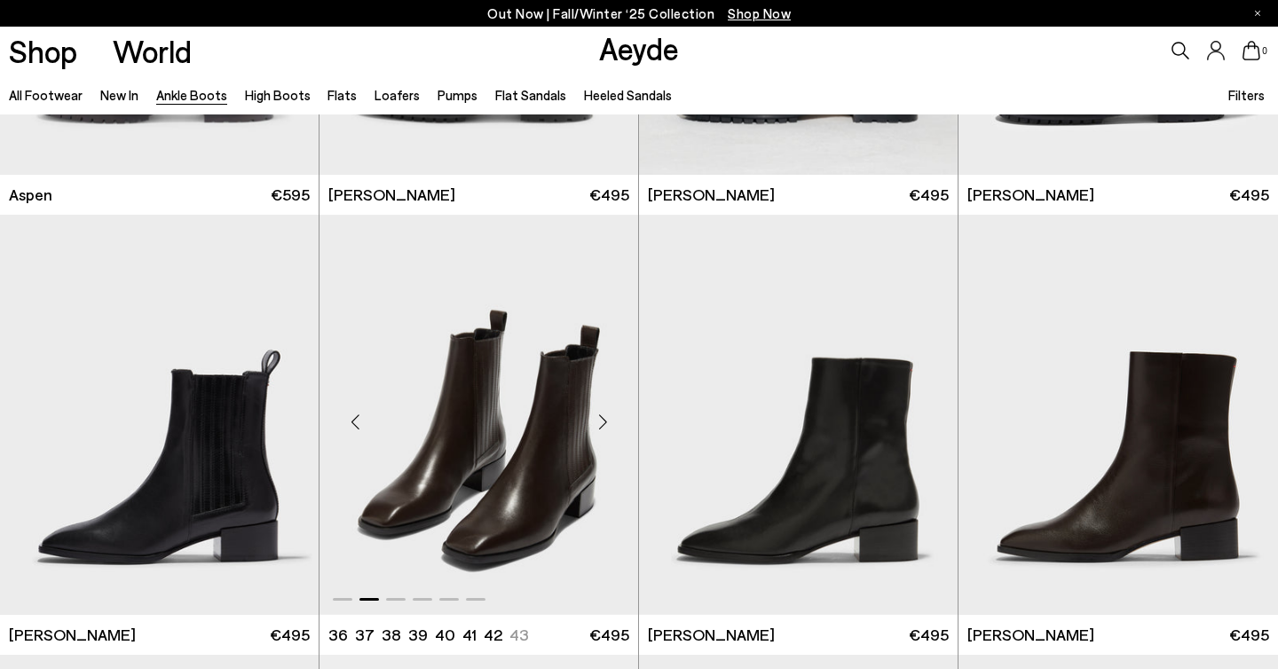
click at [610, 427] on div "Next slide" at bounding box center [602, 422] width 53 height 53
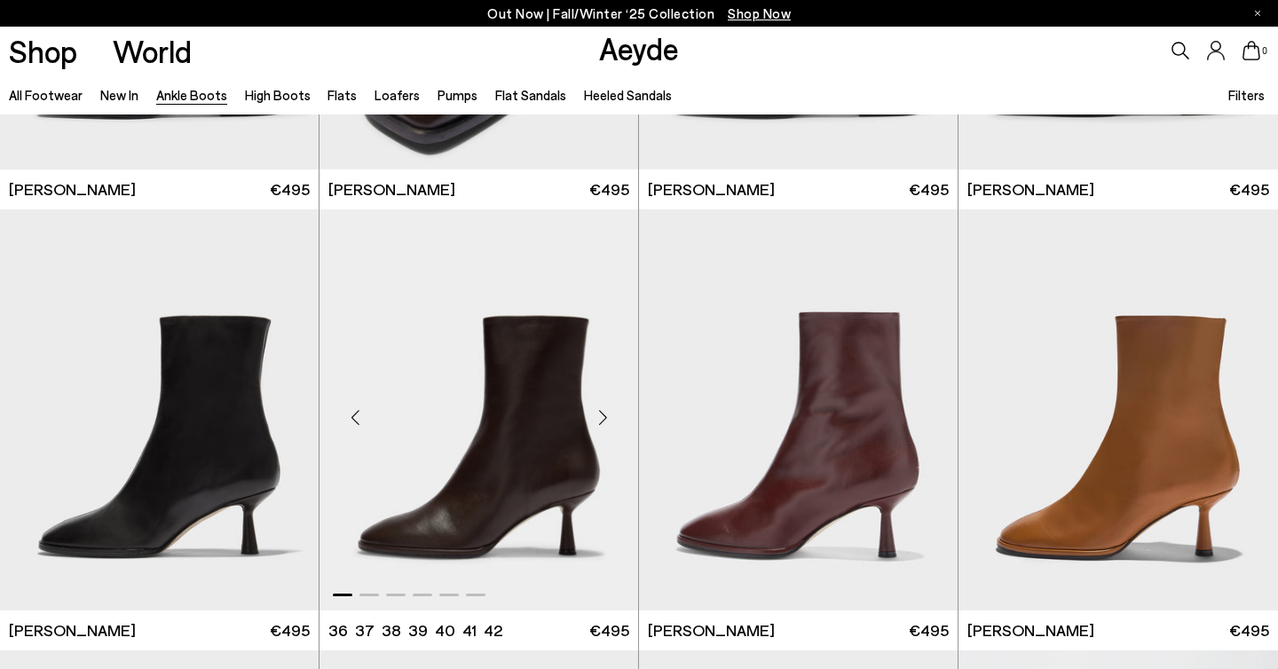
scroll to position [7857, 0]
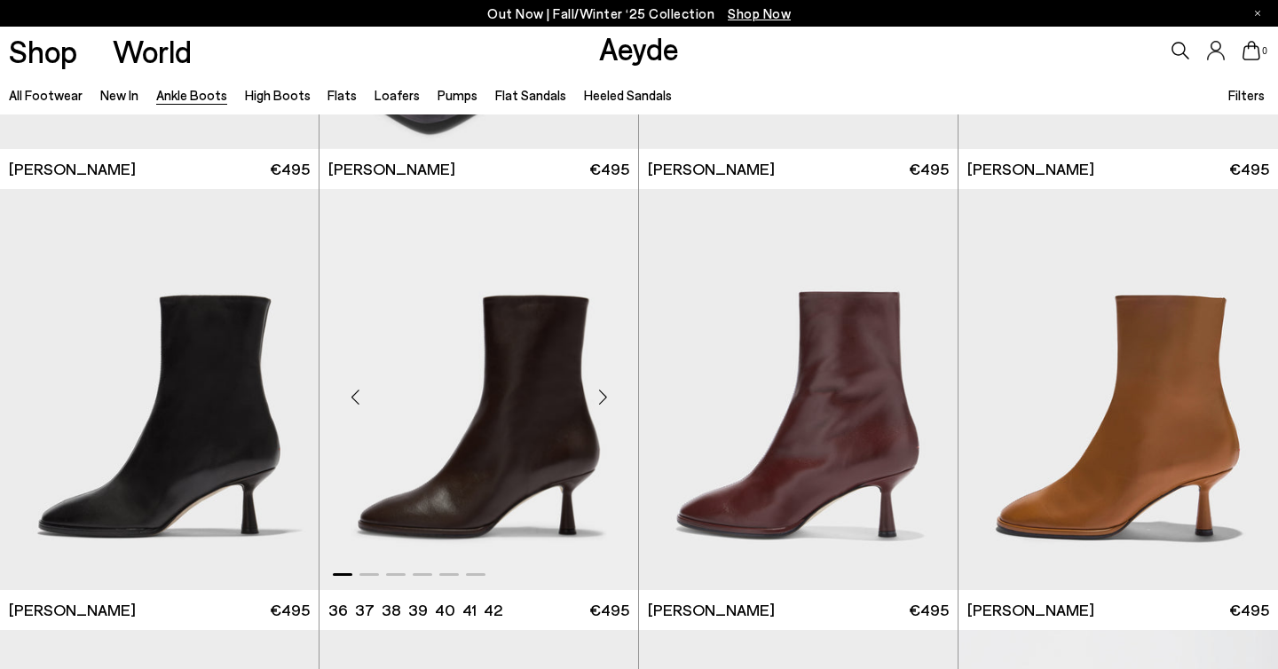
click at [600, 391] on div "Next slide" at bounding box center [602, 396] width 53 height 53
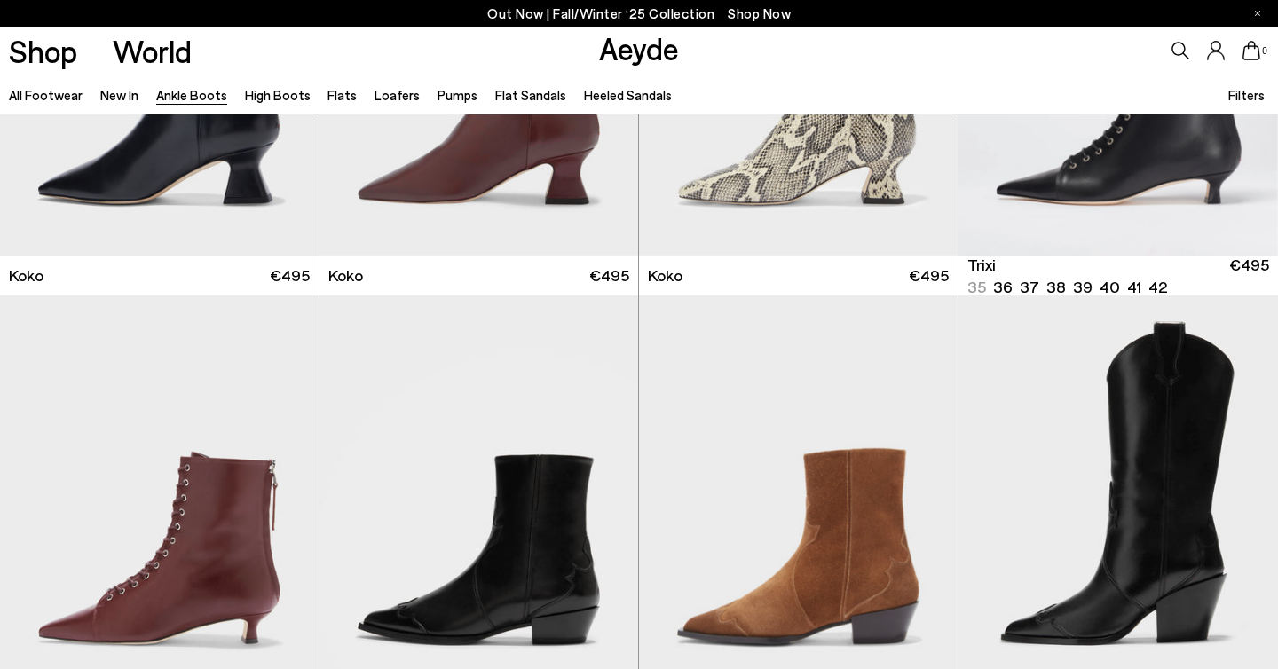
scroll to position [9035, 0]
